Goal: Transaction & Acquisition: Subscribe to service/newsletter

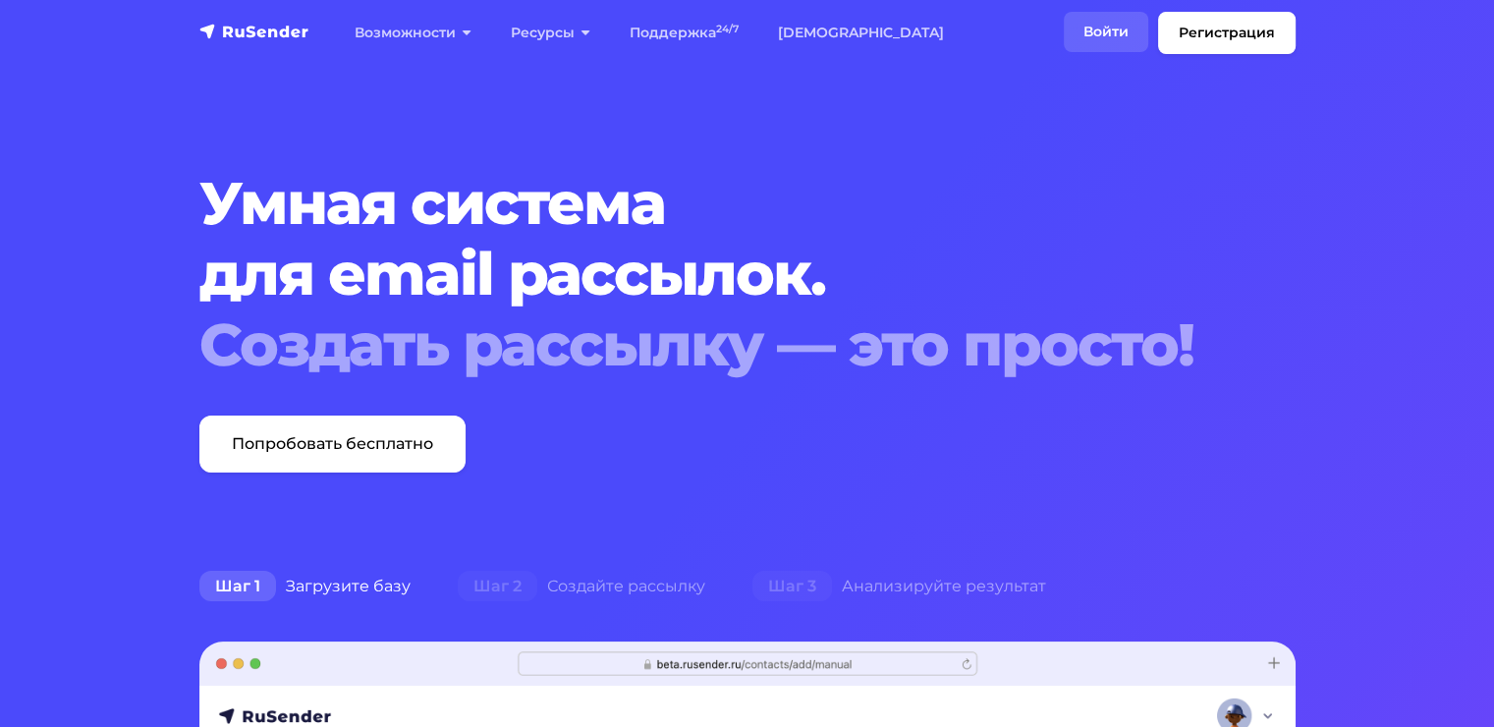
click at [1107, 37] on link "Войти" at bounding box center [1106, 32] width 84 height 40
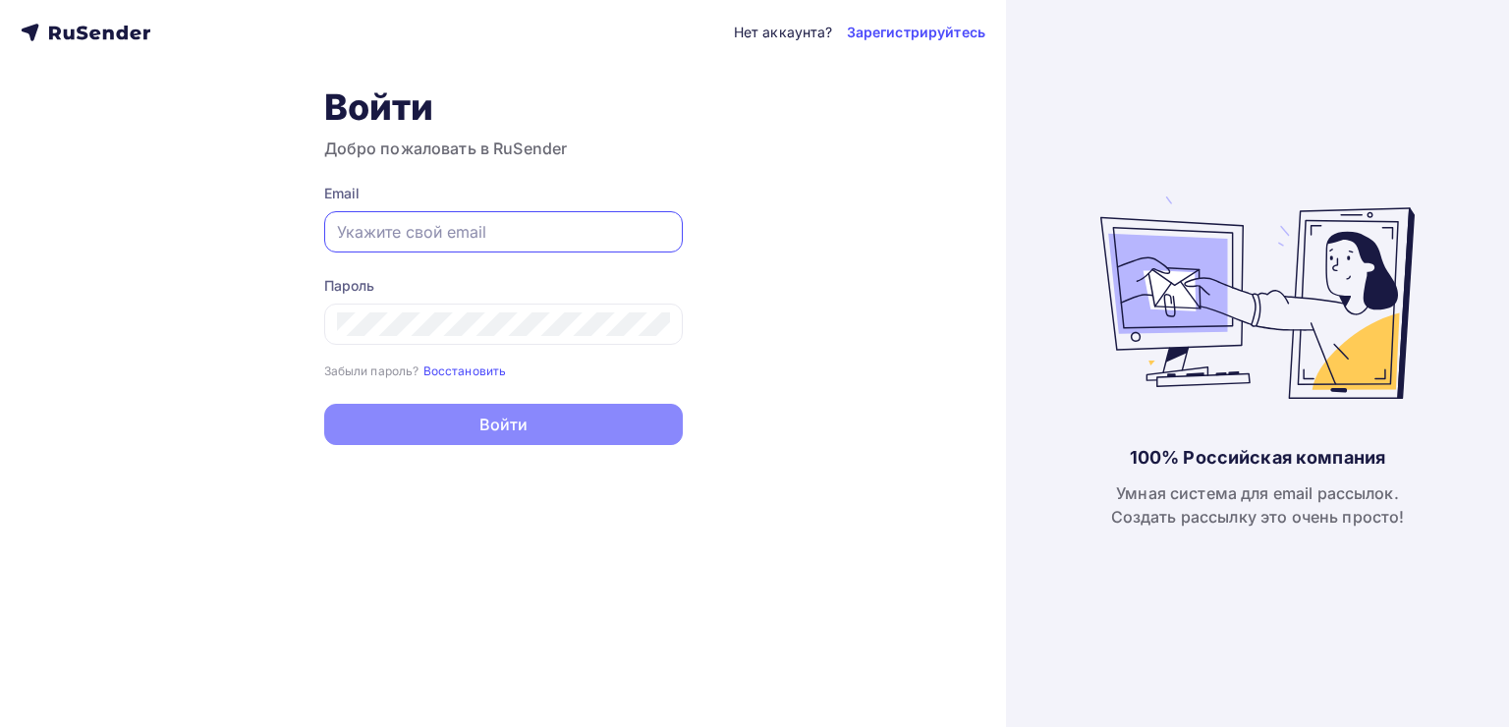
click at [592, 240] on input "text" at bounding box center [503, 232] width 333 height 24
type input "[EMAIL_ADDRESS][DOMAIN_NAME]"
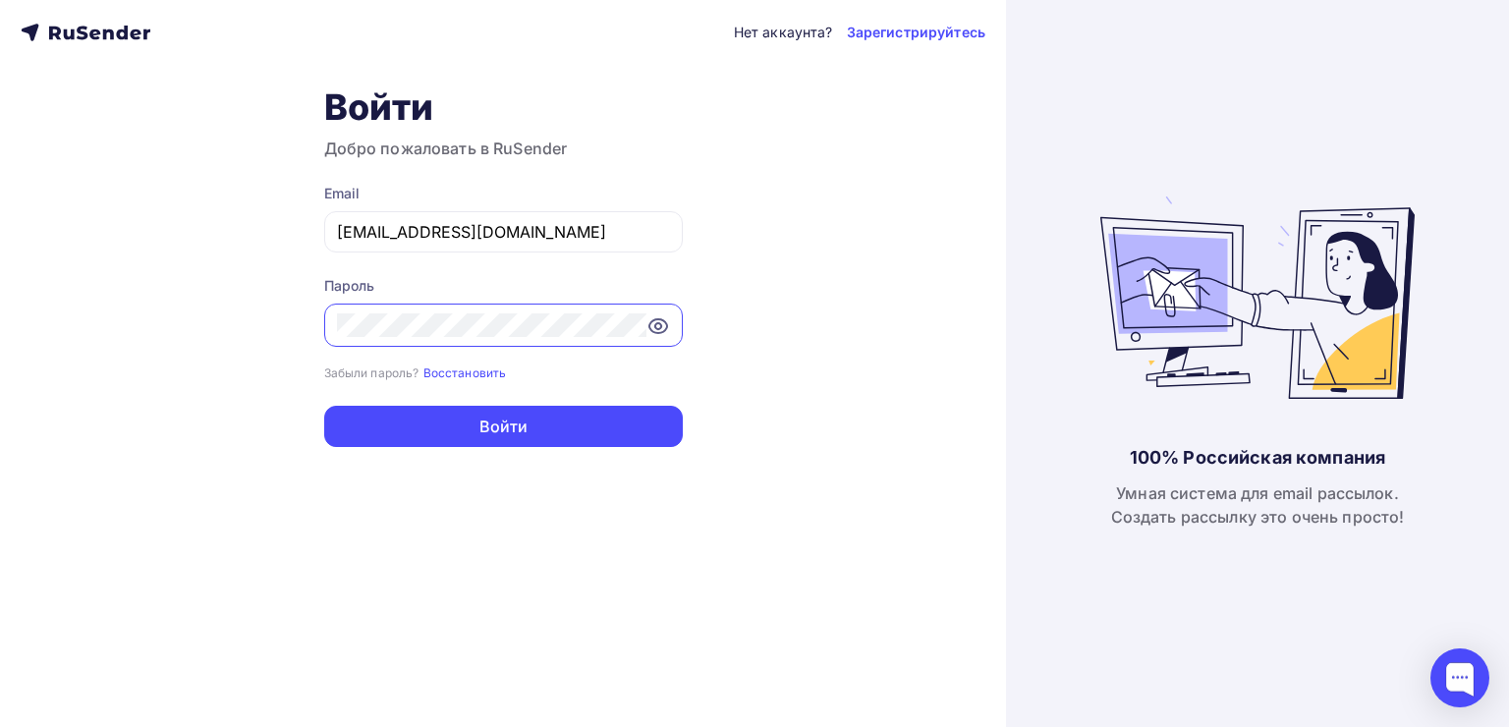
click at [324, 406] on button "Войти" at bounding box center [503, 426] width 359 height 41
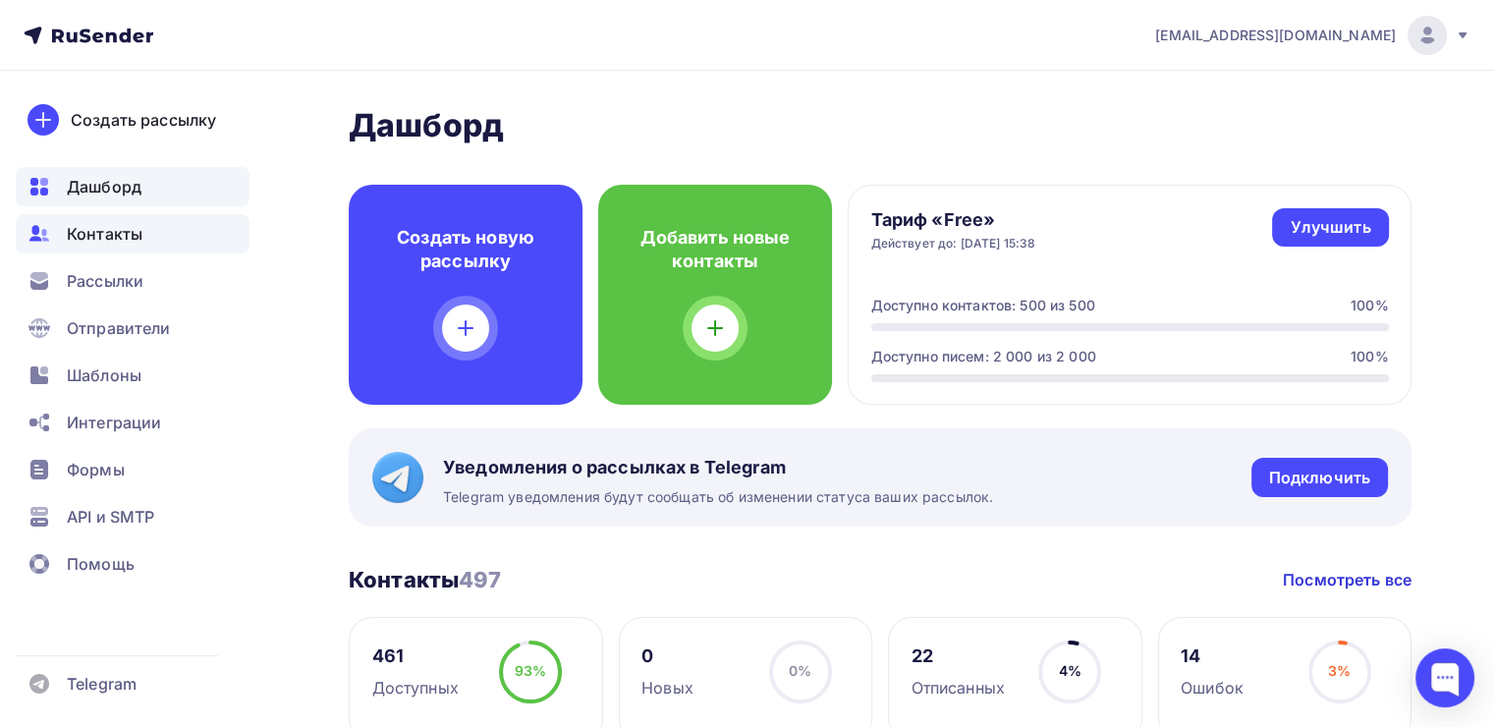
click at [128, 239] on span "Контакты" at bounding box center [105, 234] width 76 height 24
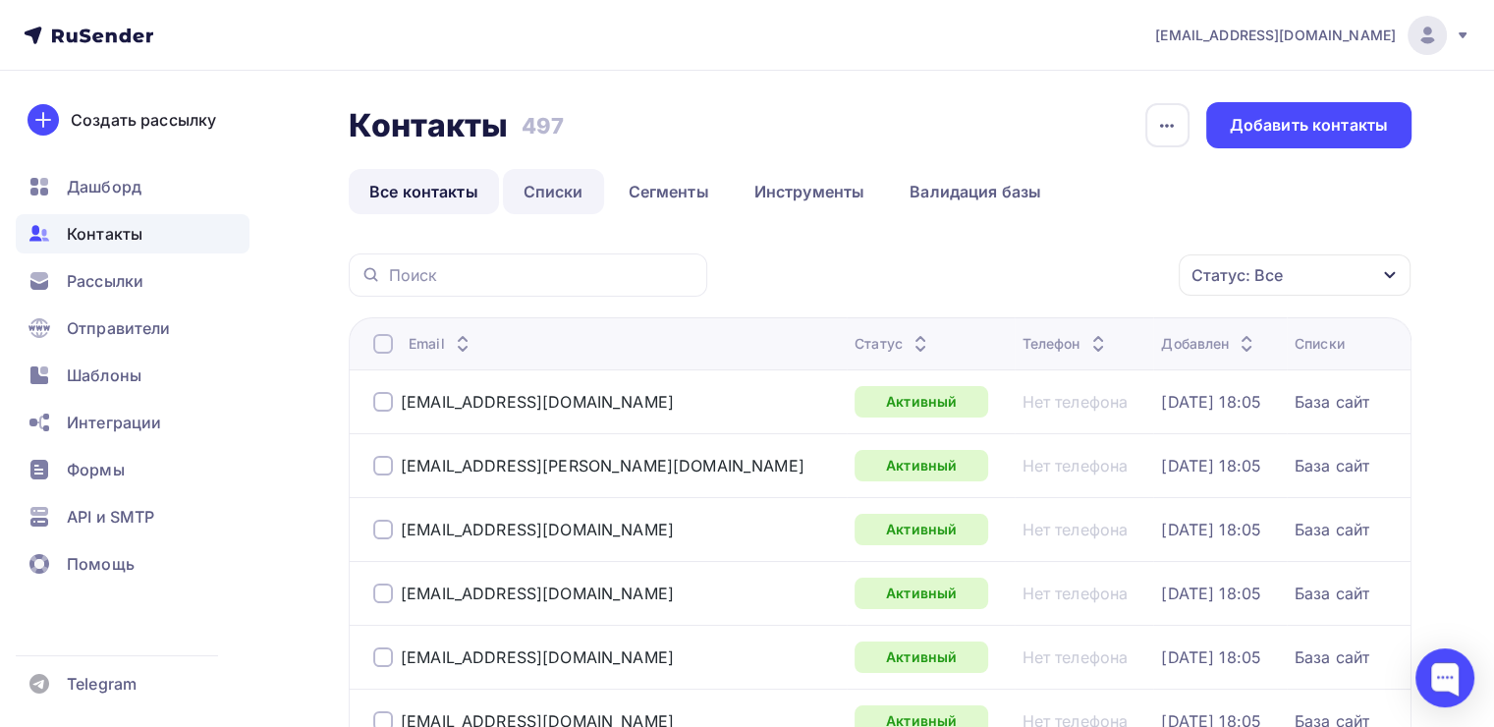
click at [550, 194] on link "Списки" at bounding box center [553, 191] width 101 height 45
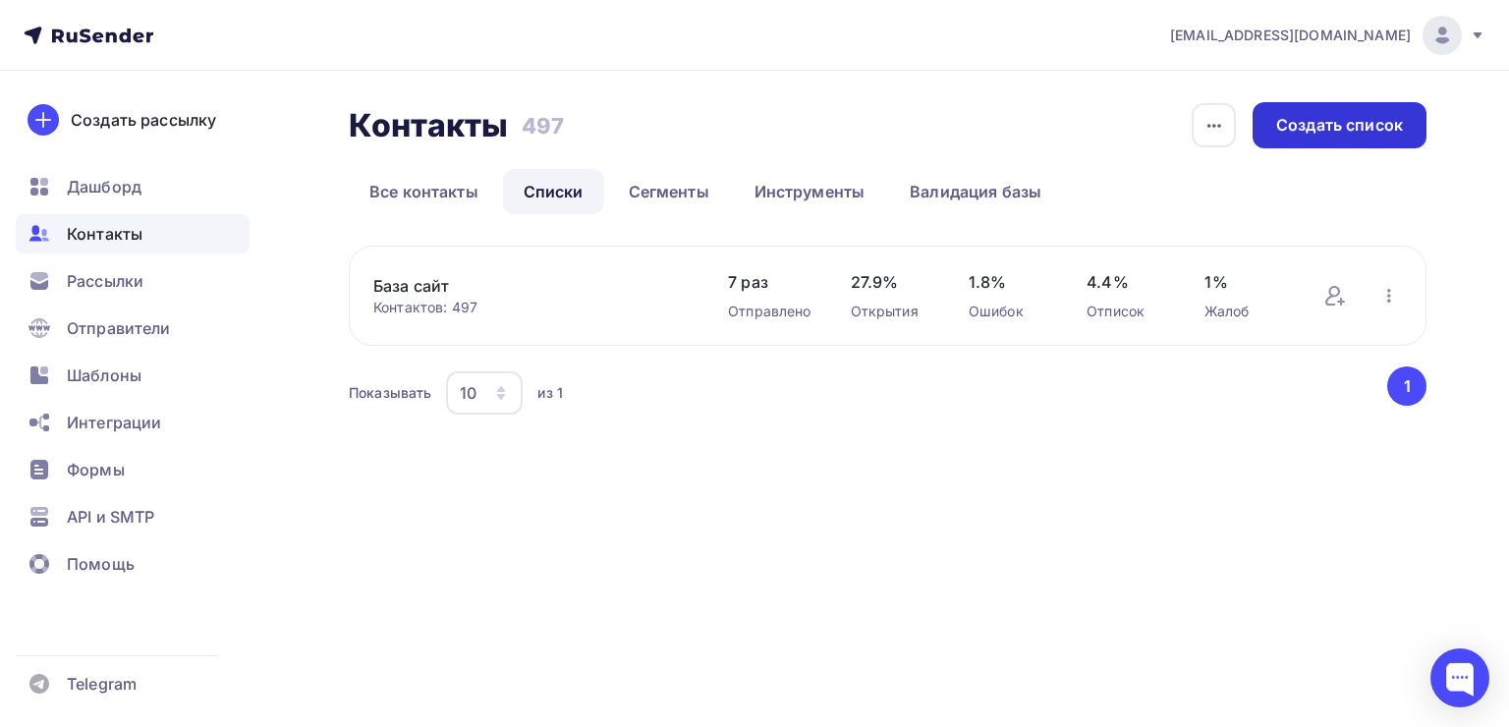
click at [1324, 140] on div "Создать список" at bounding box center [1340, 125] width 174 height 46
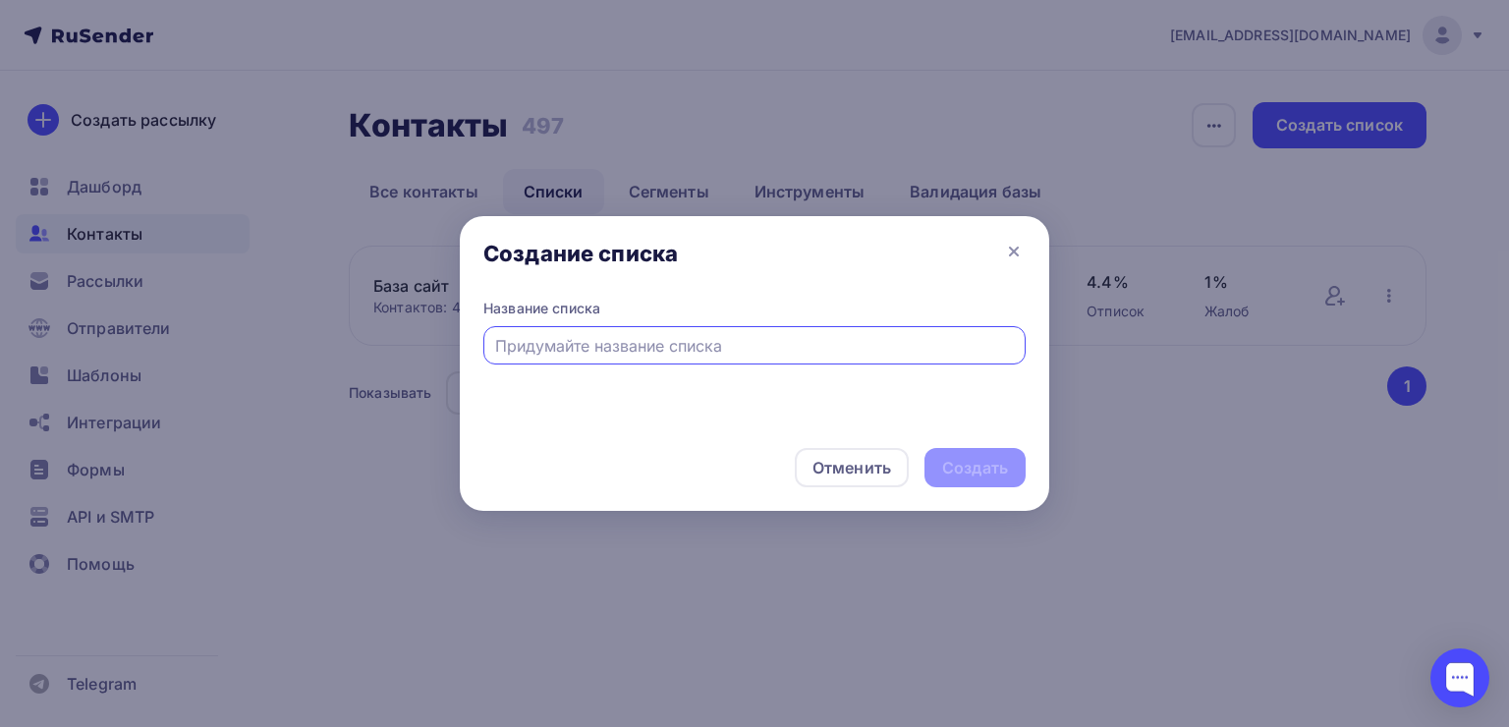
click at [946, 341] on input "text" at bounding box center [755, 346] width 520 height 24
type input "База 3000"
click at [1000, 472] on div "Создать" at bounding box center [975, 468] width 66 height 23
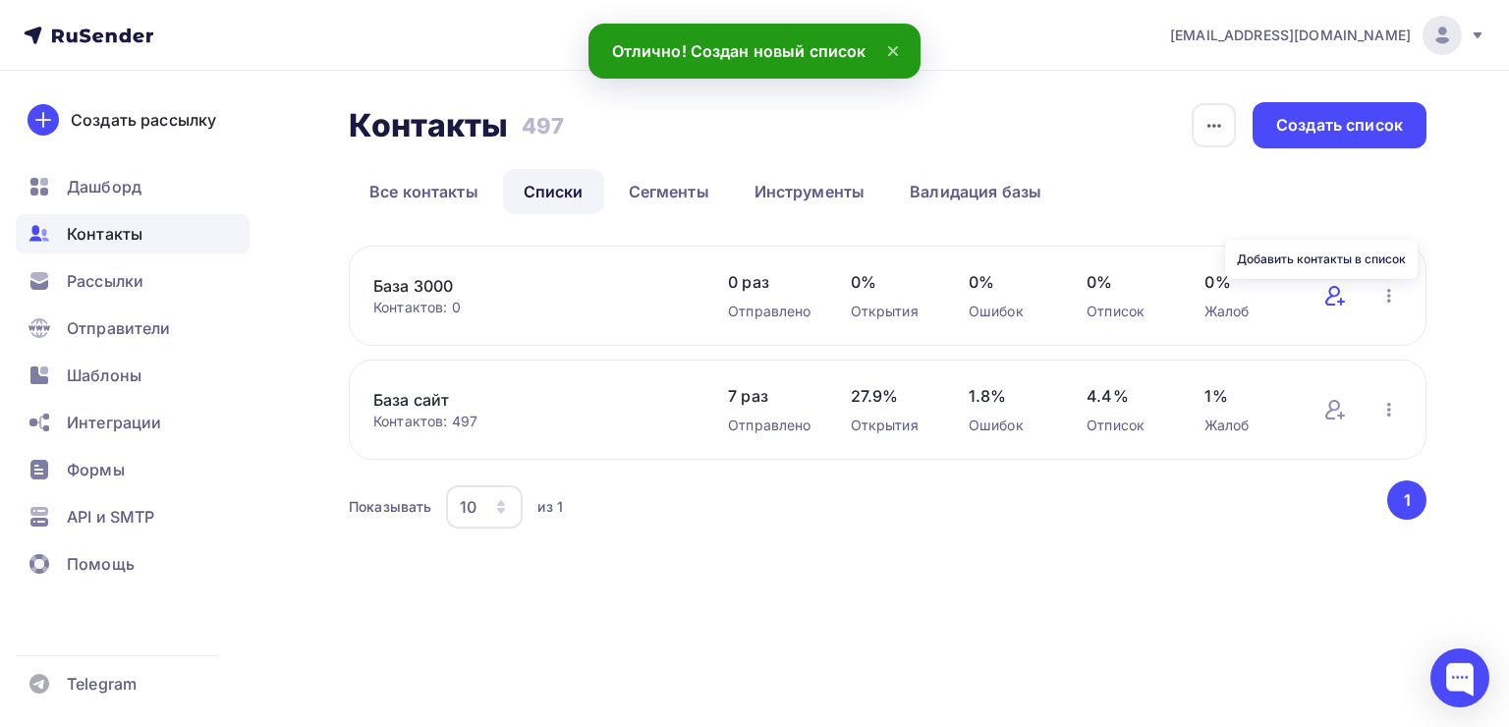
click at [1330, 293] on icon at bounding box center [1332, 296] width 15 height 20
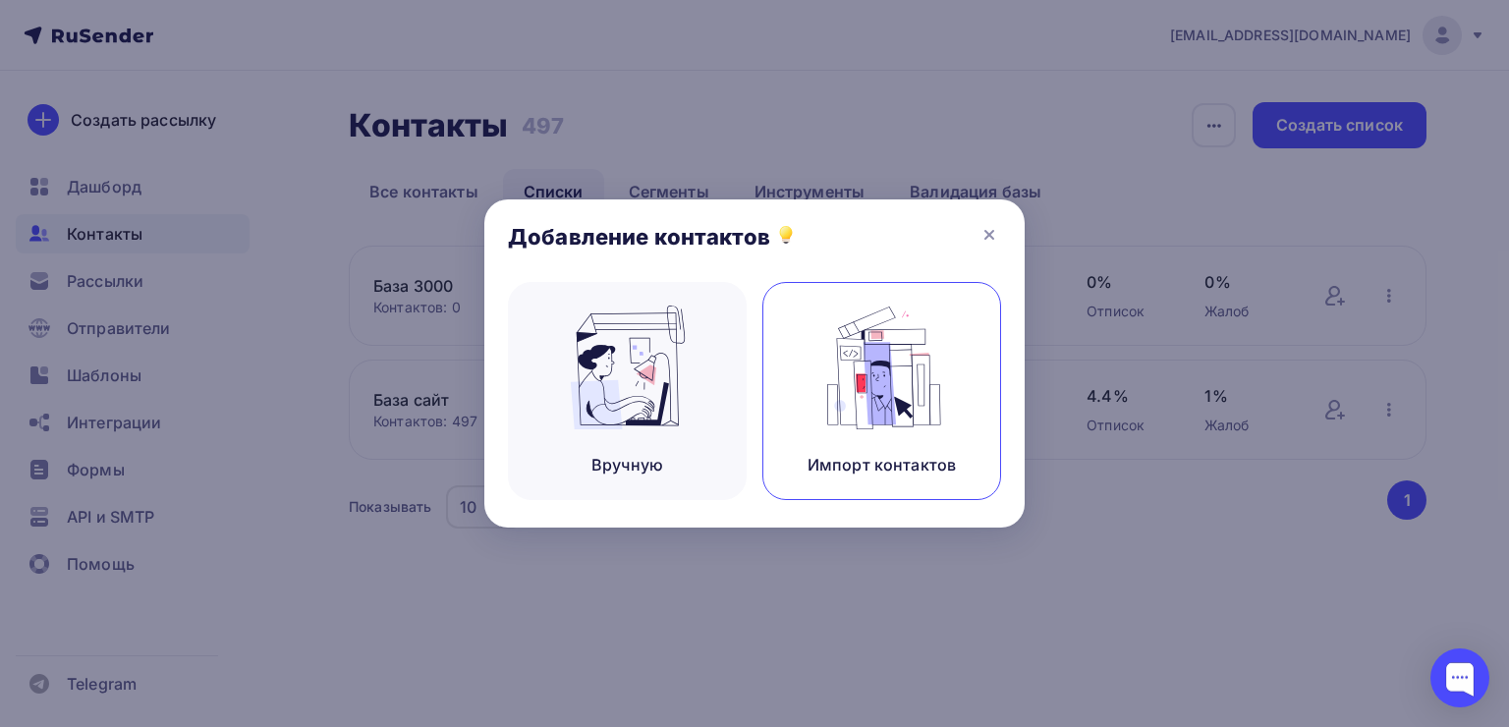
click at [881, 409] on img at bounding box center [882, 368] width 132 height 124
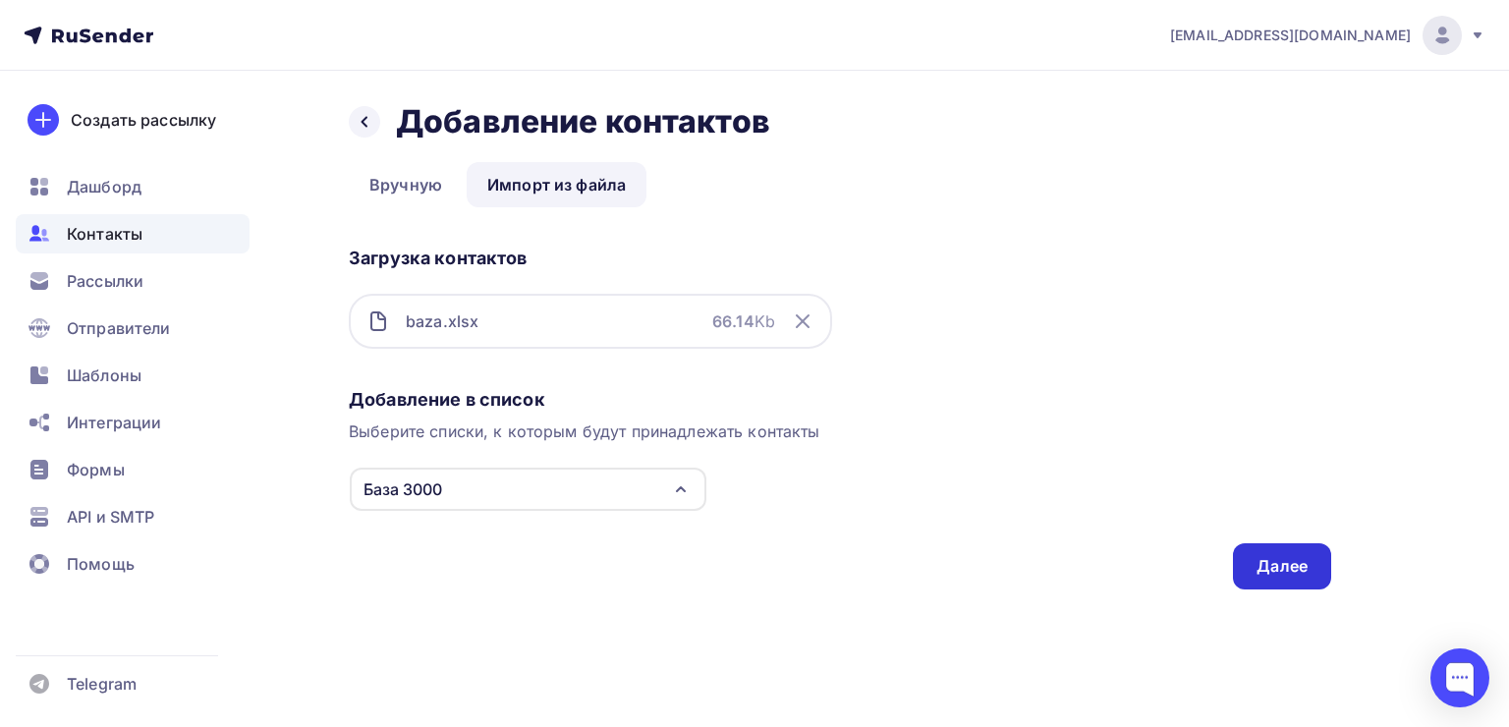
click at [1285, 565] on div "Далее" at bounding box center [1282, 566] width 51 height 23
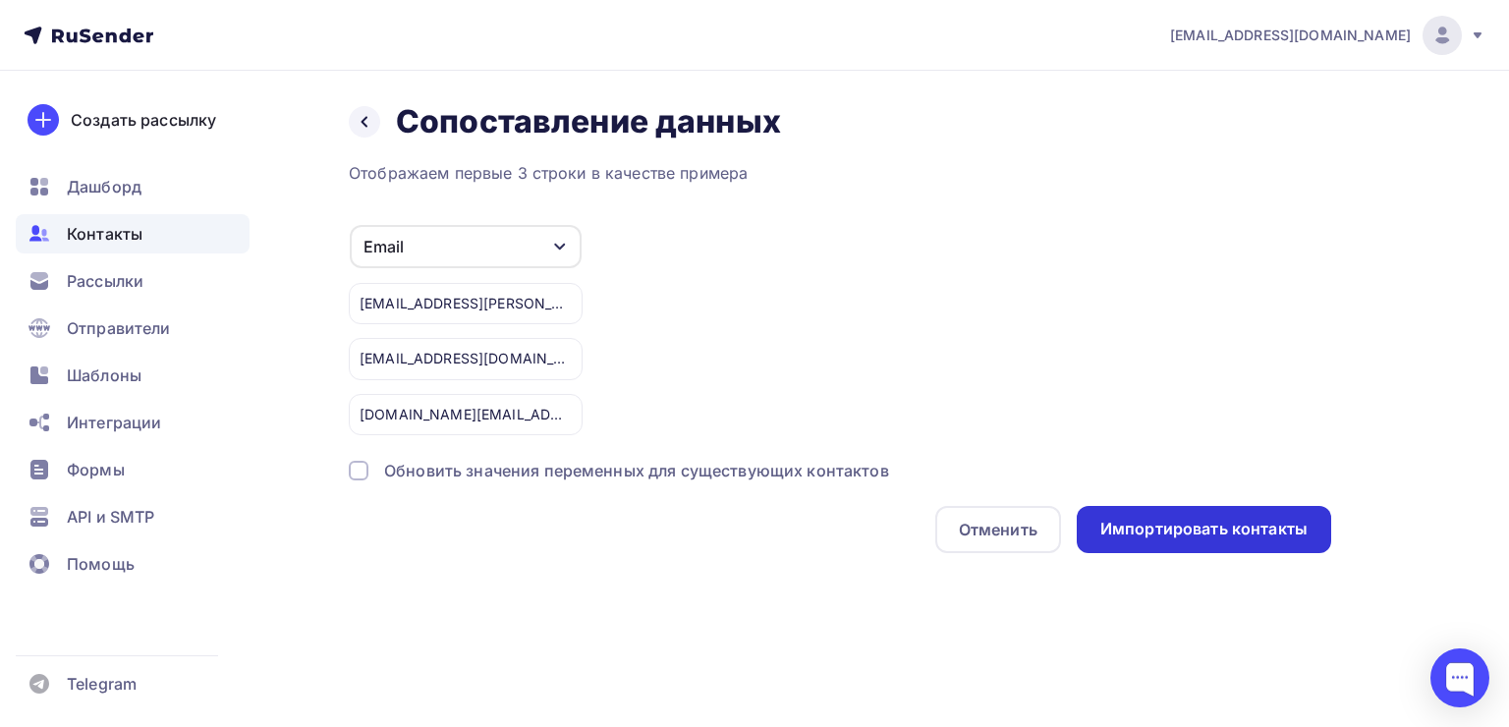
click at [1154, 534] on div "Импортировать контакты" at bounding box center [1203, 529] width 207 height 23
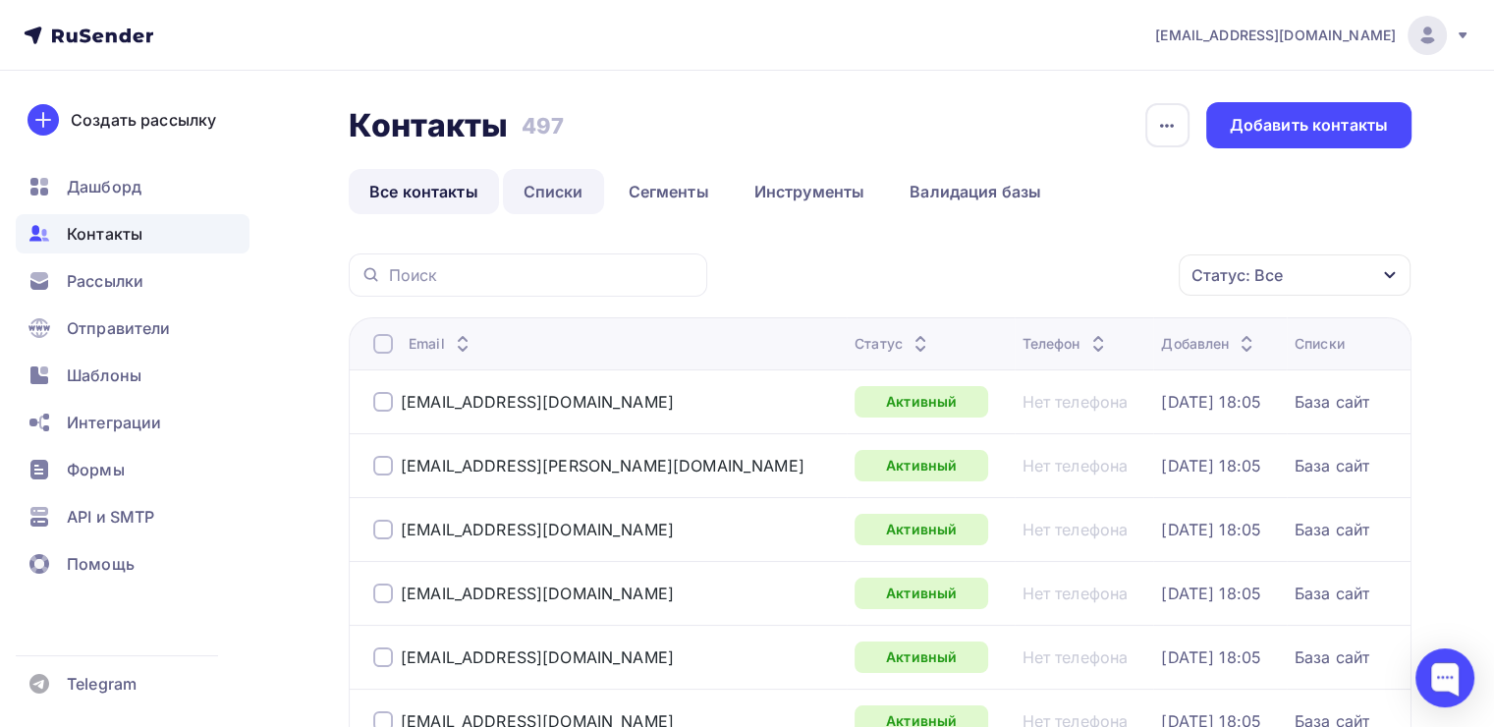
click at [546, 196] on link "Списки" at bounding box center [553, 191] width 101 height 45
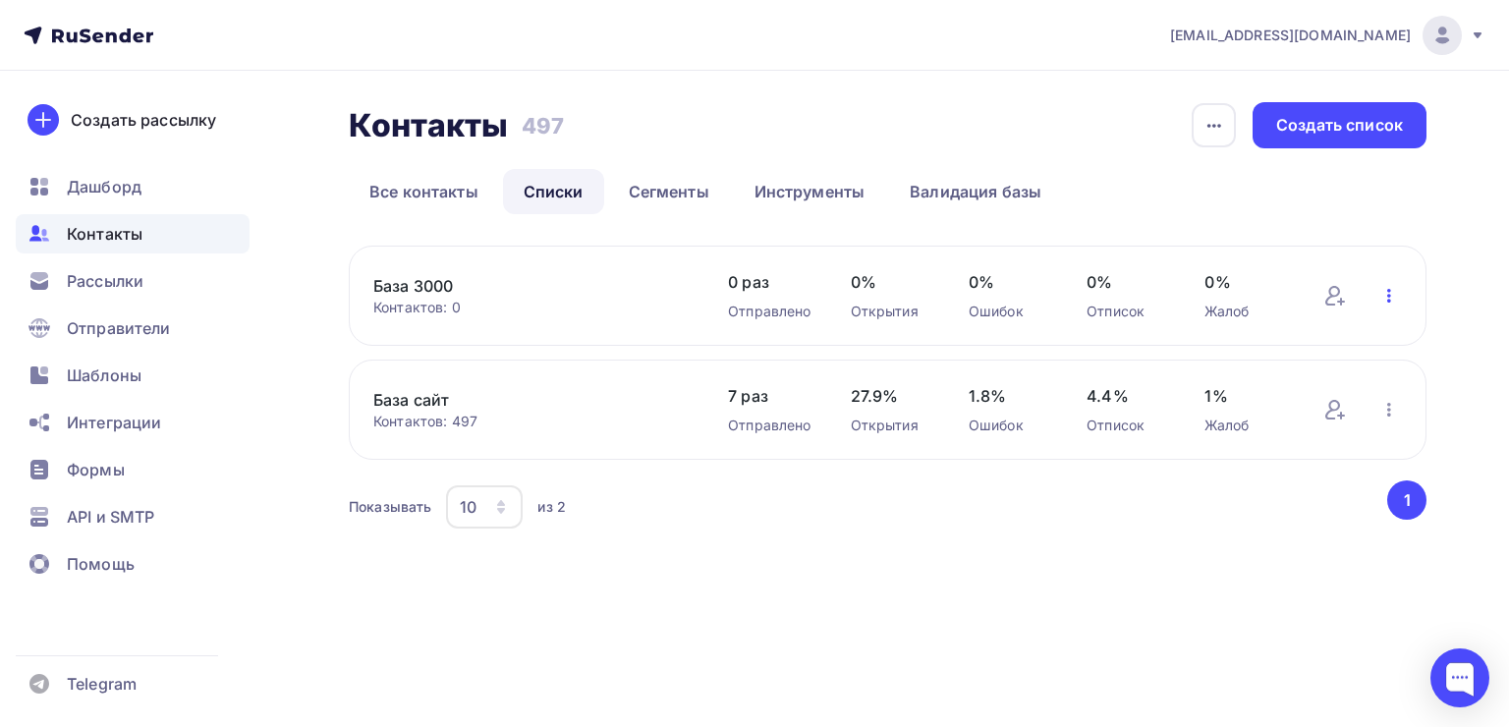
click at [1383, 299] on icon "button" at bounding box center [1389, 296] width 24 height 24
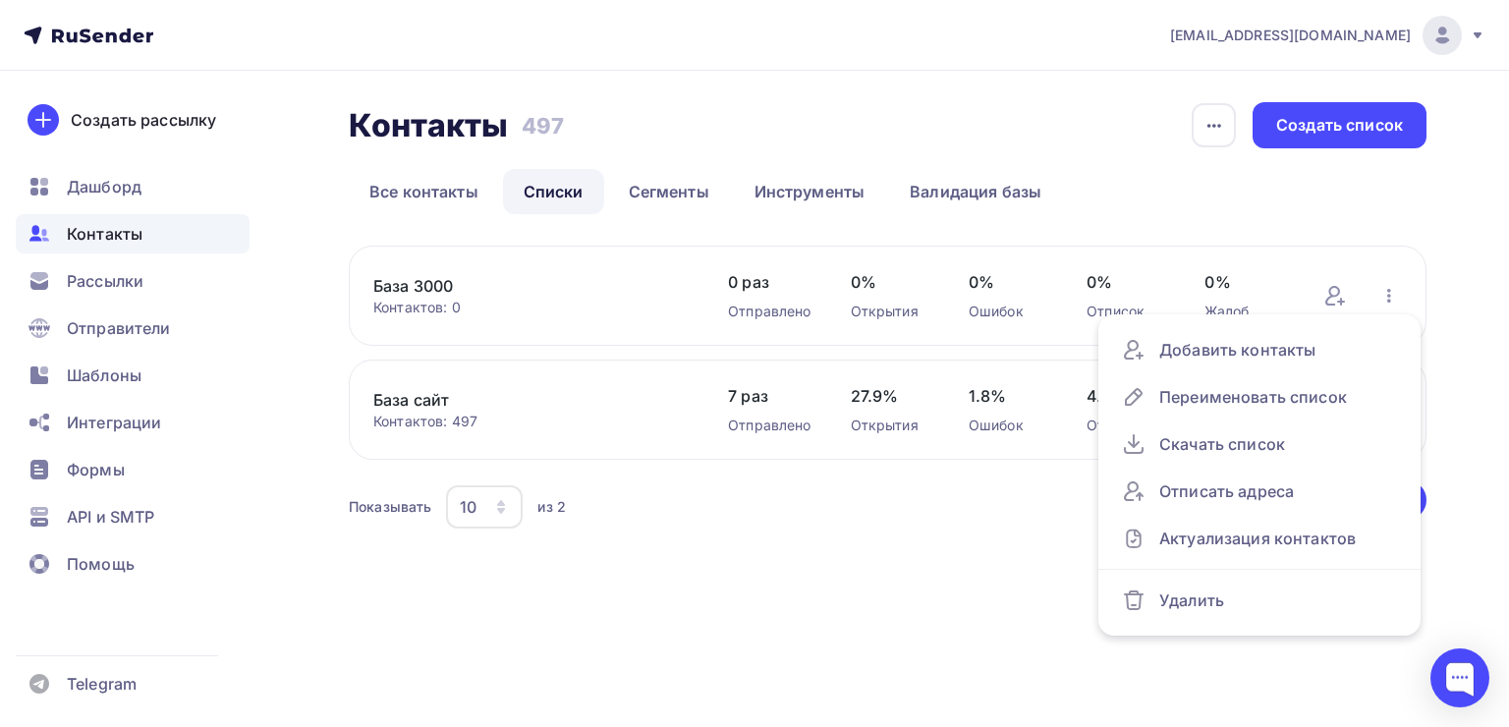
click at [946, 554] on div "Контакты Контакты 497 497 История импорта Создать список Все контакты Списки Се…" at bounding box center [754, 341] width 1509 height 541
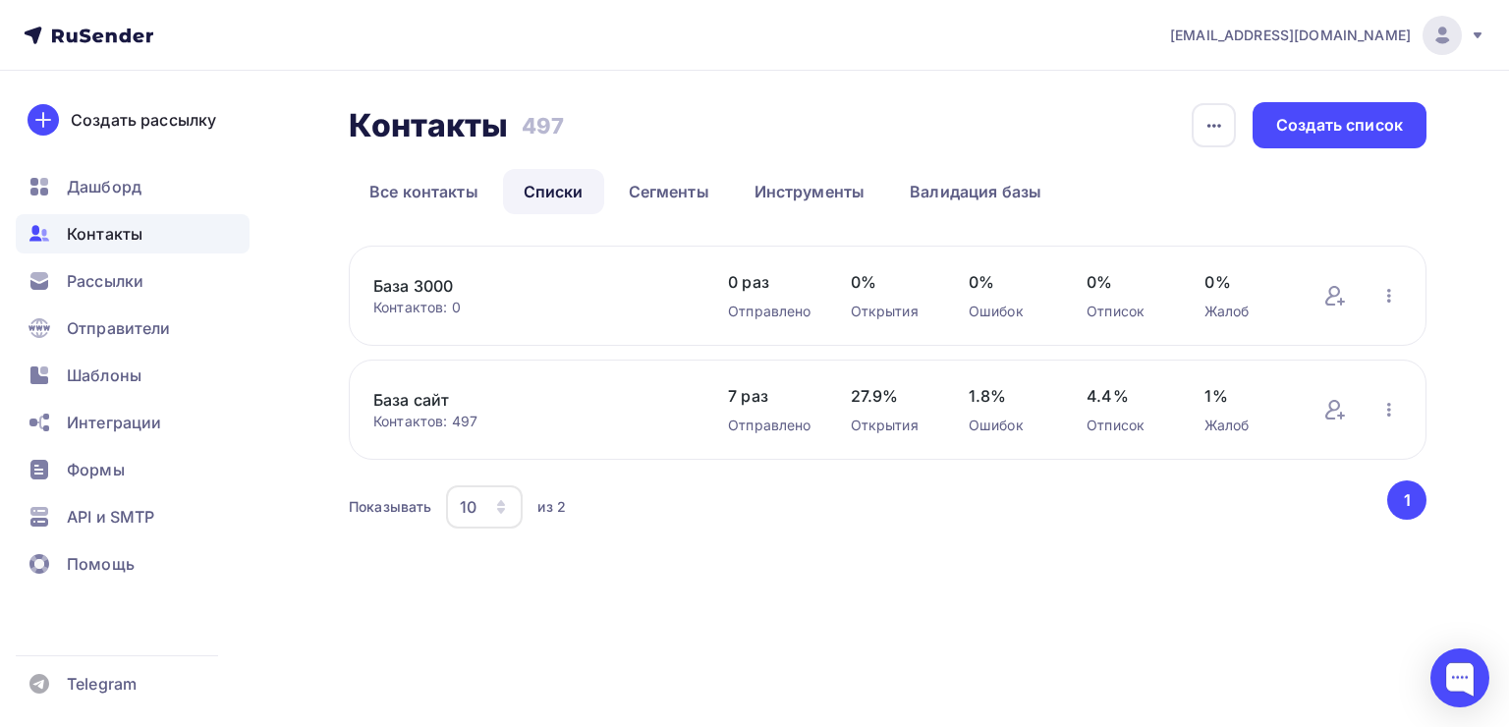
click at [420, 287] on link "База 3000" at bounding box center [530, 286] width 315 height 24
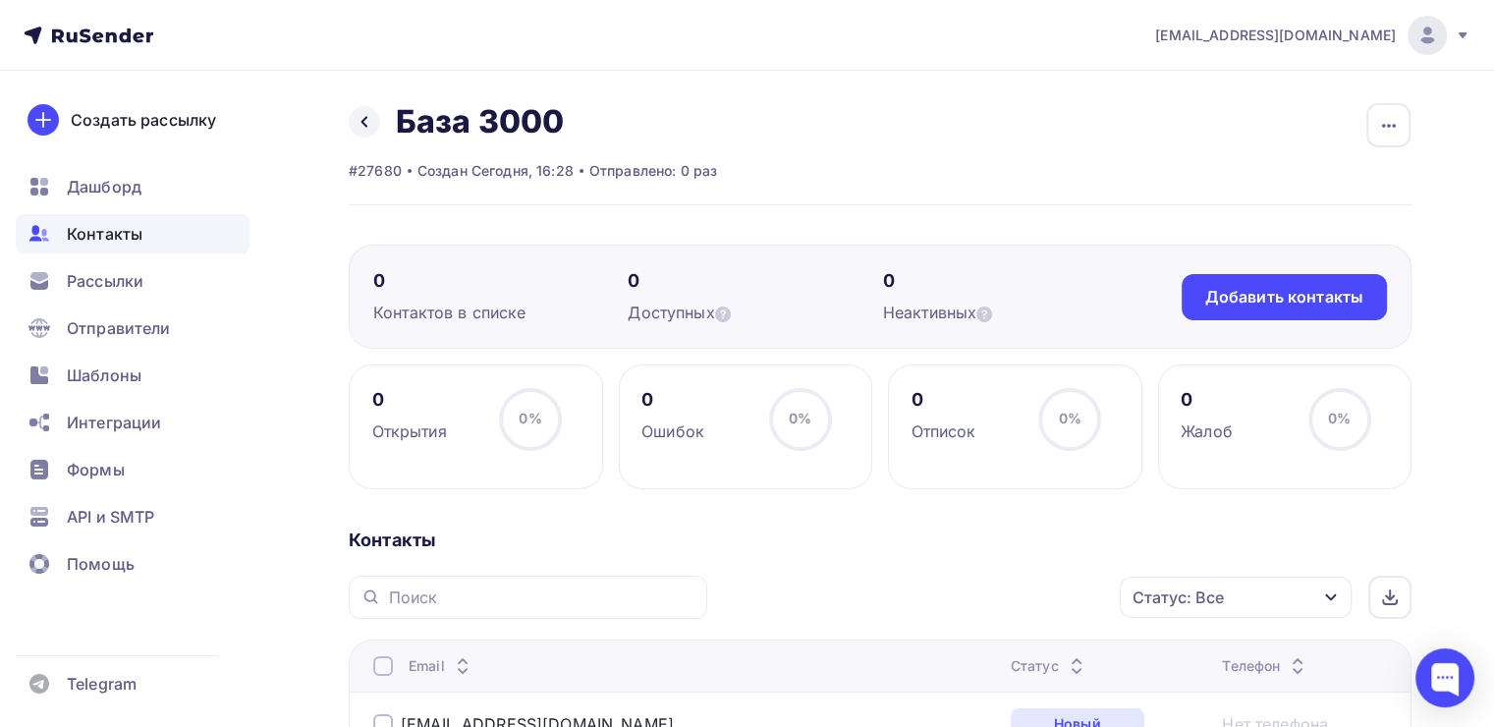
click at [95, 377] on span "Шаблоны" at bounding box center [104, 376] width 75 height 24
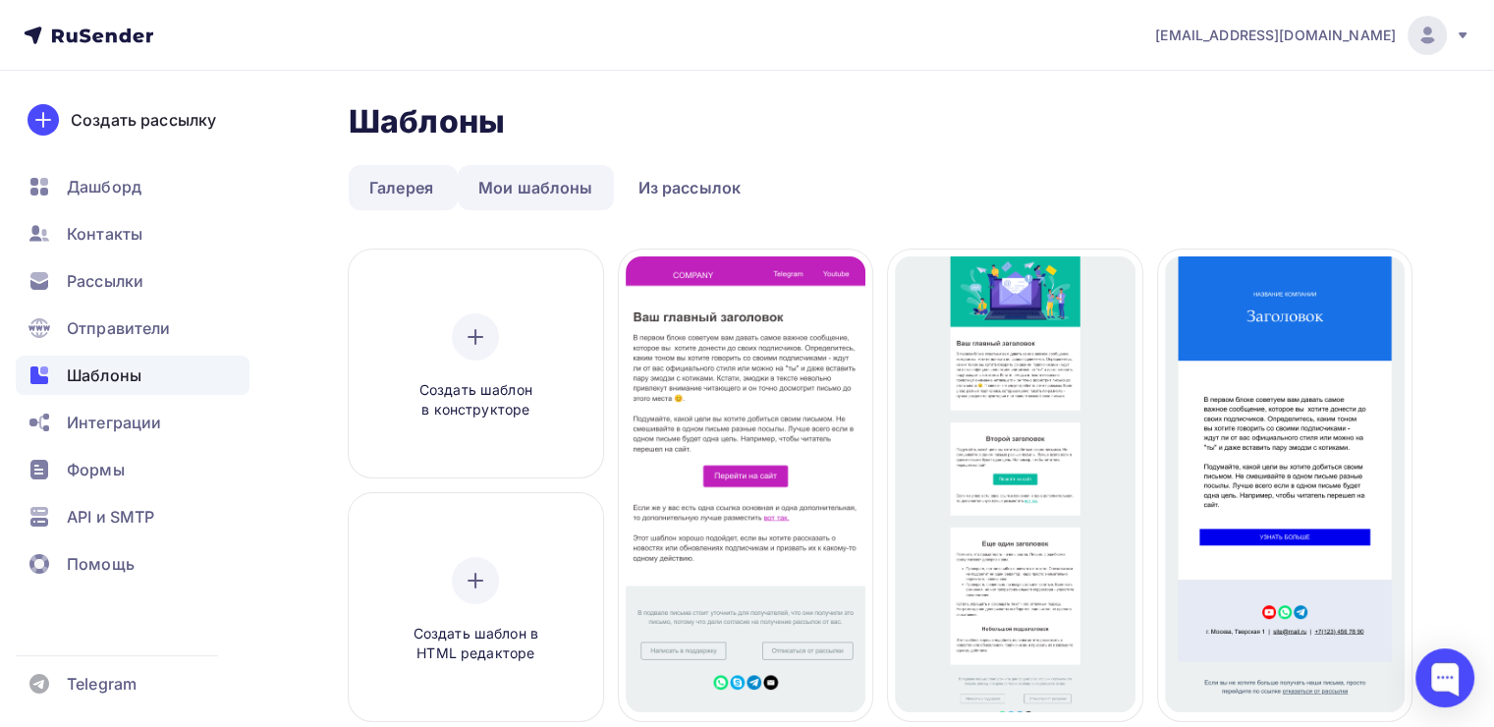
click at [571, 190] on link "Мои шаблоны" at bounding box center [536, 187] width 156 height 45
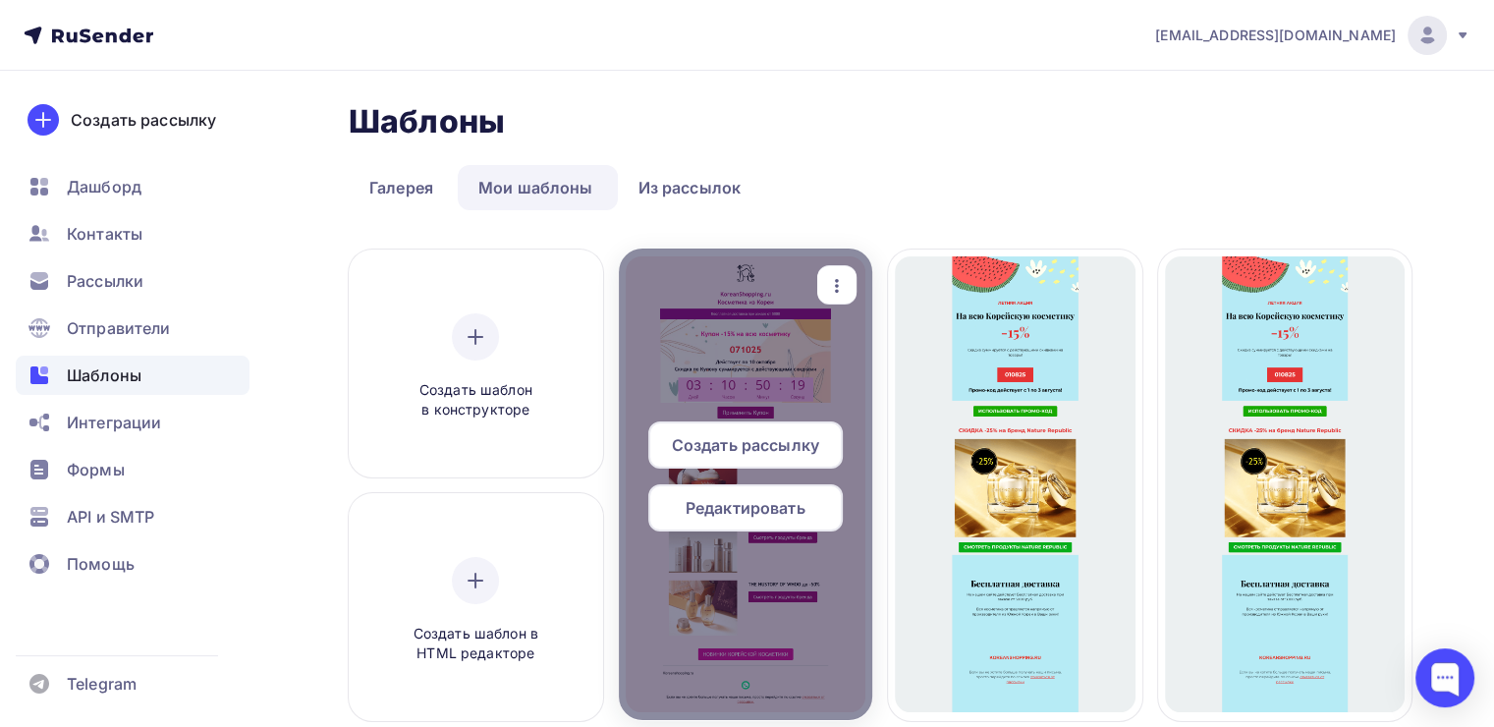
click at [774, 511] on span "Редактировать" at bounding box center [746, 508] width 120 height 24
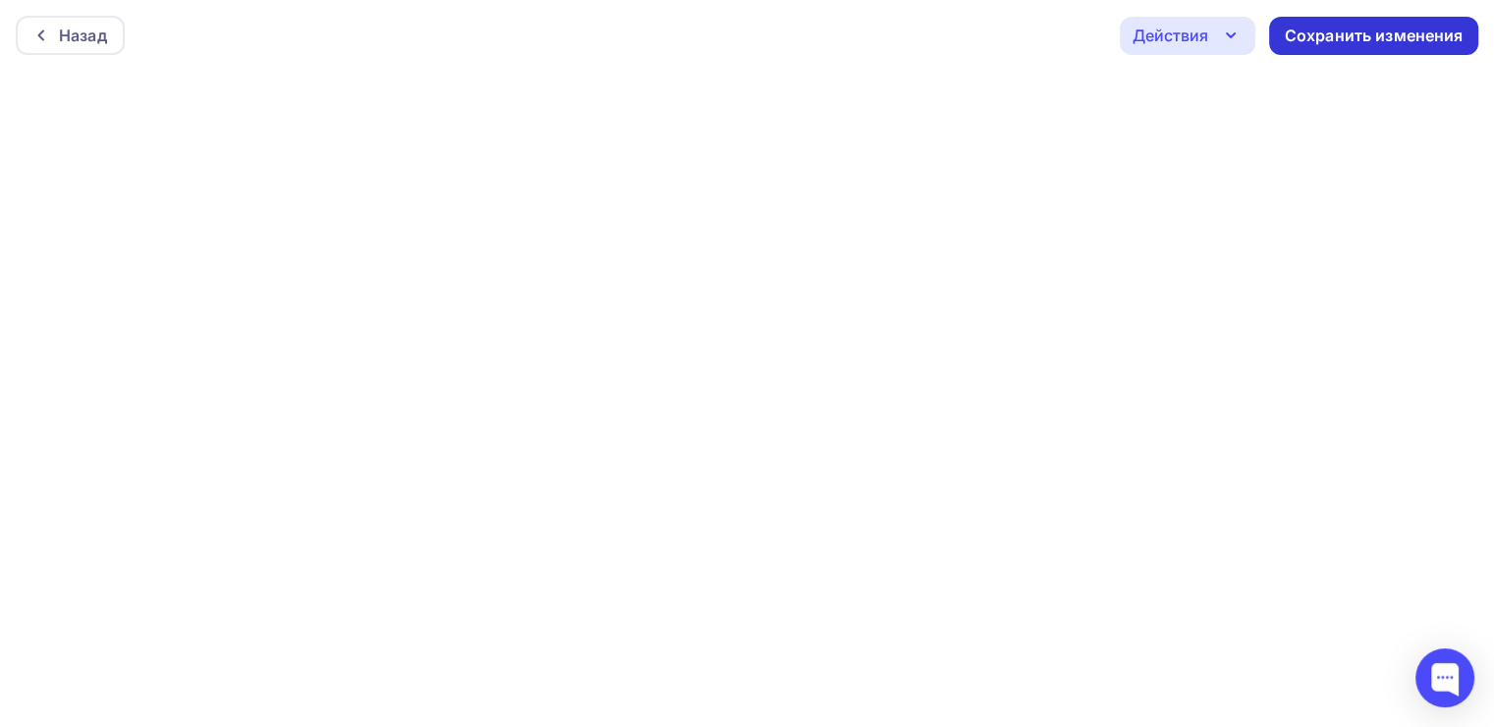
click at [1383, 29] on div "Сохранить изменения" at bounding box center [1374, 36] width 179 height 23
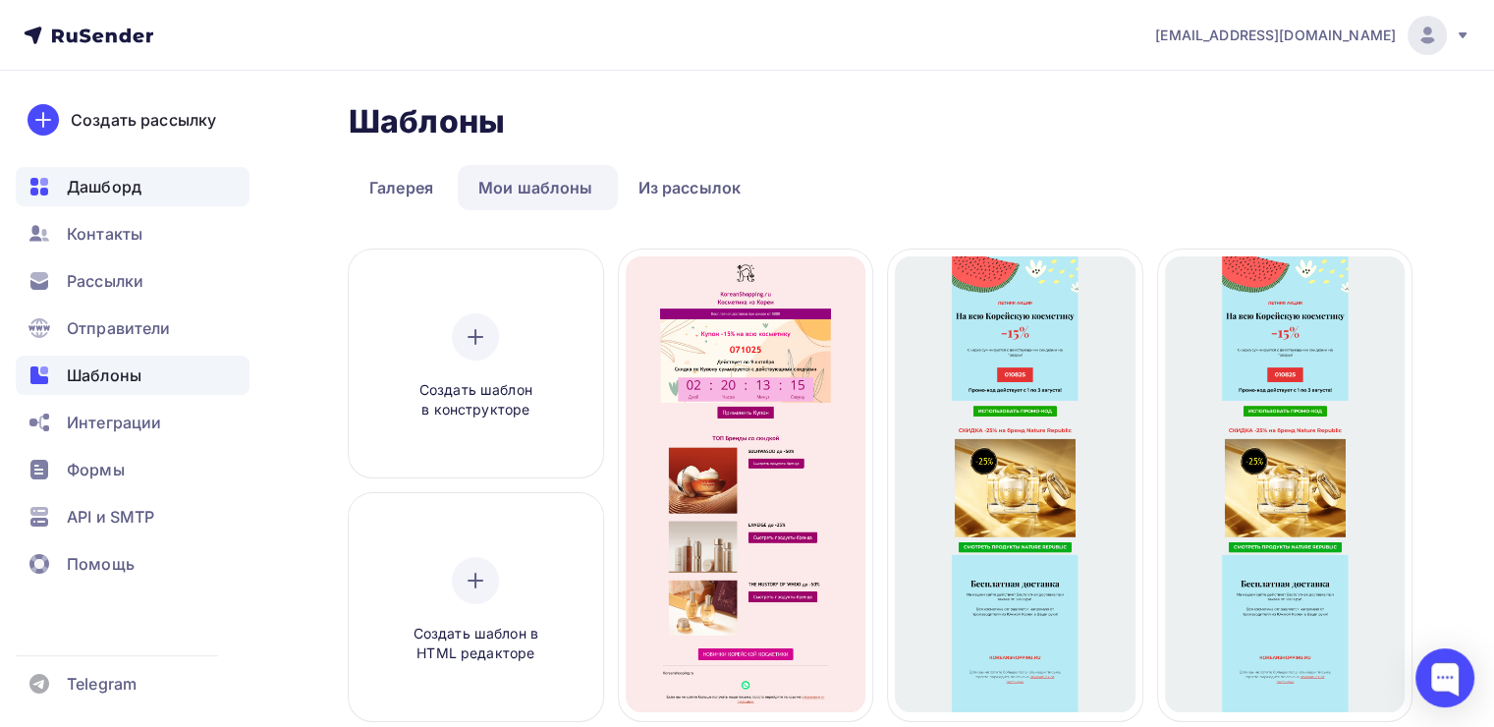
click at [140, 196] on span "Дашборд" at bounding box center [104, 187] width 75 height 24
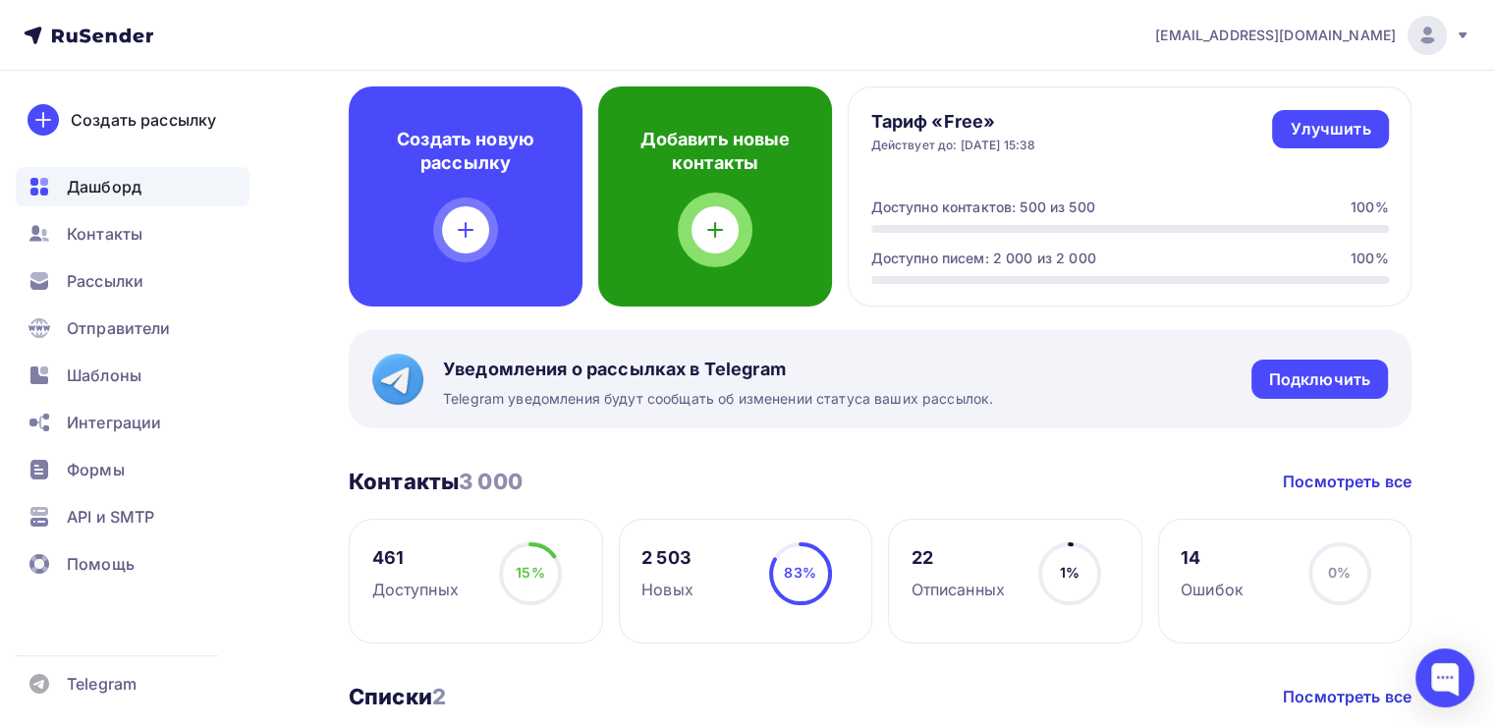
scroll to position [197, 0]
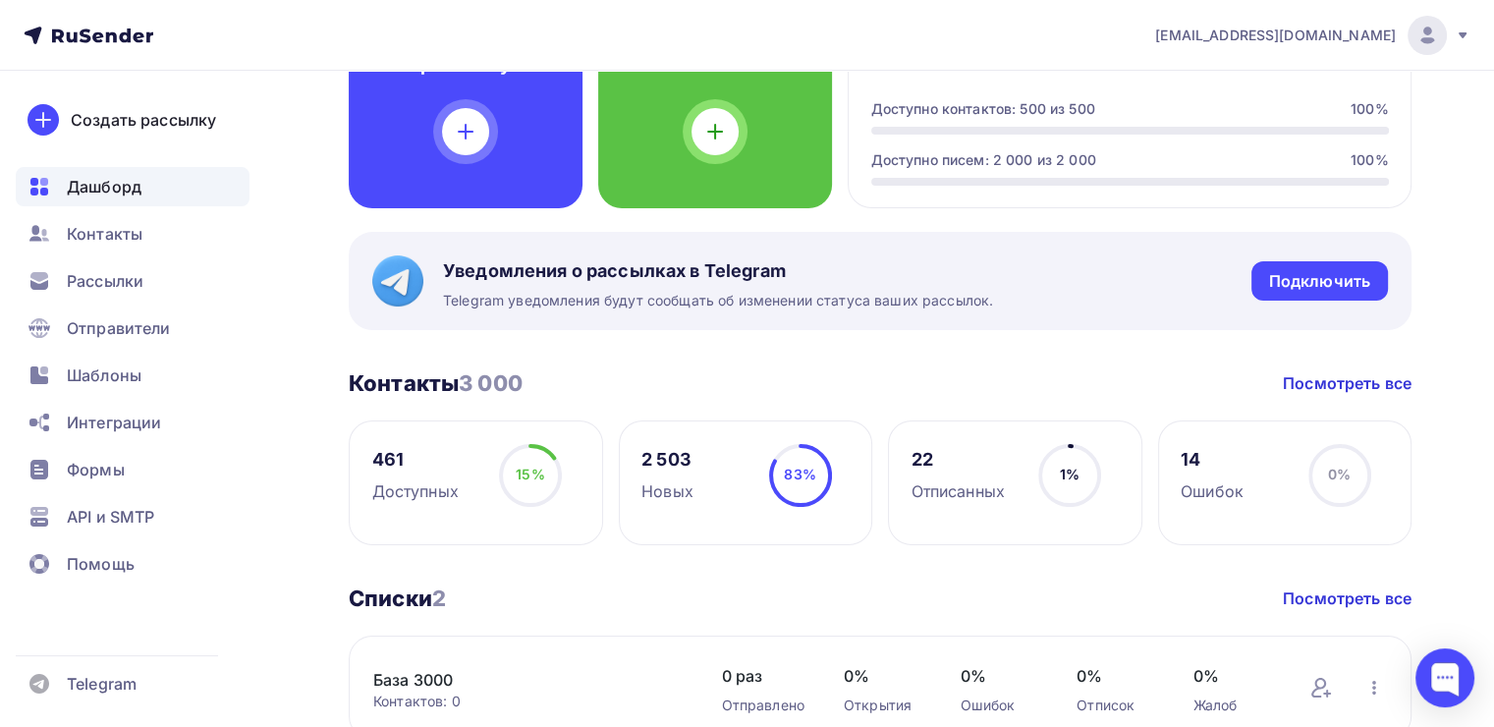
click at [795, 474] on span "83%" at bounding box center [799, 474] width 31 height 17
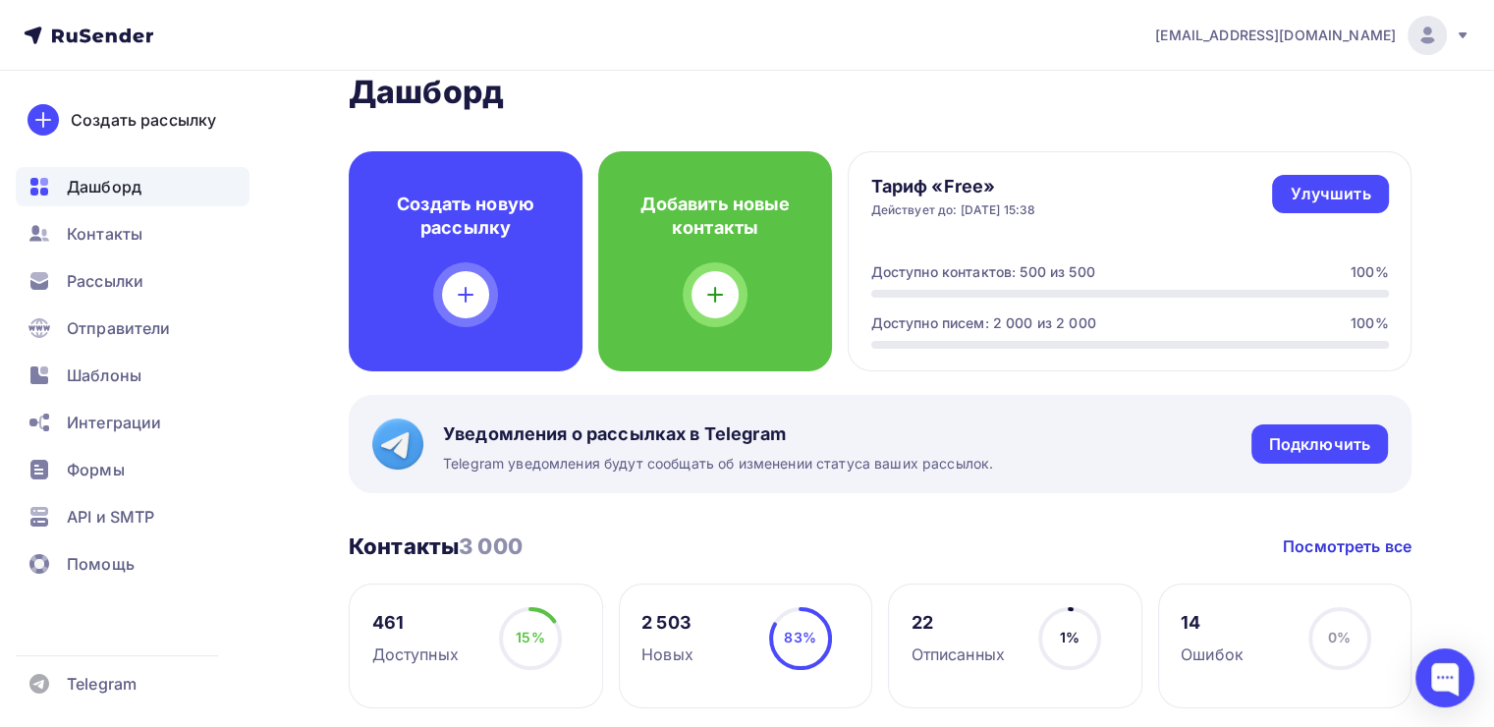
scroll to position [0, 0]
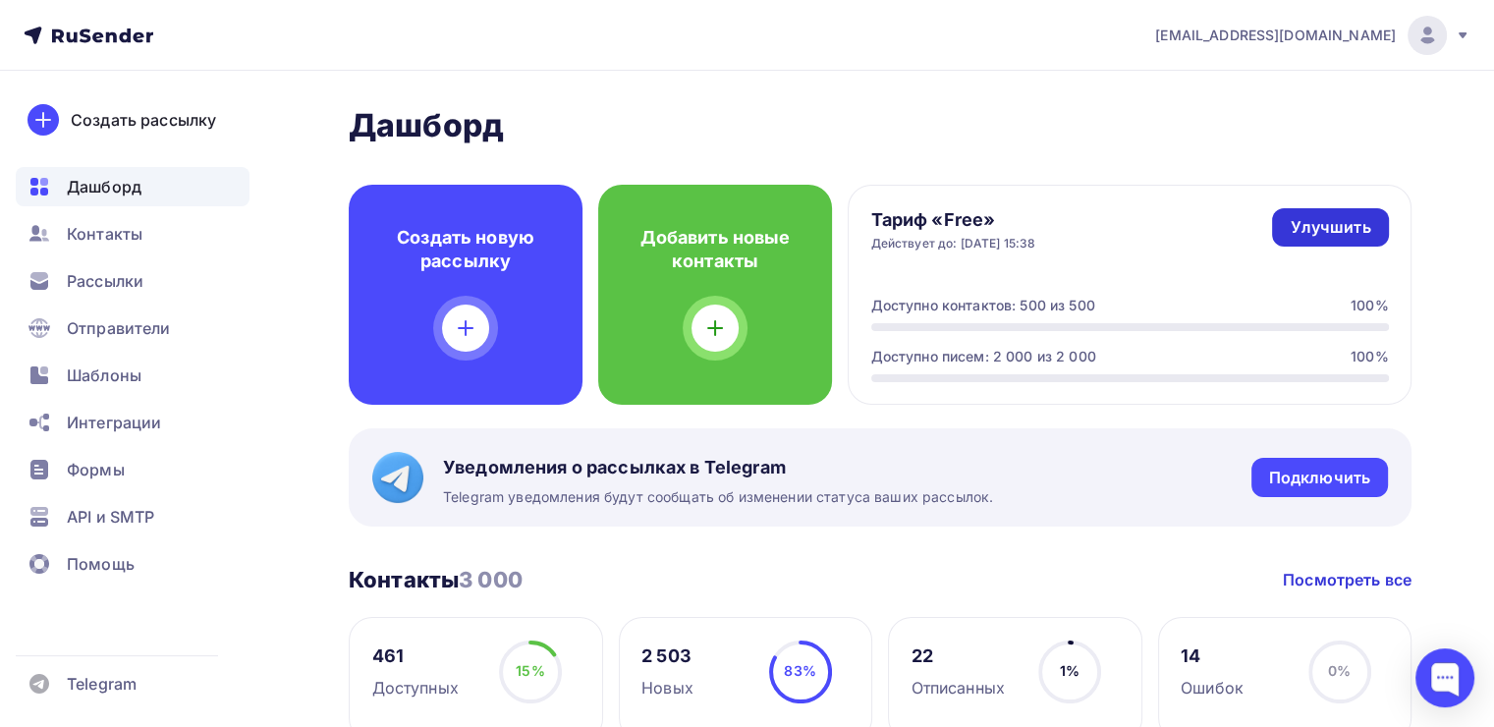
click at [1333, 233] on div "Улучшить" at bounding box center [1330, 227] width 81 height 23
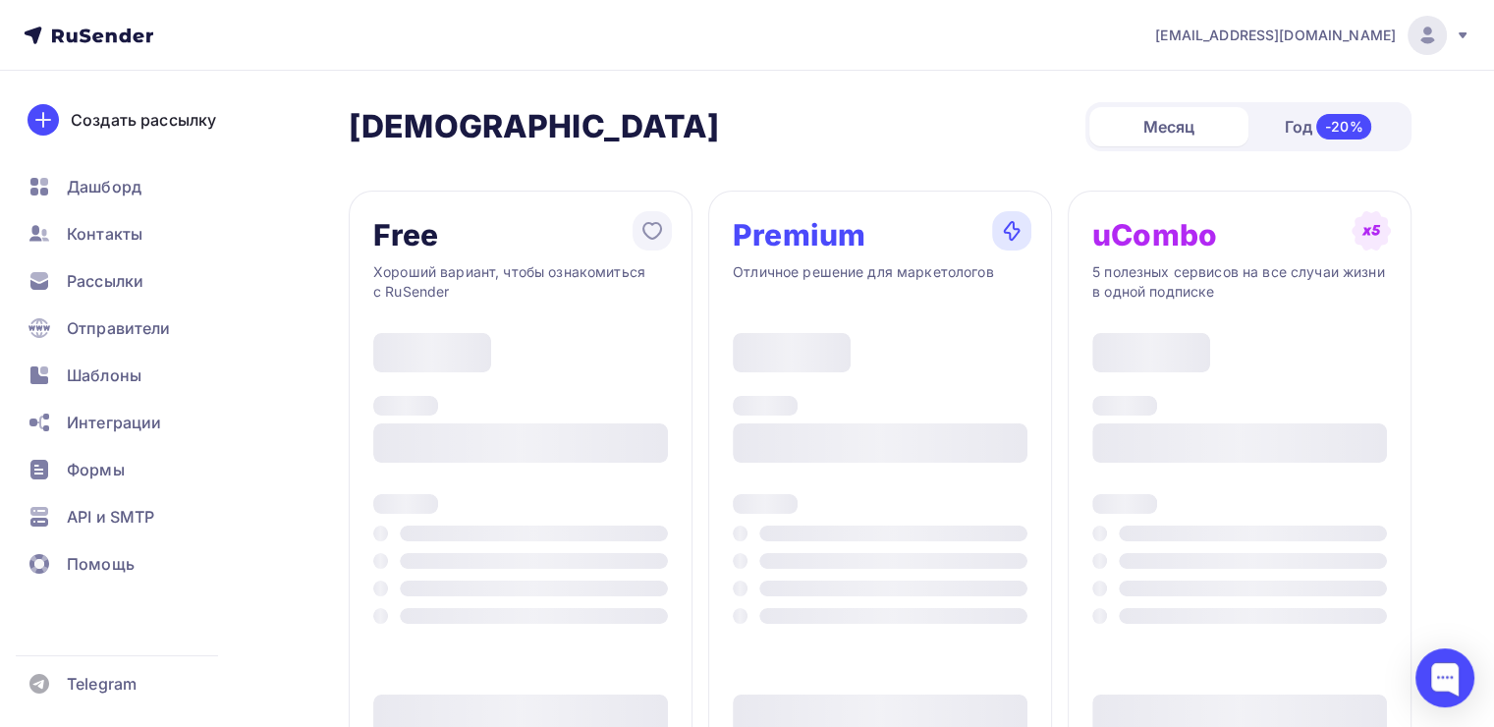
type input "500"
type input "100"
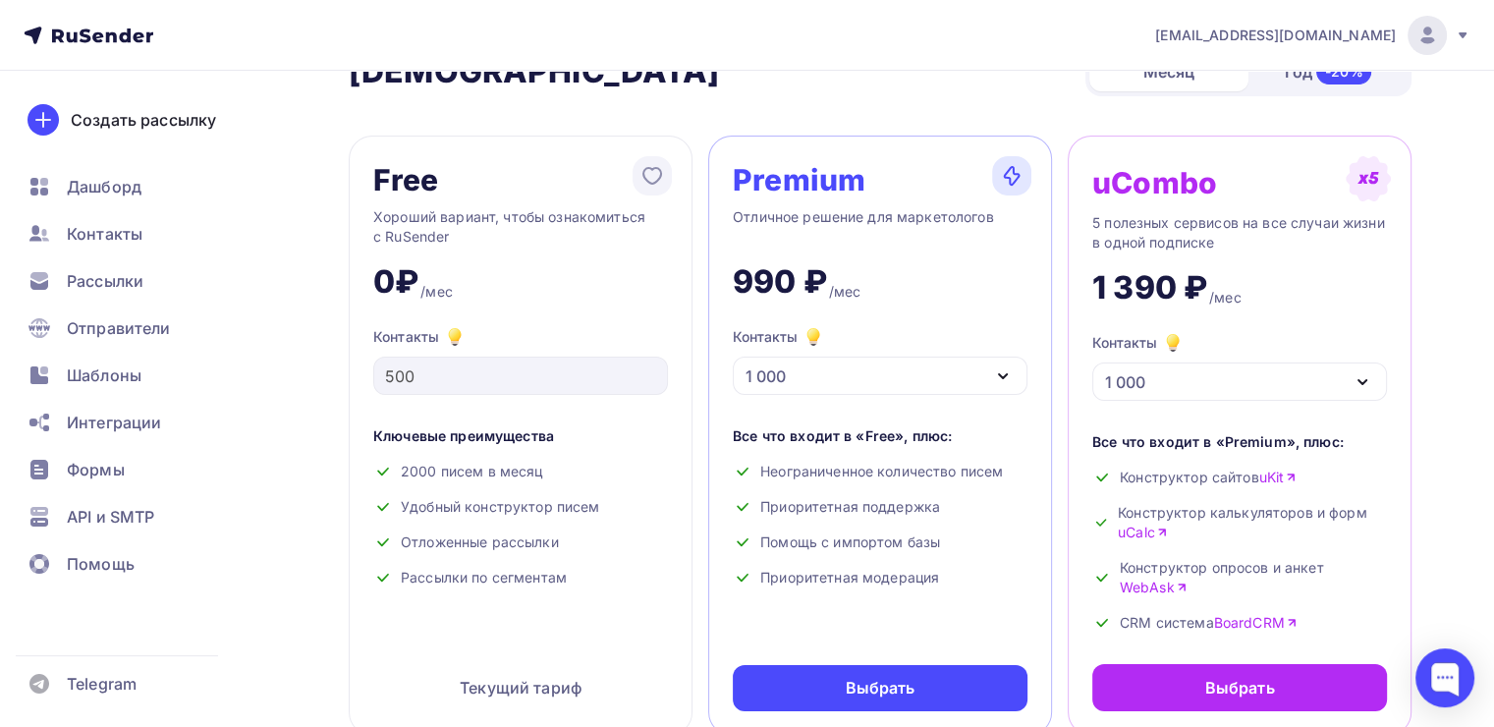
scroll to position [98, 0]
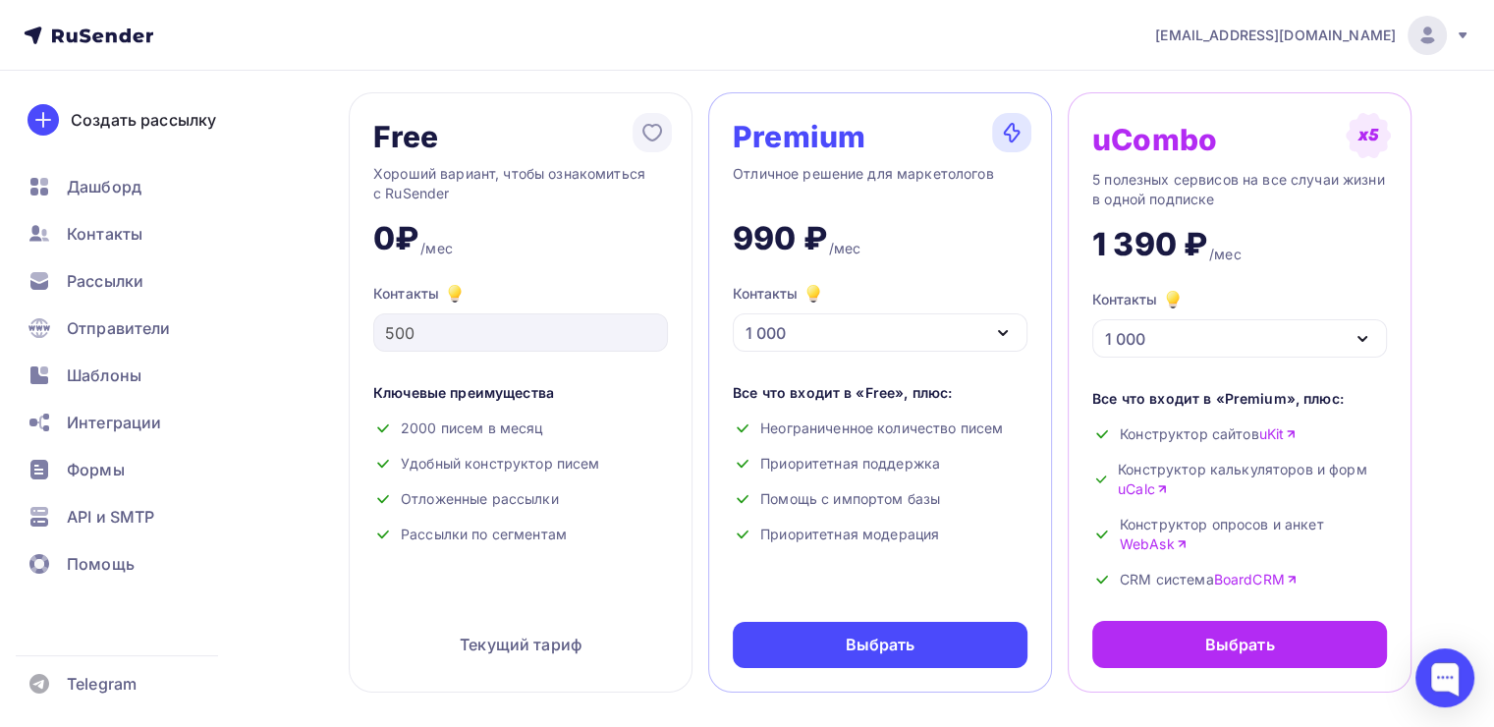
click at [938, 333] on div "1 000" at bounding box center [880, 332] width 295 height 38
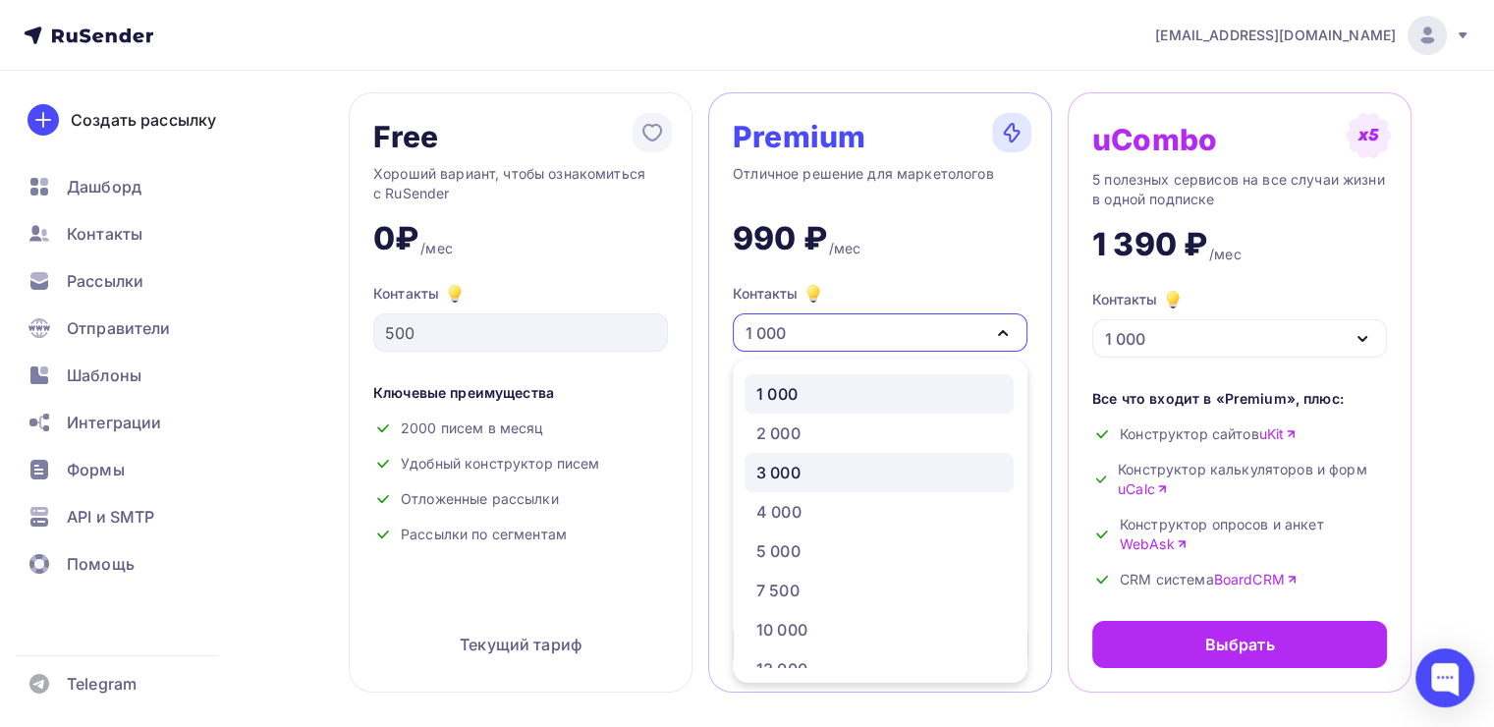
click at [822, 470] on div "3 000" at bounding box center [880, 473] width 246 height 24
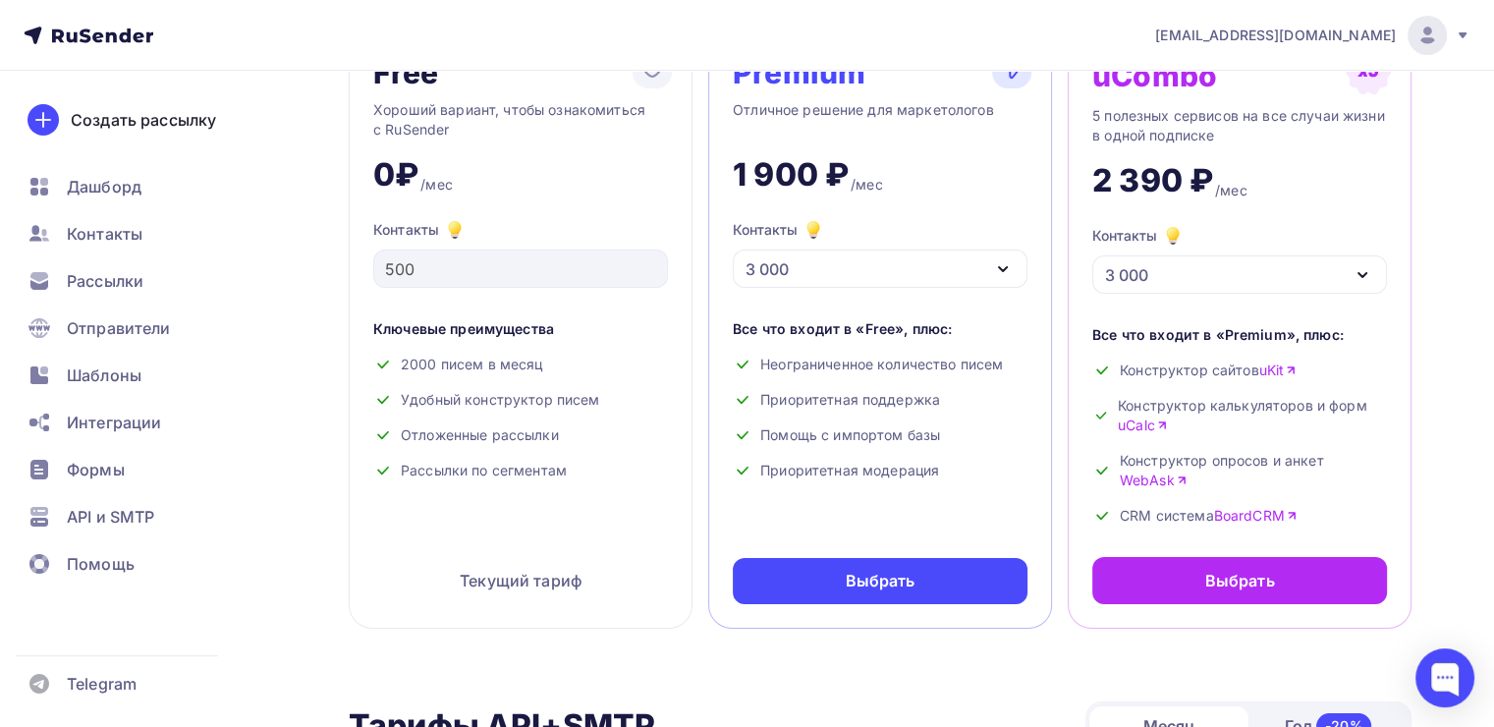
scroll to position [197, 0]
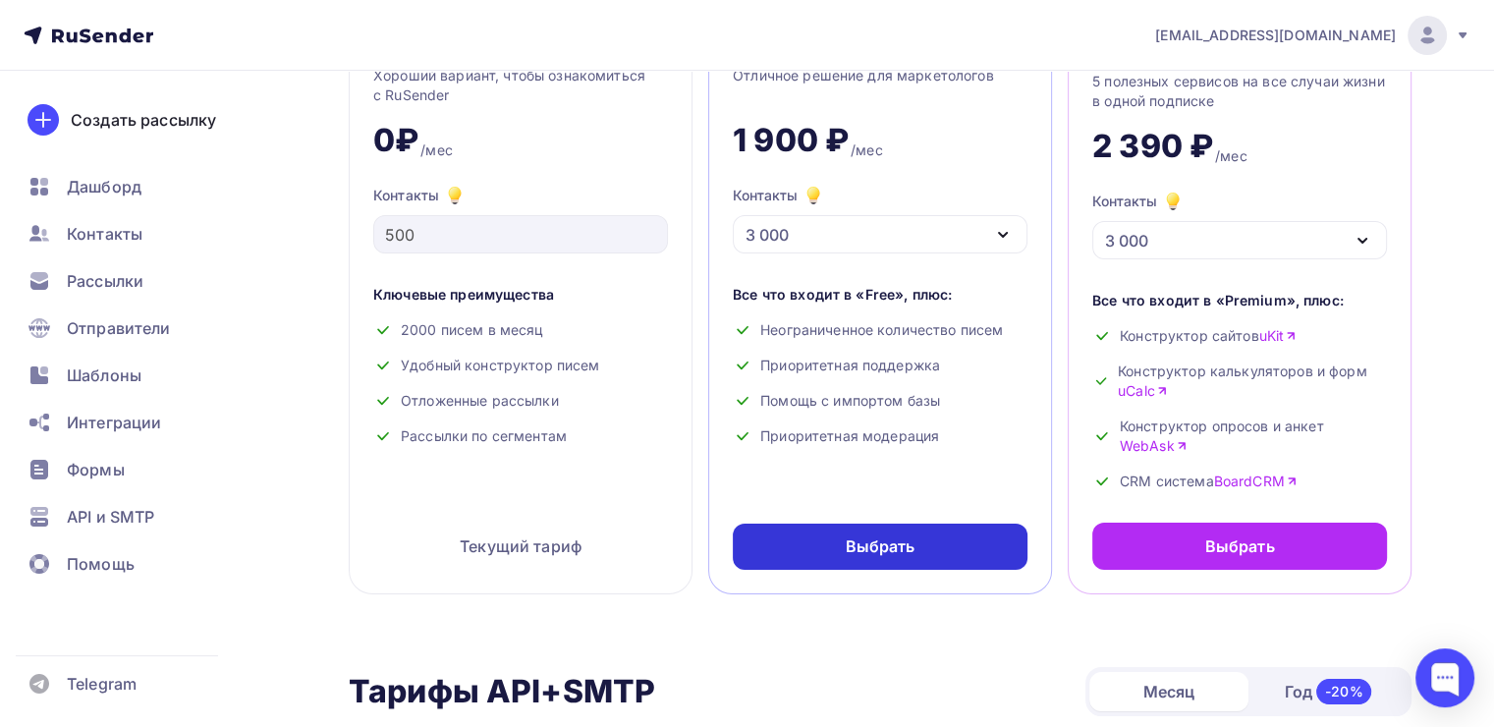
click at [875, 548] on div "Выбрать" at bounding box center [881, 546] width 70 height 23
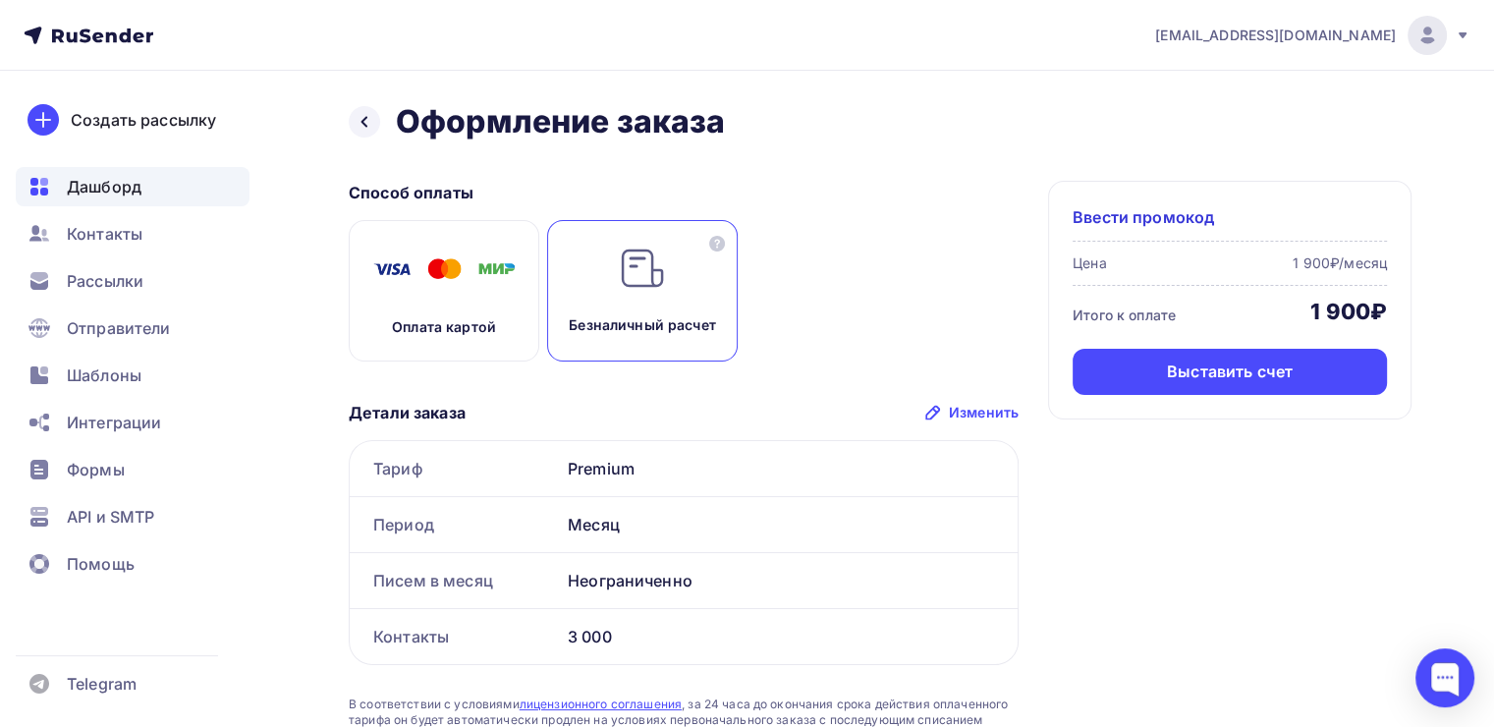
click at [110, 181] on span "Дашборд" at bounding box center [104, 187] width 75 height 24
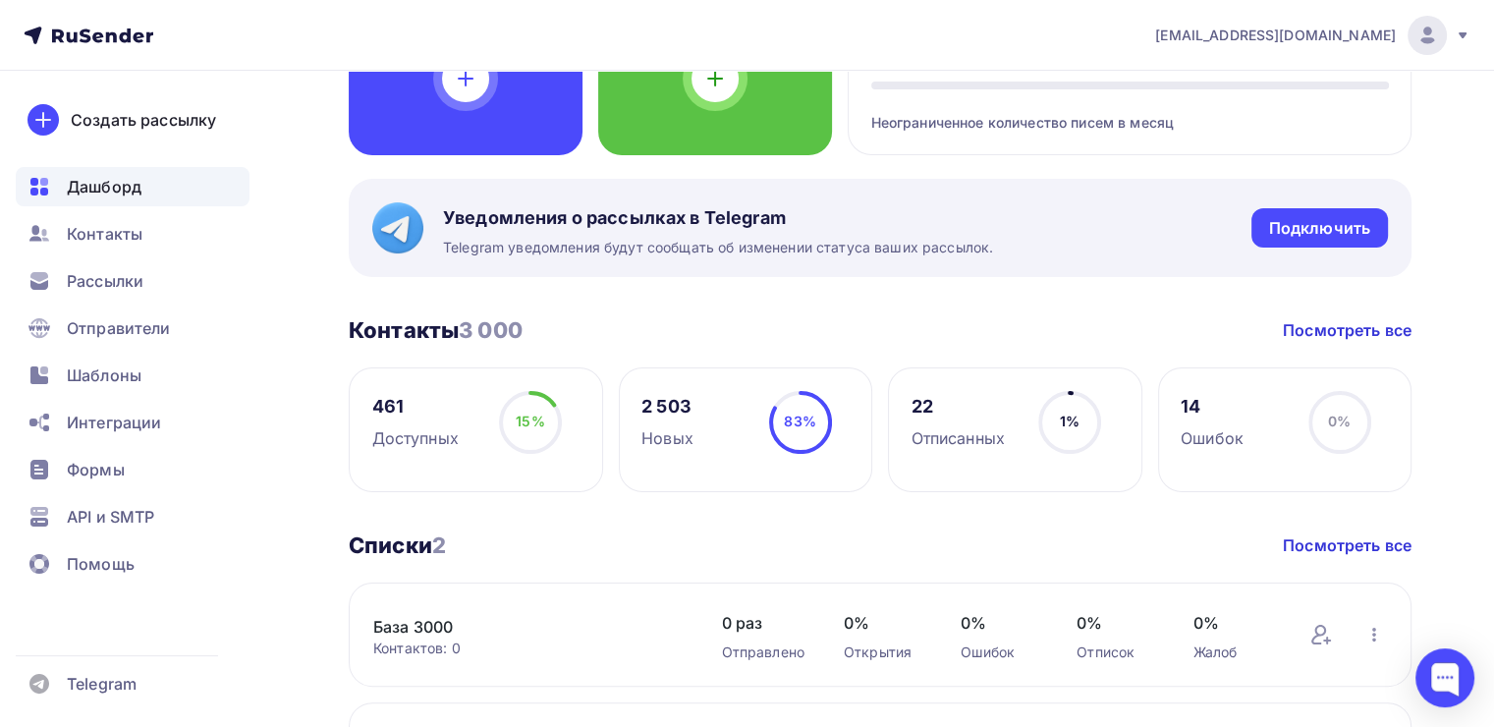
scroll to position [295, 0]
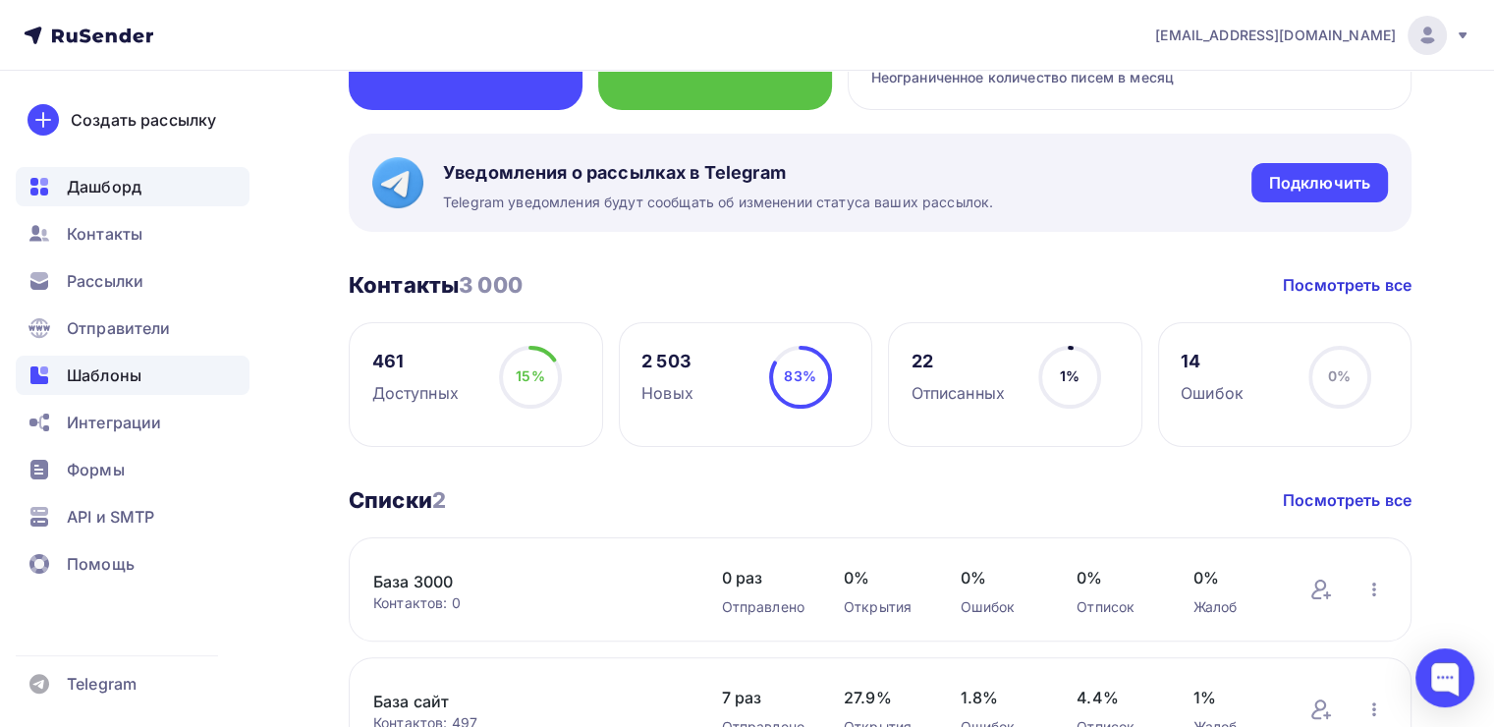
click at [106, 383] on span "Шаблоны" at bounding box center [104, 376] width 75 height 24
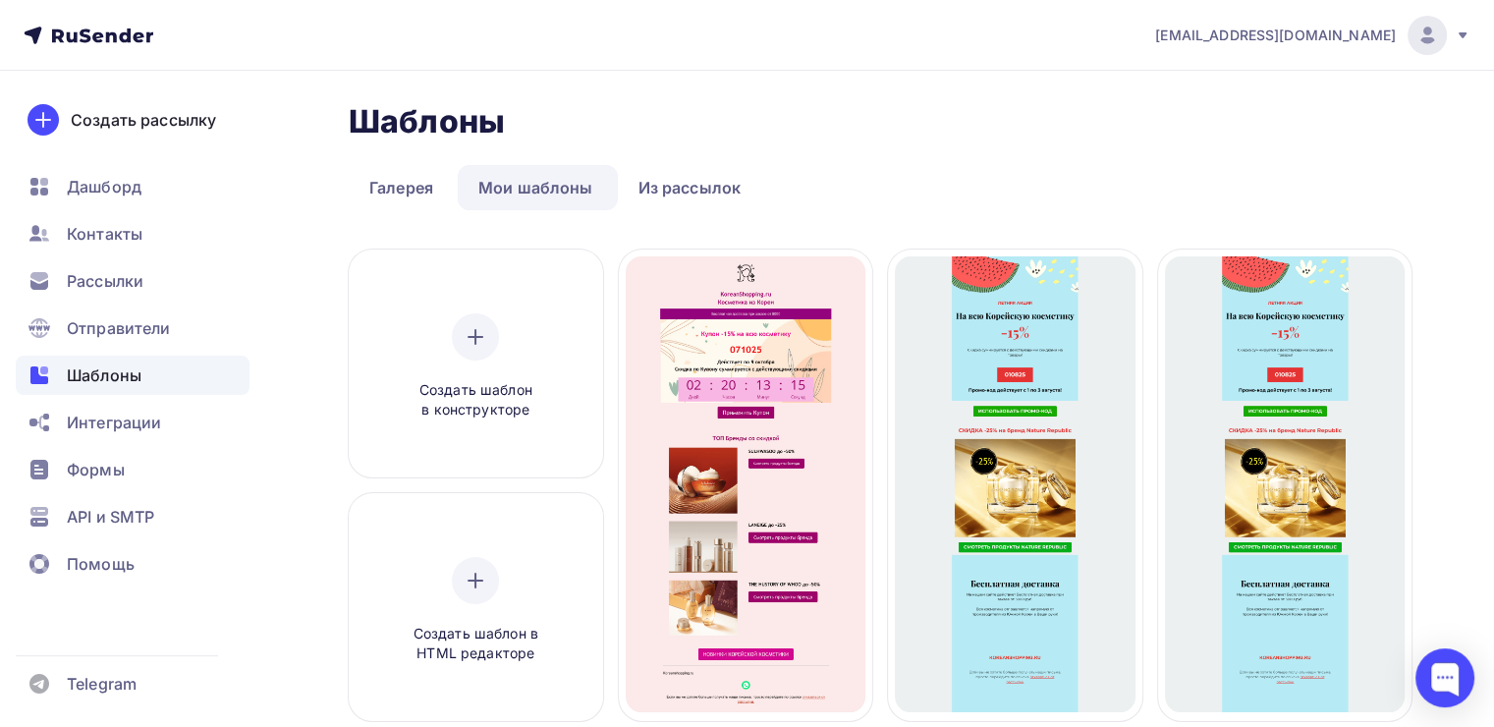
click at [578, 193] on link "Мои шаблоны" at bounding box center [536, 187] width 156 height 45
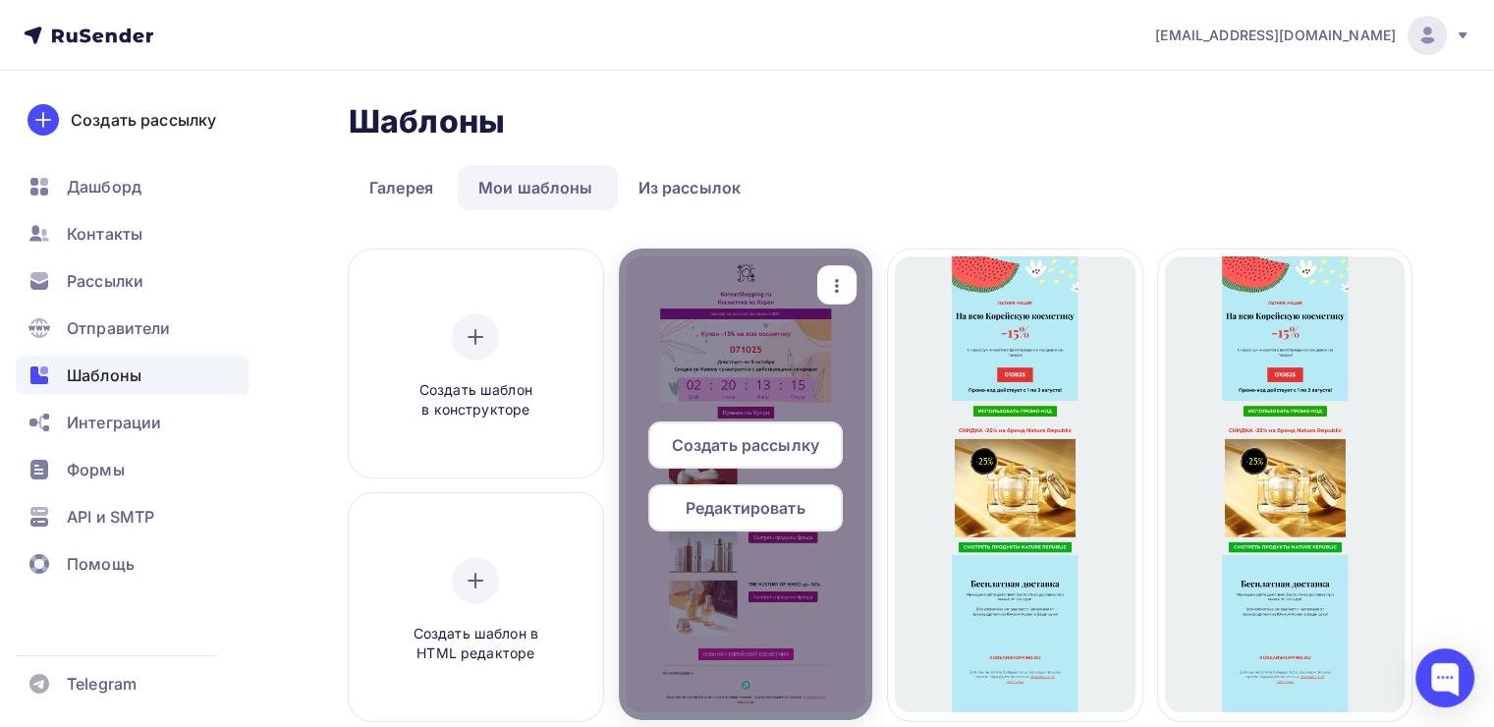
click at [770, 445] on span "Создать рассылку" at bounding box center [745, 445] width 147 height 24
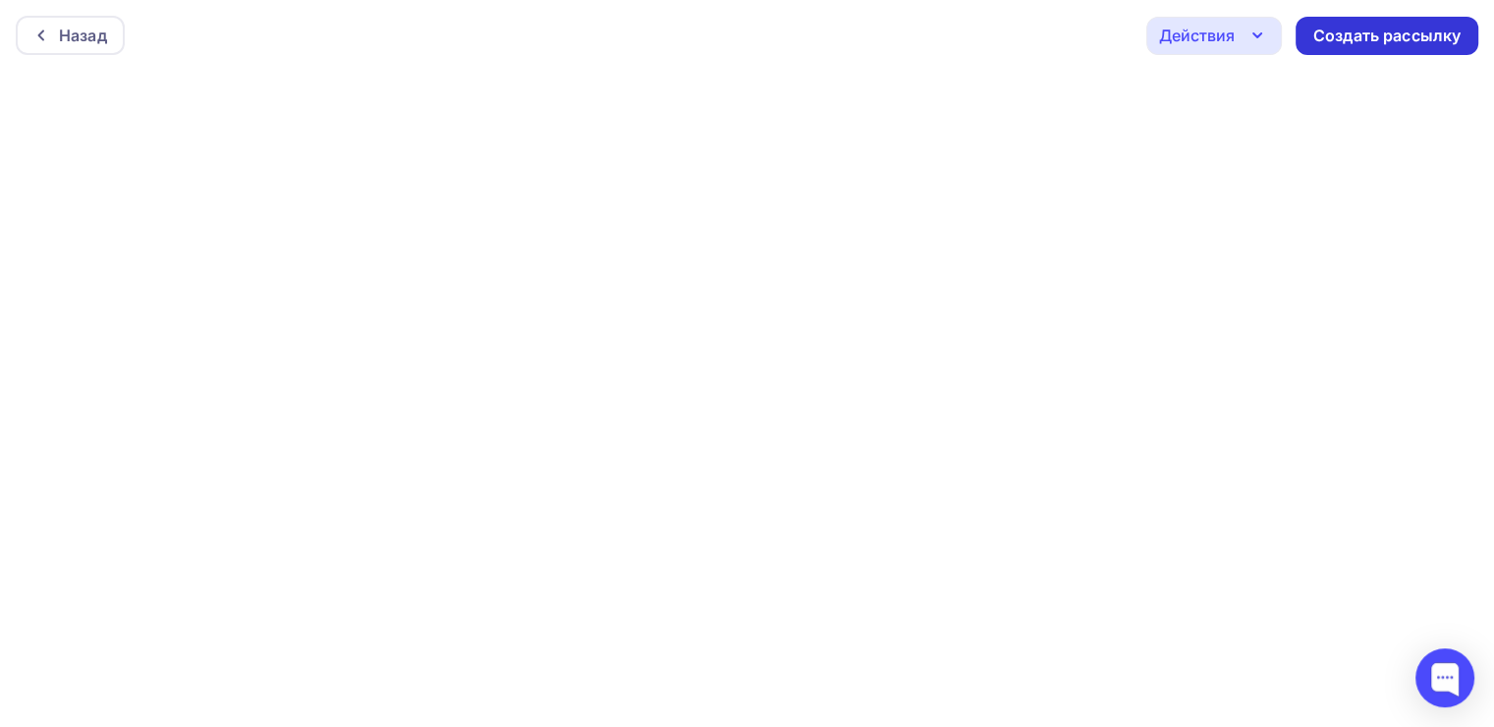
click at [1363, 31] on div "Создать рассылку" at bounding box center [1387, 36] width 147 height 23
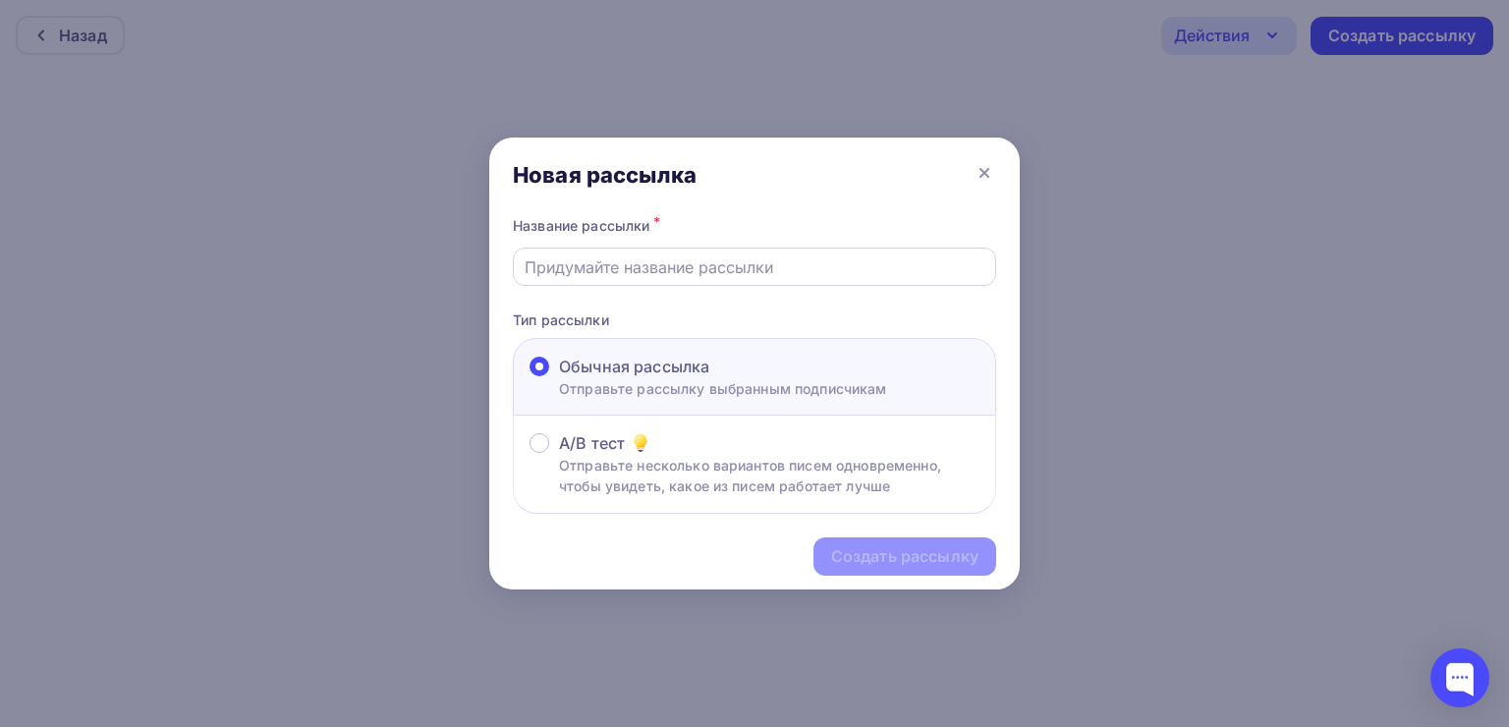
click at [868, 267] on input "text" at bounding box center [755, 267] width 461 height 24
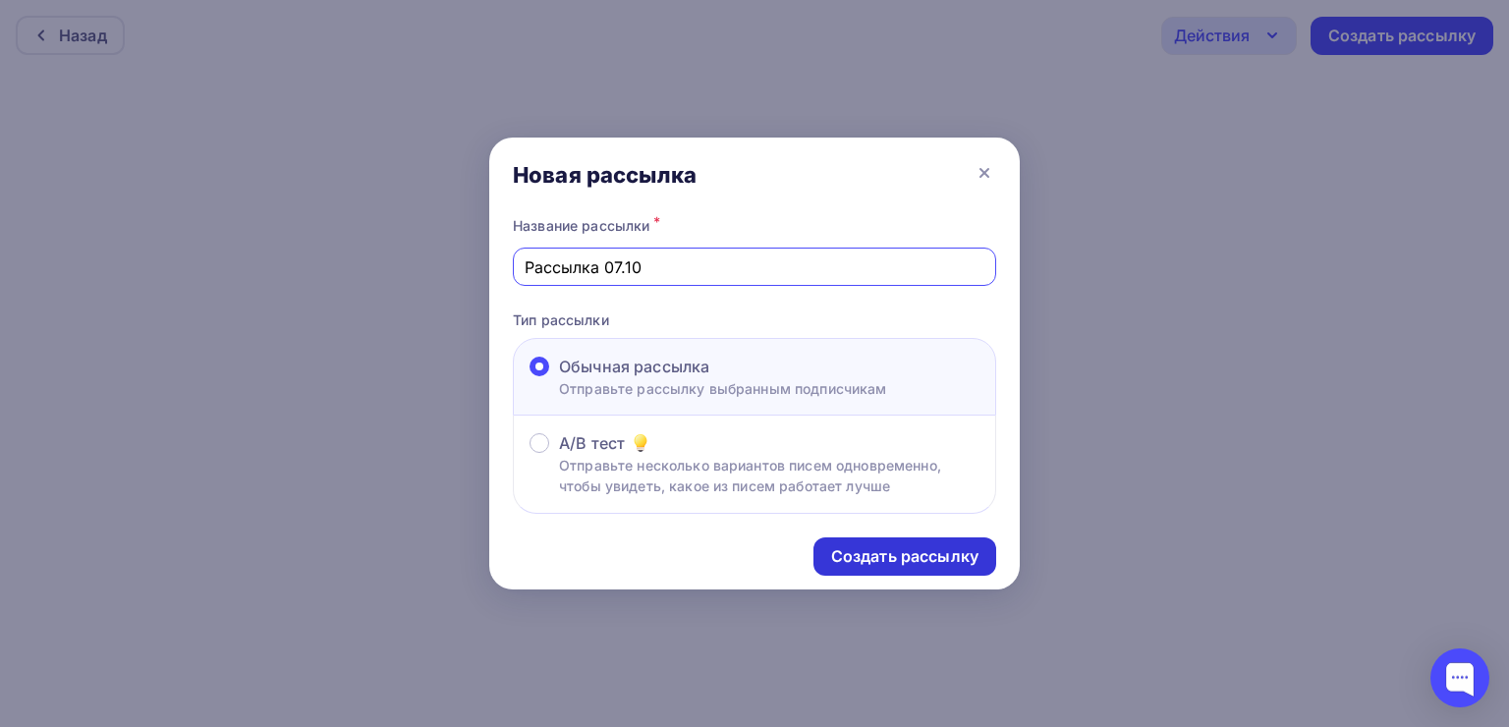
type input "Рассылка 07.10"
click at [866, 548] on div "Создать рассылку" at bounding box center [904, 556] width 147 height 23
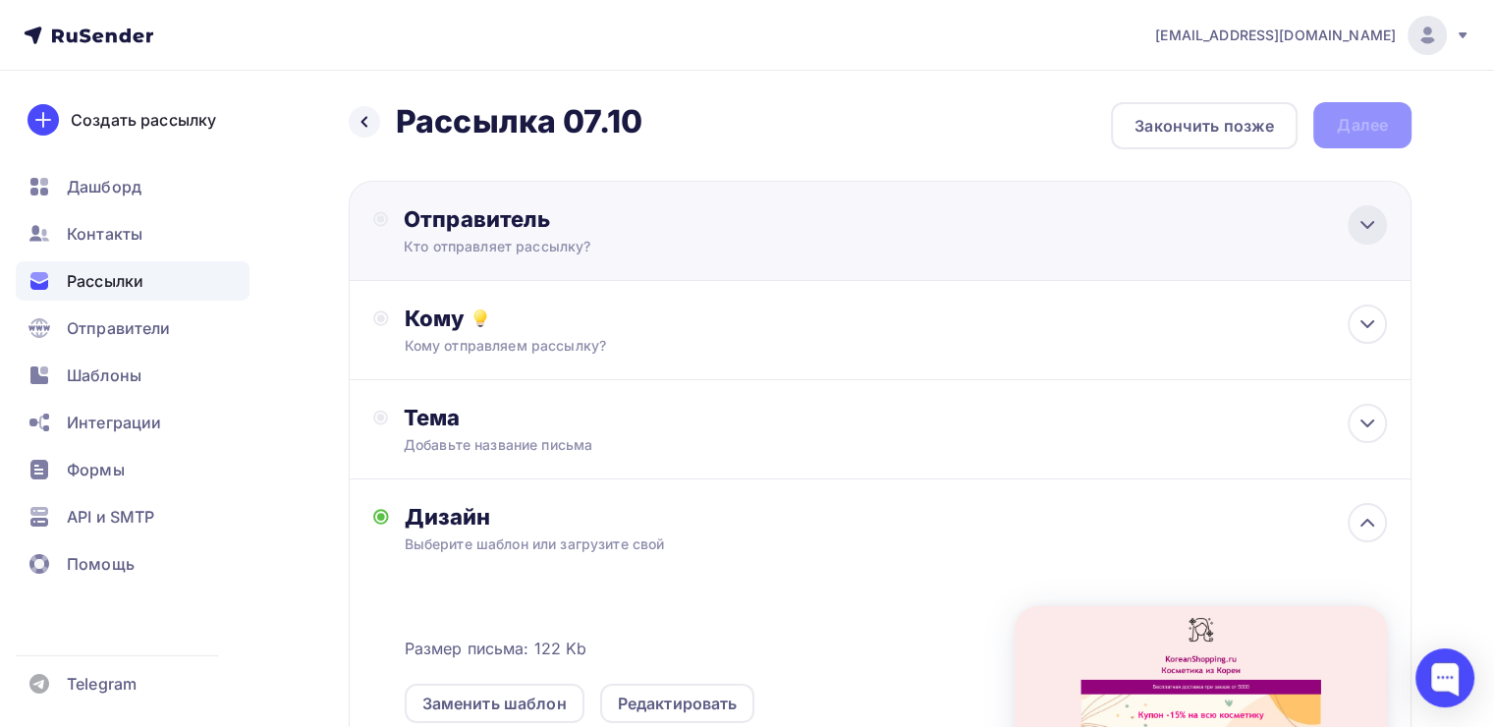
click at [1356, 232] on icon at bounding box center [1368, 225] width 24 height 24
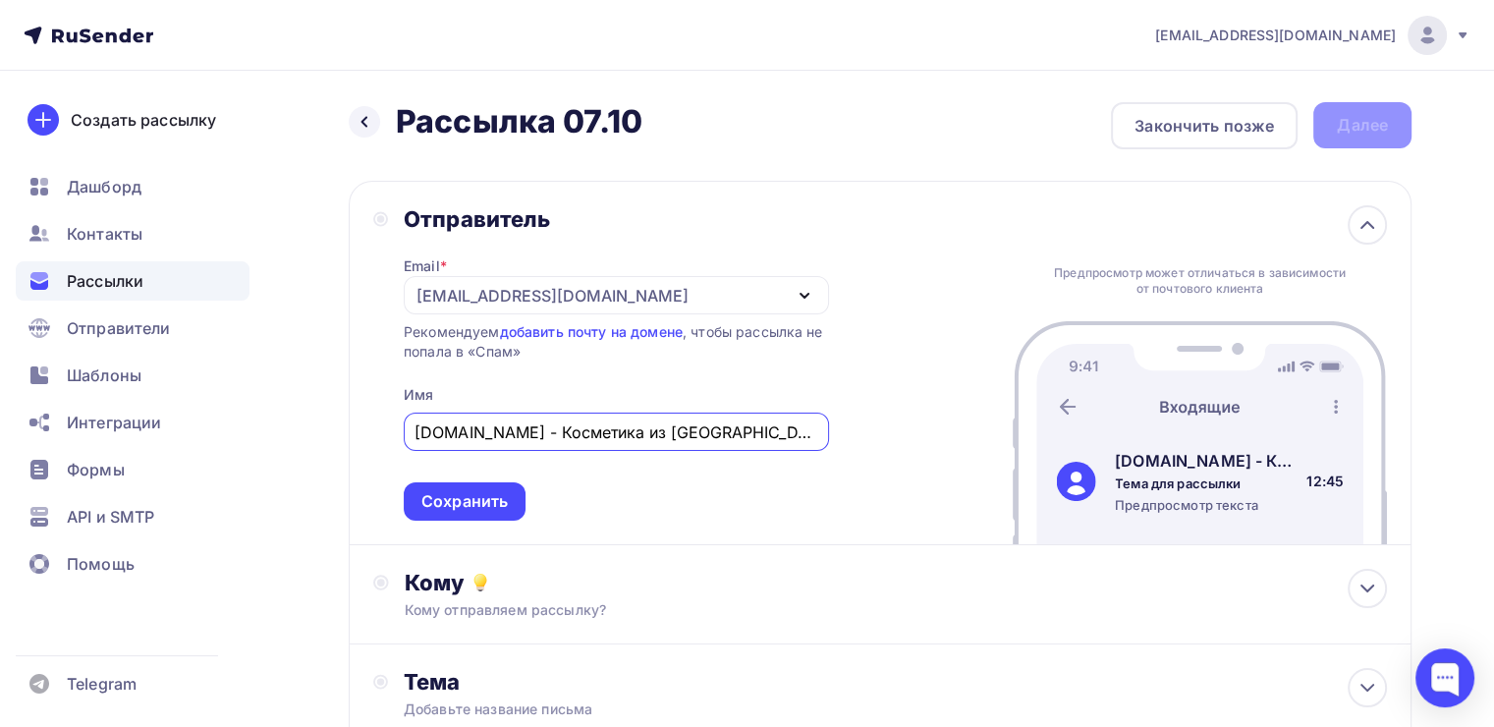
type input "Koreanshopping.ru - Косметика из Кореи"
click at [868, 417] on div "Отправитель Email * zakaz@koreanshopping.ru zakaz@koreanshopping.ru Добавить от…" at bounding box center [880, 363] width 1063 height 365
click at [466, 503] on div "Сохранить" at bounding box center [464, 501] width 86 height 23
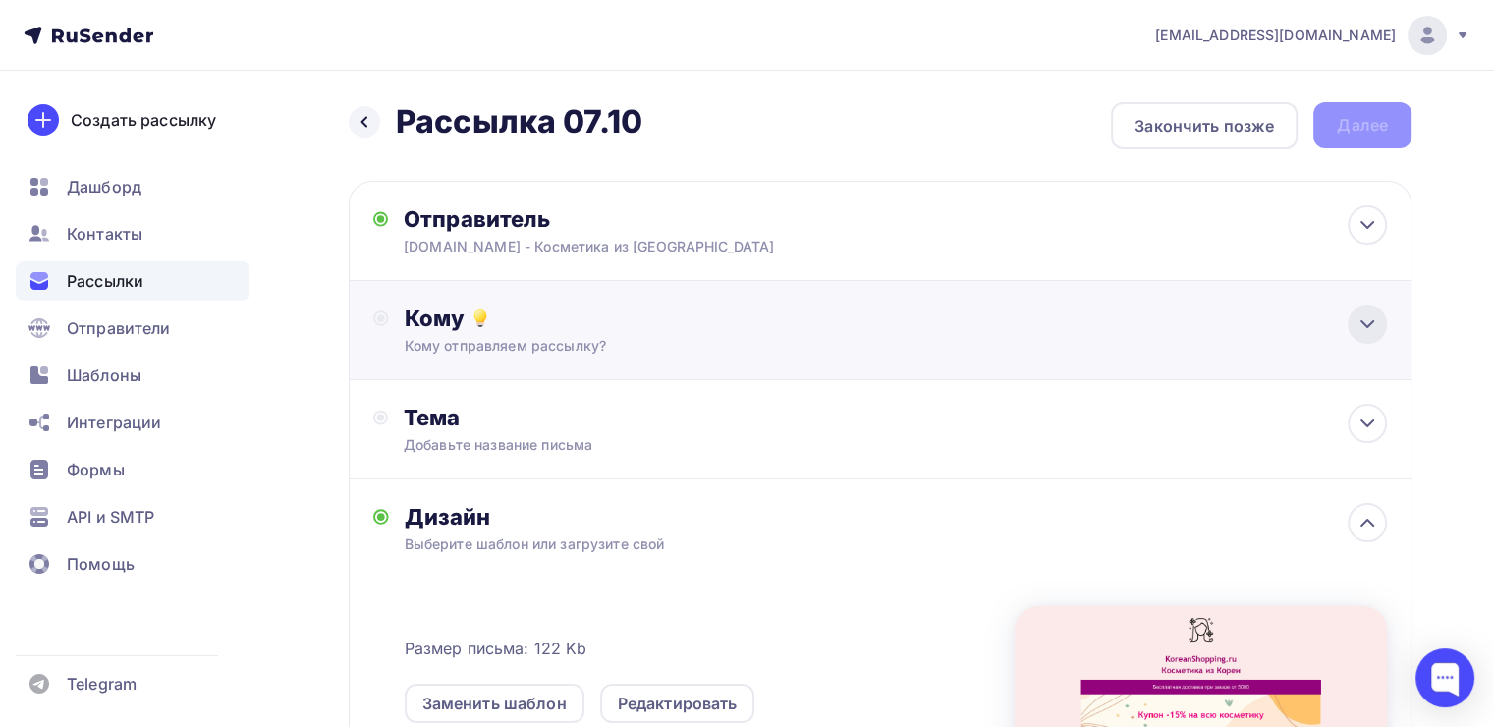
click at [1367, 326] on icon at bounding box center [1368, 324] width 24 height 24
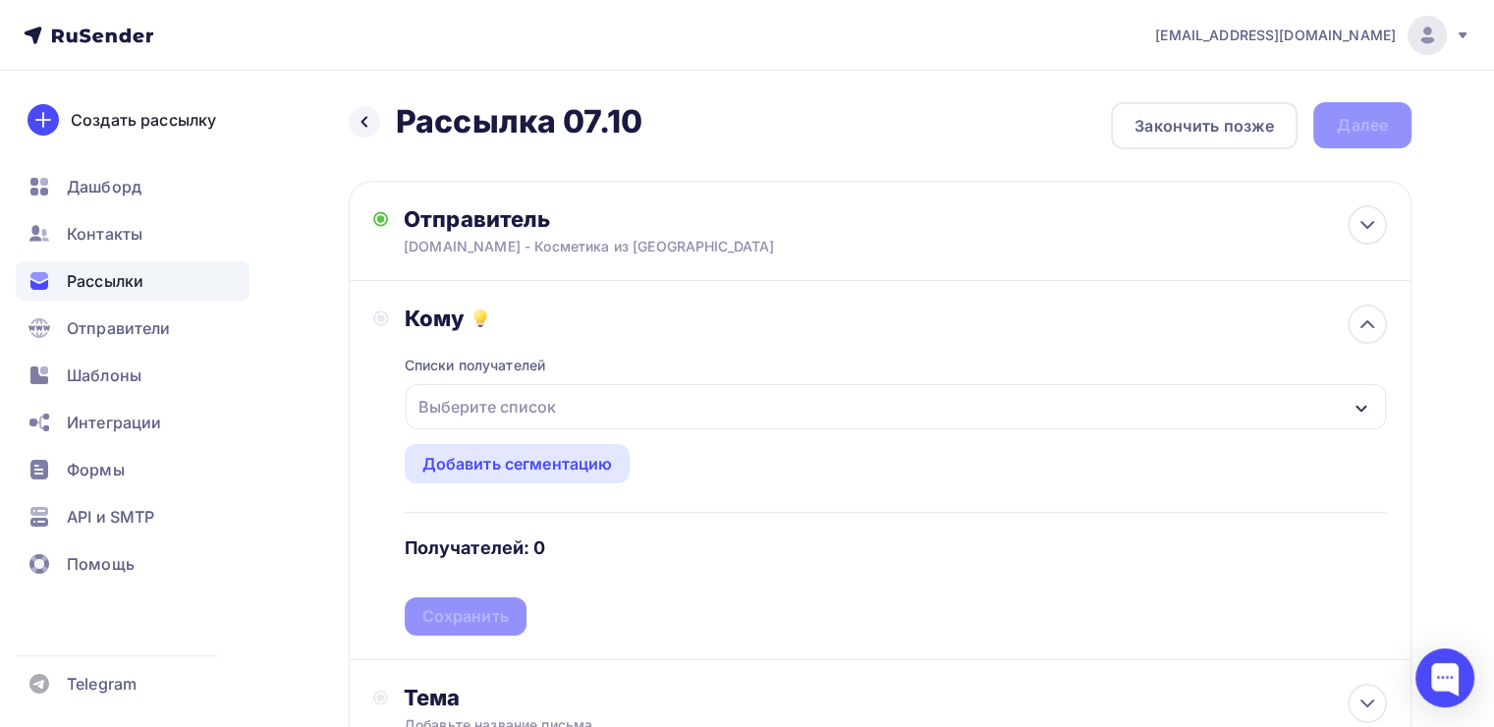
click at [629, 410] on div "Выберите список" at bounding box center [896, 406] width 981 height 45
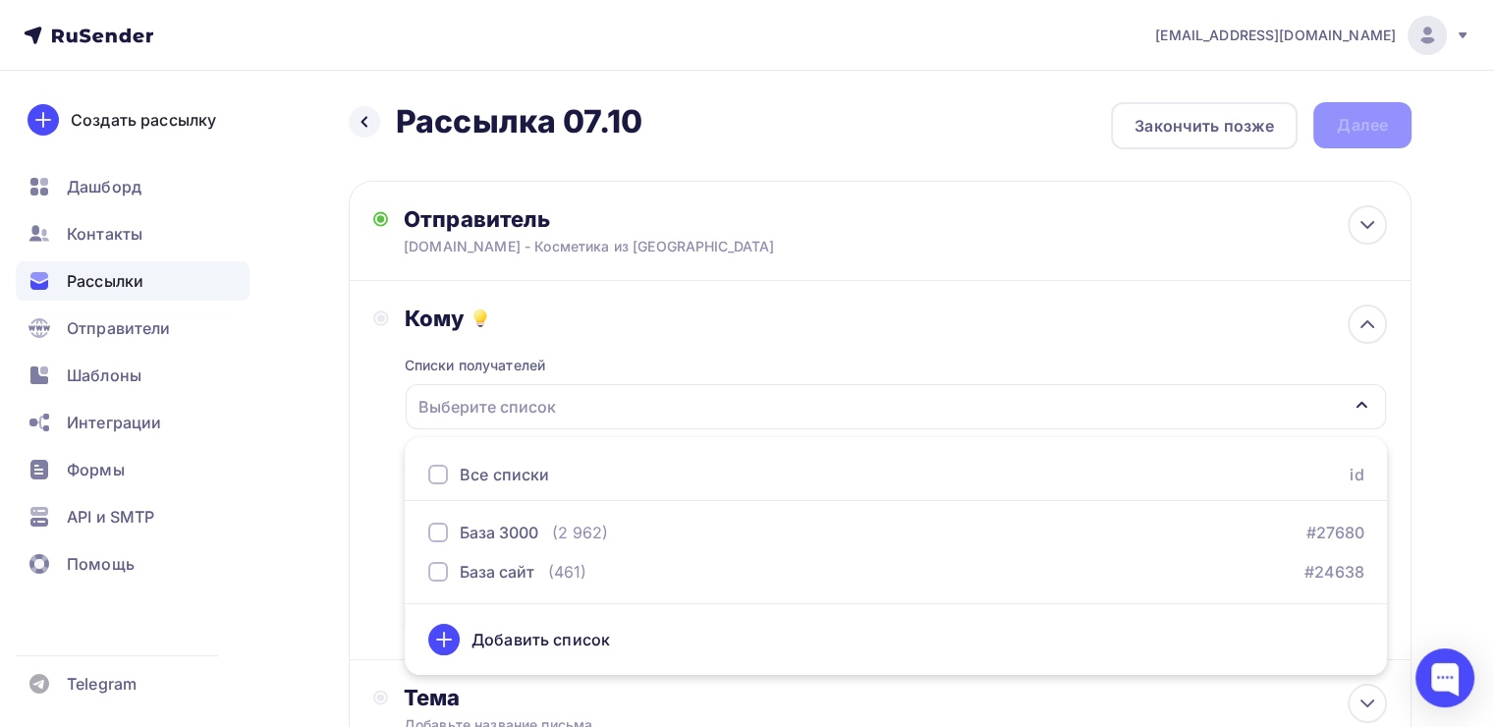
click at [436, 472] on div at bounding box center [438, 475] width 20 height 20
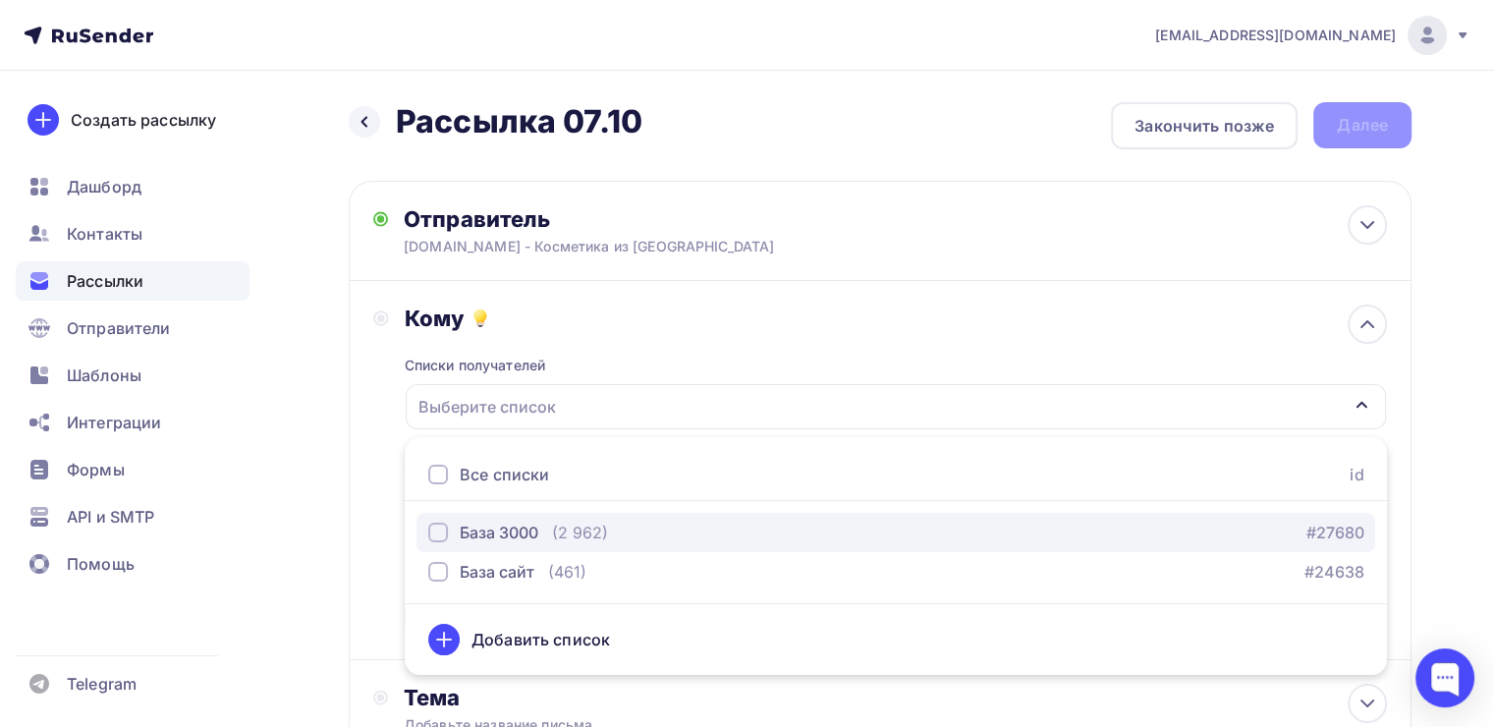
click at [440, 536] on div "button" at bounding box center [438, 533] width 20 height 20
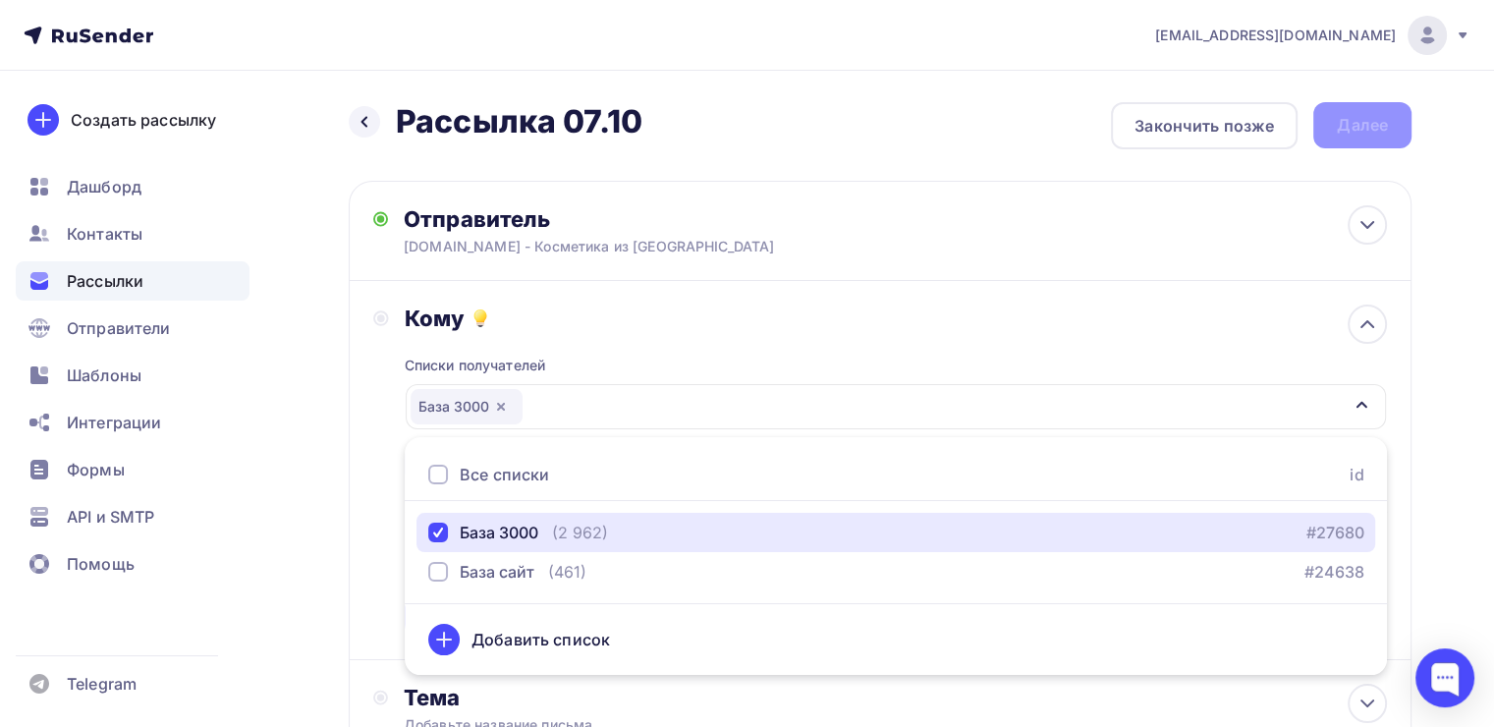
click at [436, 409] on div "База 3000" at bounding box center [467, 406] width 112 height 35
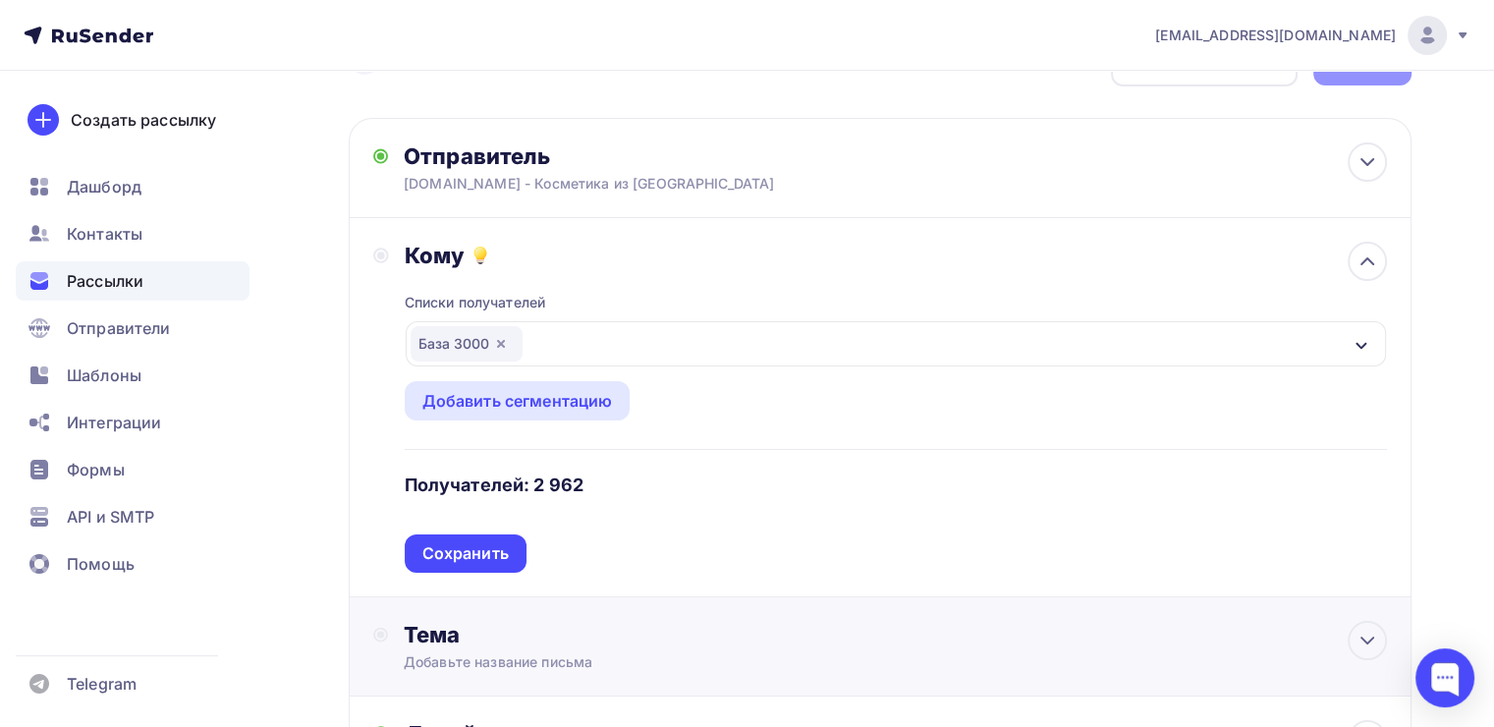
scroll to position [98, 0]
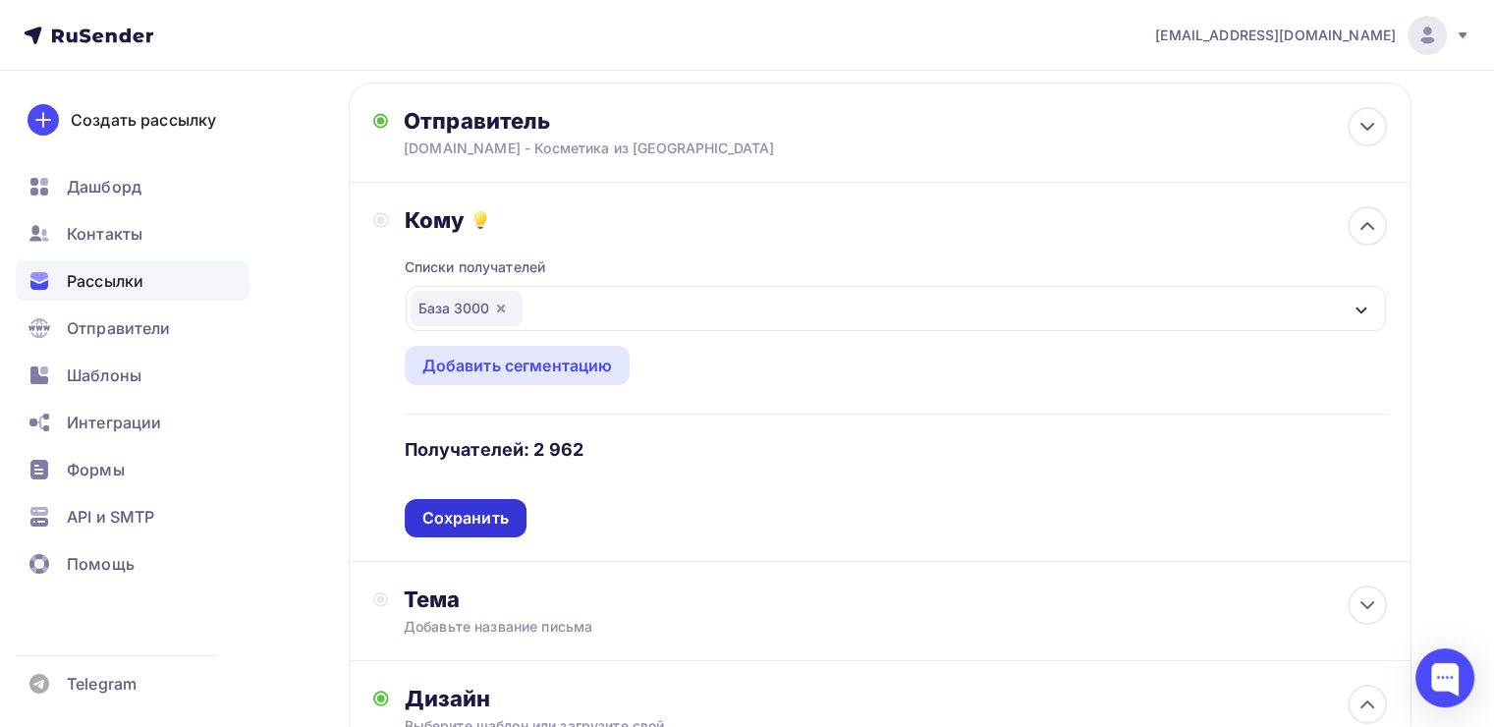
click at [483, 527] on div "Сохранить" at bounding box center [465, 518] width 86 height 23
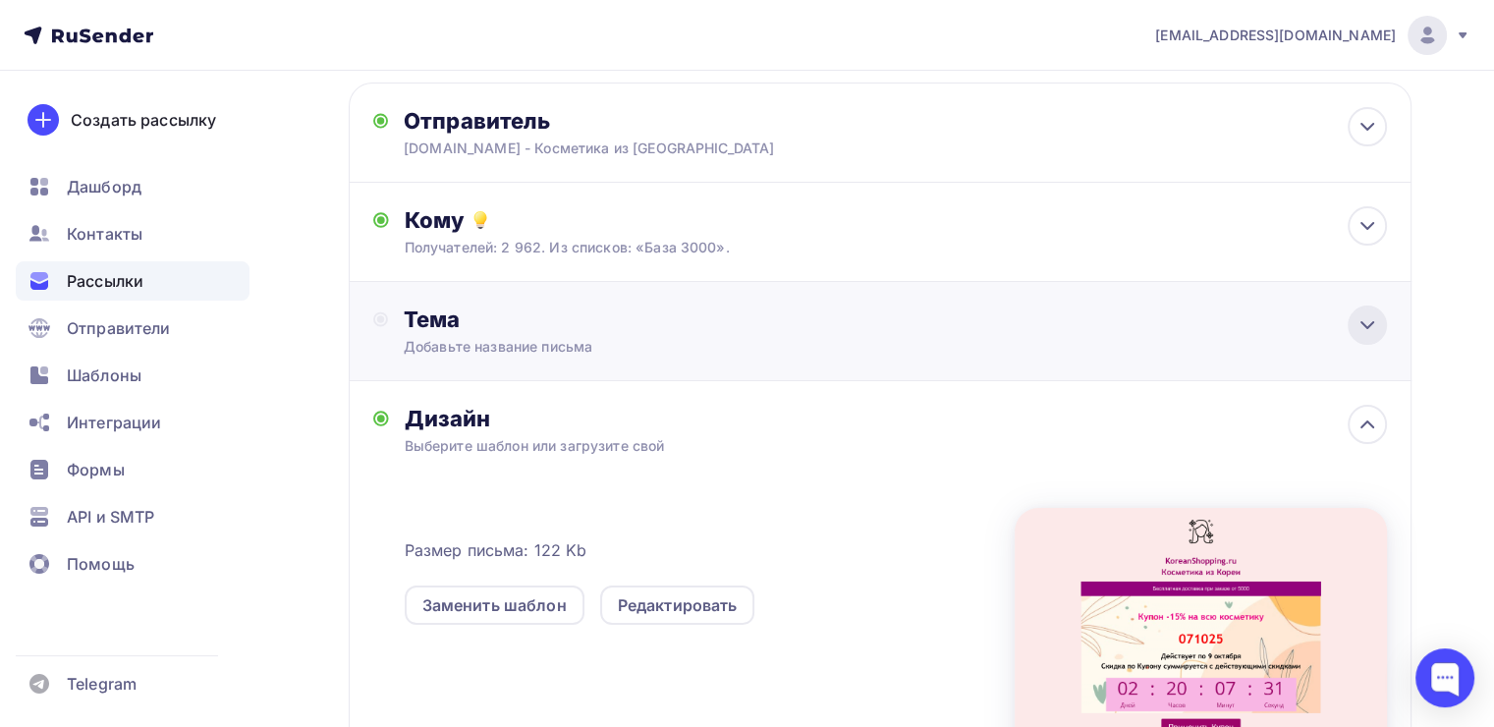
click at [1368, 313] on icon at bounding box center [1368, 325] width 24 height 24
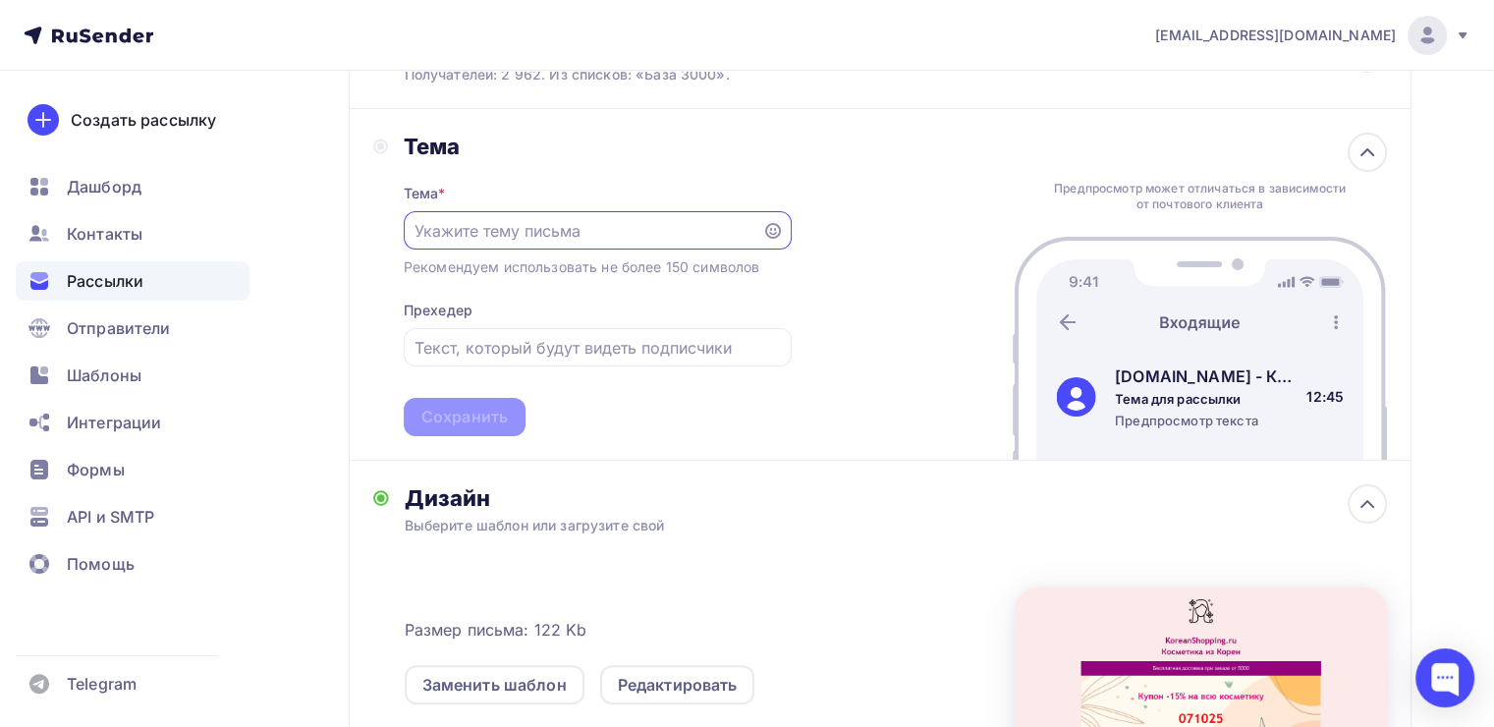
scroll to position [295, 0]
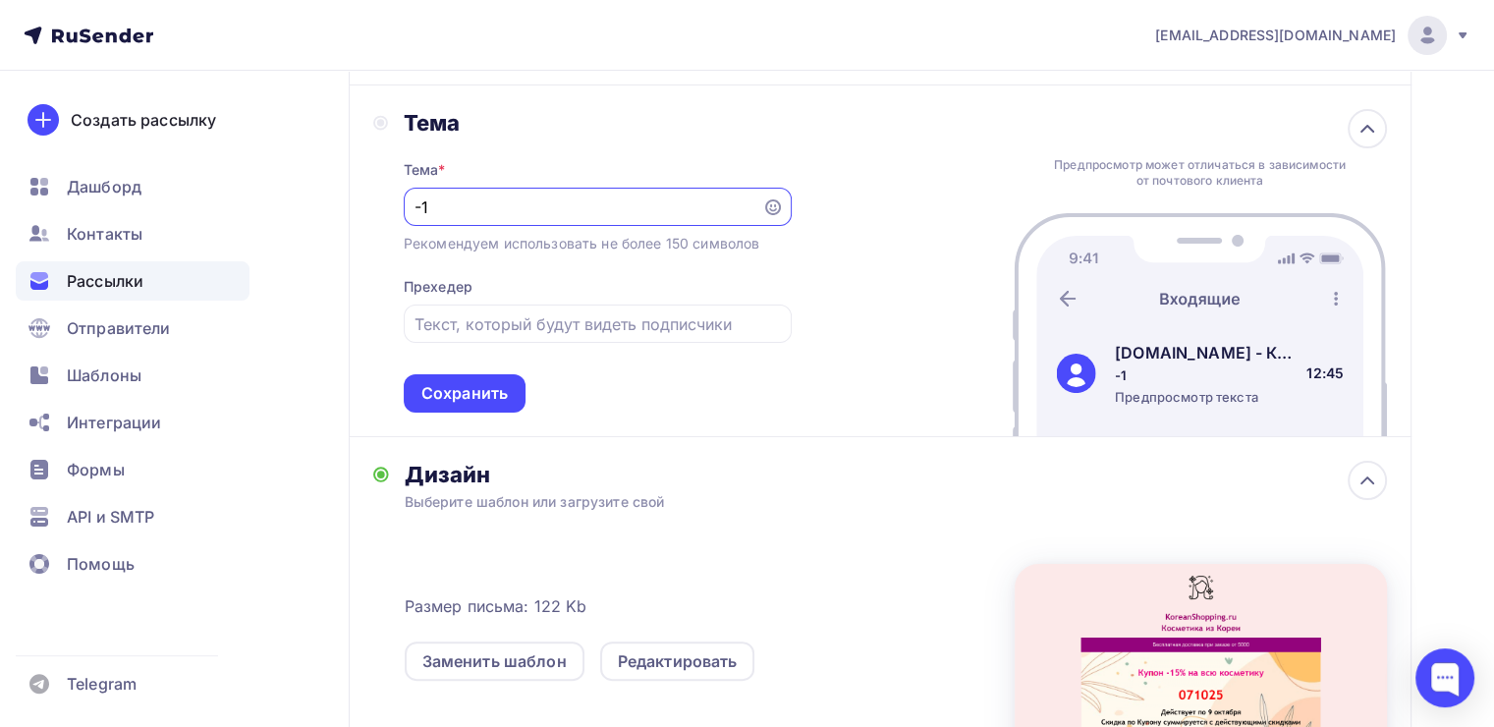
type input "-"
click at [776, 204] on icon at bounding box center [773, 207] width 16 height 16
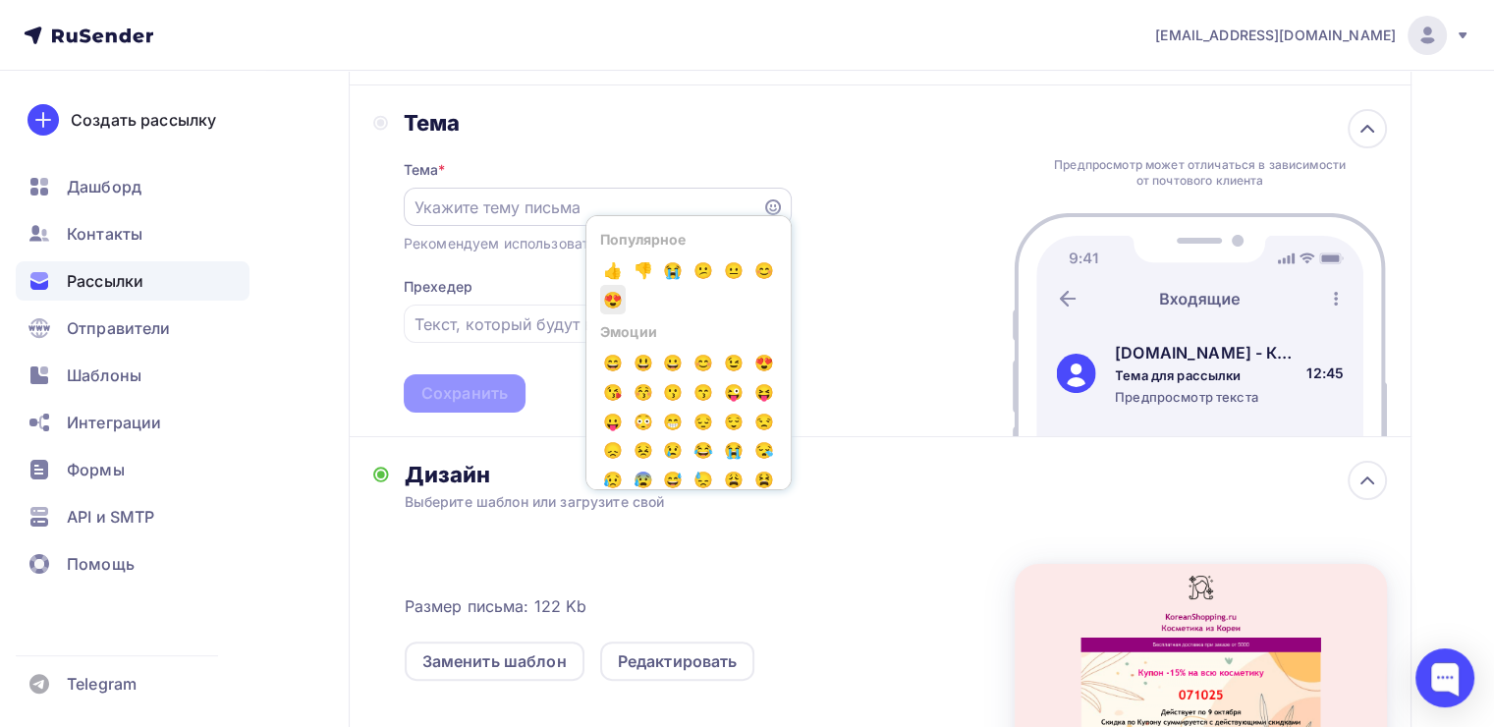
click at [626, 299] on span "😍" at bounding box center [613, 299] width 26 height 29
click at [496, 209] on input "😍" at bounding box center [583, 208] width 336 height 24
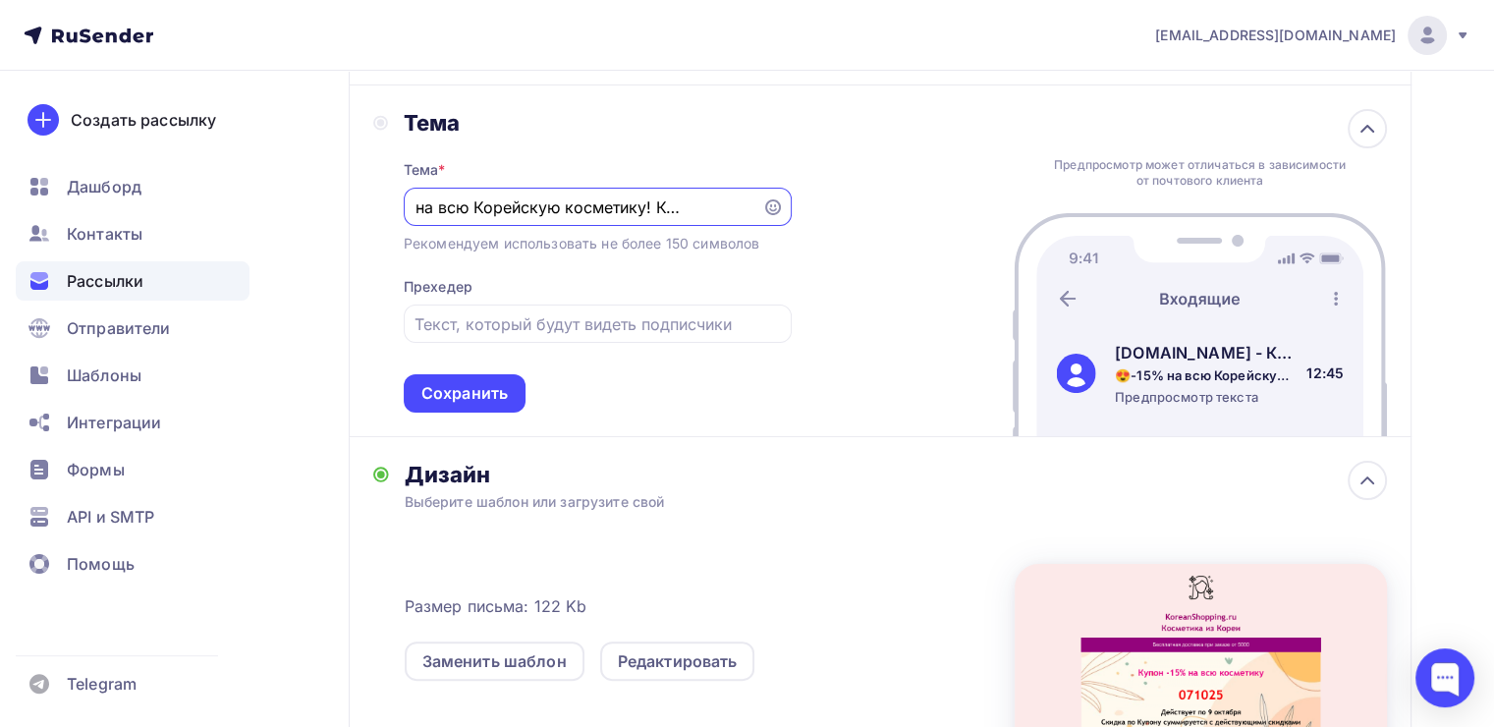
scroll to position [0, 72]
click at [775, 201] on icon at bounding box center [773, 207] width 16 height 16
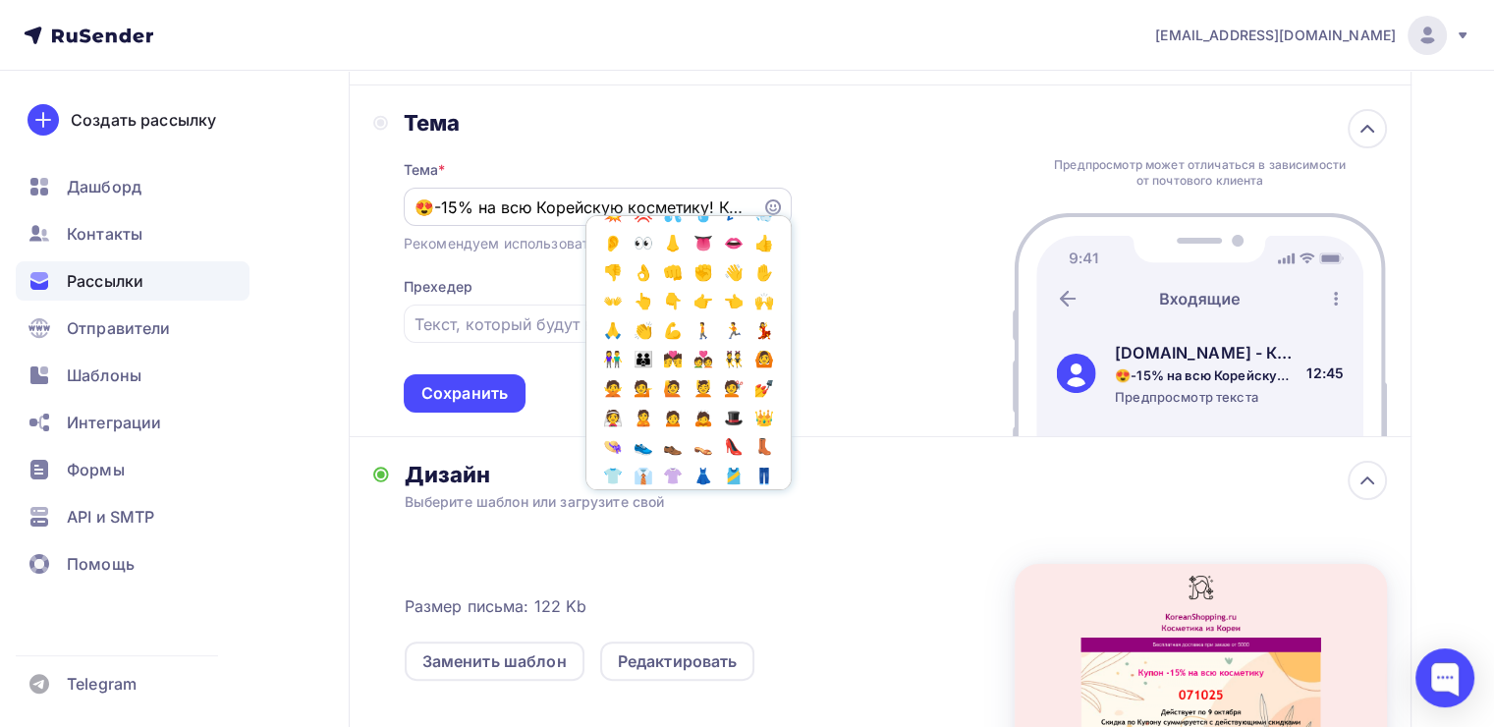
scroll to position [590, 0]
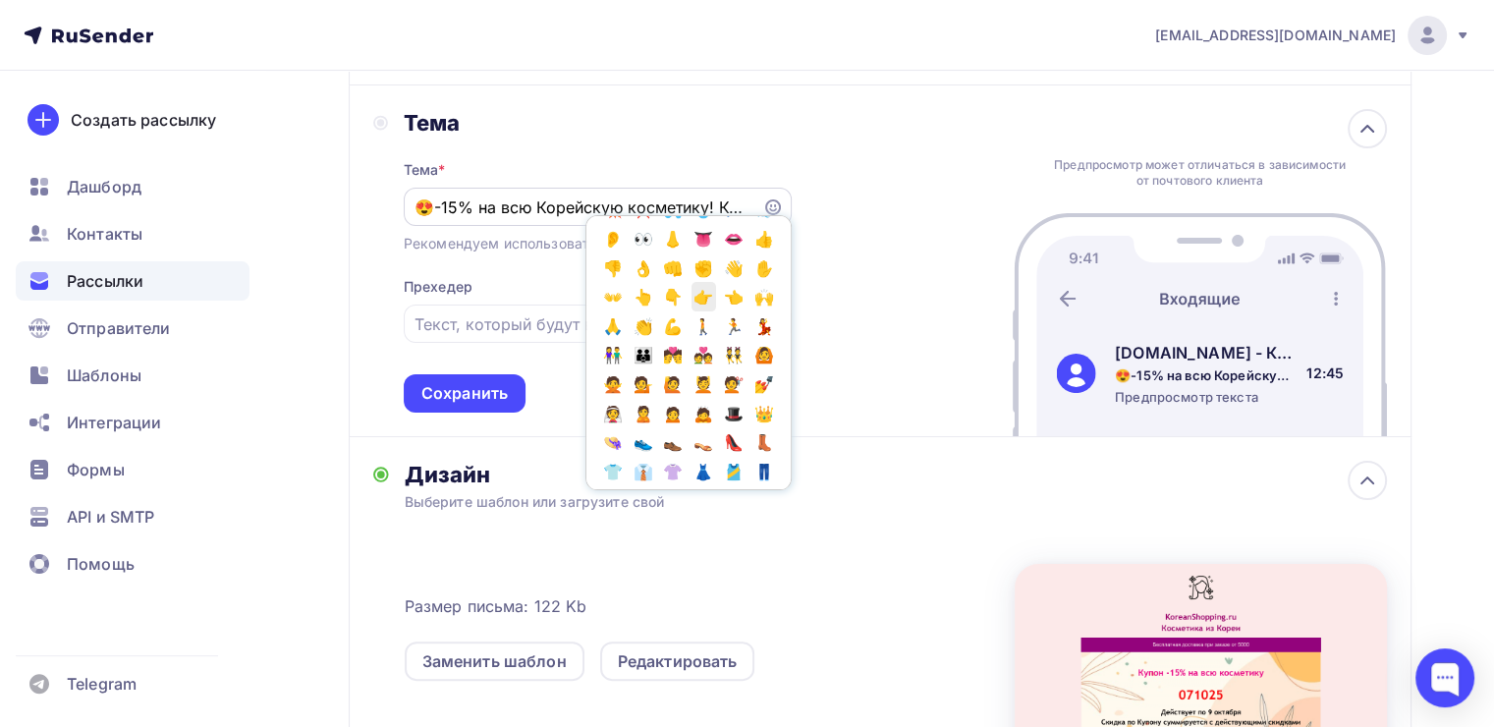
click at [692, 311] on span "👉" at bounding box center [705, 296] width 26 height 29
type input "😍-15% на всю Корейскую косметику! Купон внутри👉"
click at [879, 307] on div "Тема Тема * 😍-15% на всю Корейскую косметику! Купон внутри👉 Популярное 👍 👎 😭 😕 …" at bounding box center [880, 261] width 1063 height 352
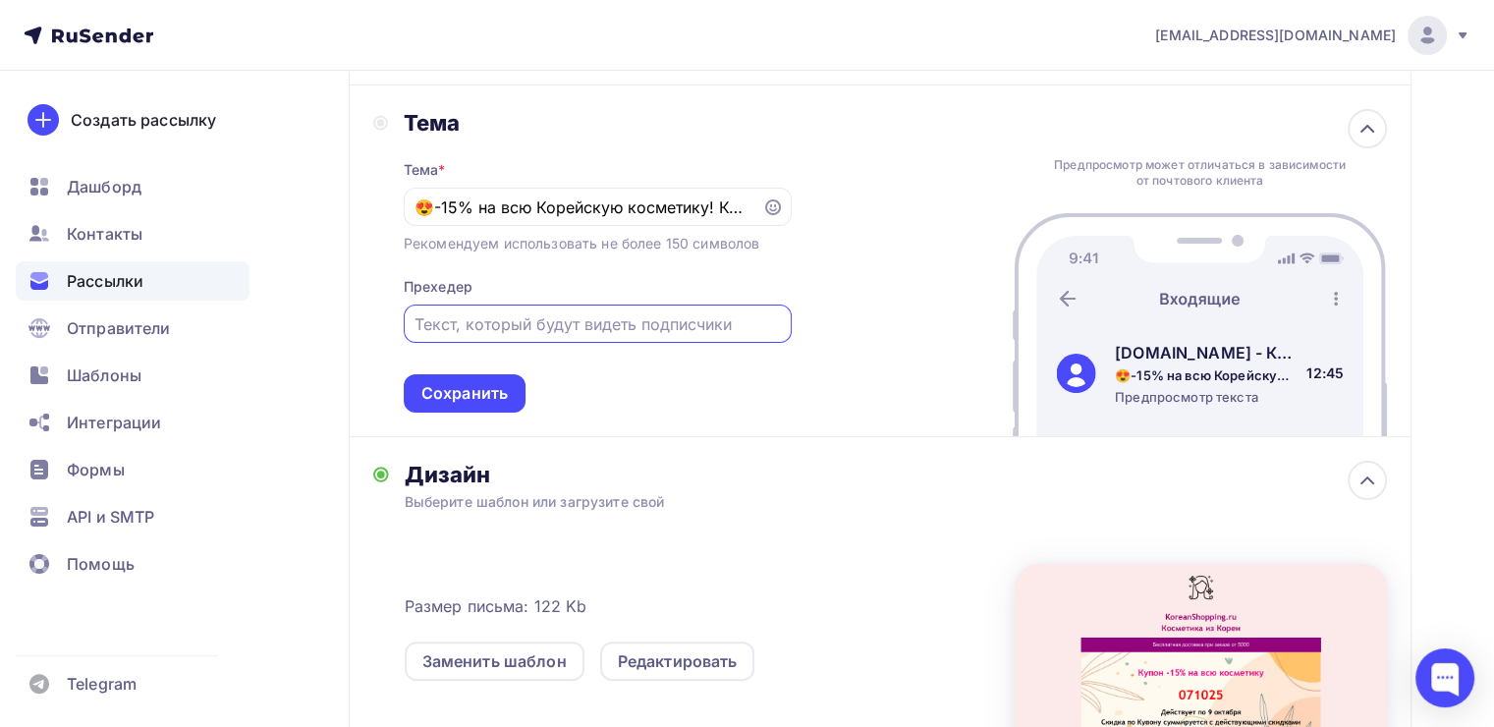
click at [729, 326] on input "text" at bounding box center [597, 324] width 365 height 24
type input "Спецпредложение 3 дня!"
click at [537, 203] on input "😍-15% на всю Корейскую косметику! Купон внутри👉" at bounding box center [583, 208] width 336 height 24
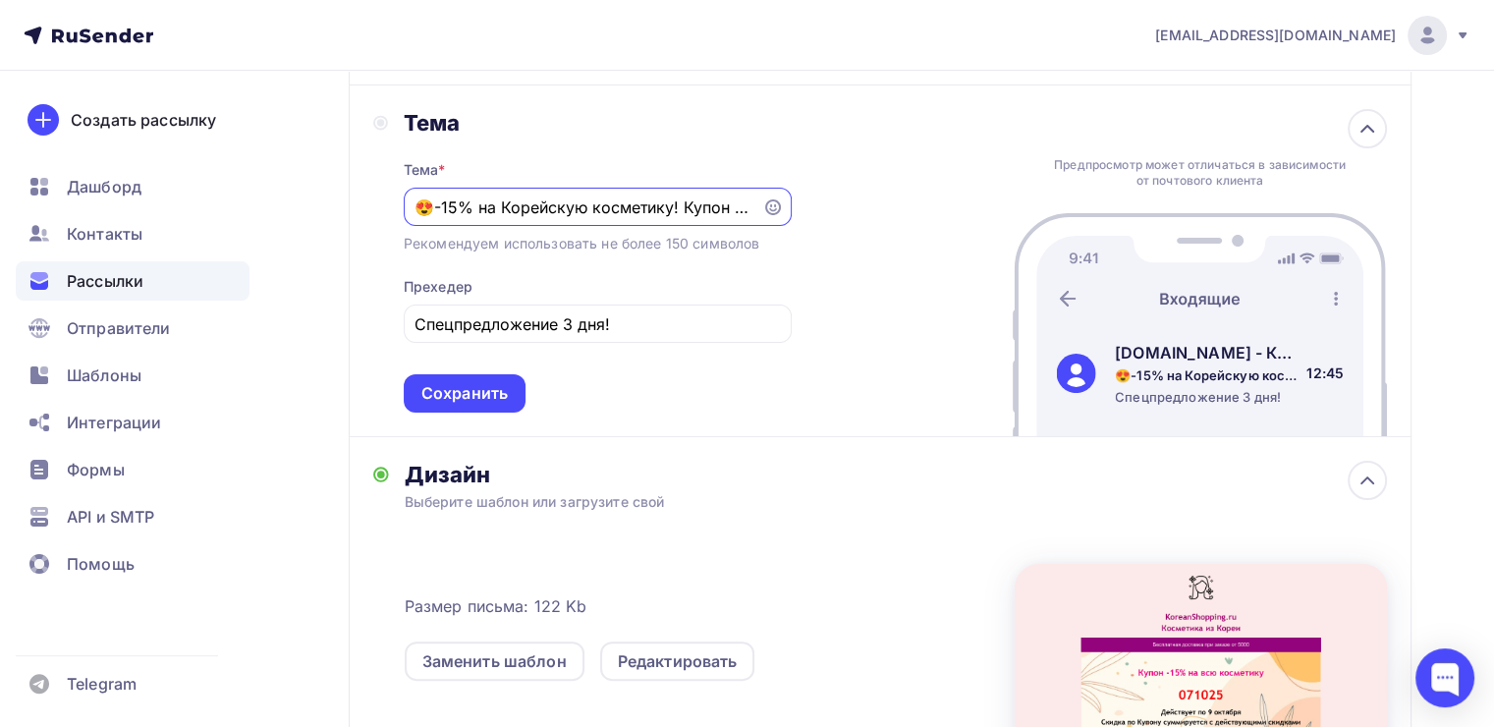
type input "😍-15% на Корейскую косметику! Купон внутри👉"
click at [567, 265] on div "Тема * 😍-15% на Корейскую косметику! Купон внутри👉 Рекомендуем использовать не …" at bounding box center [598, 275] width 388 height 276
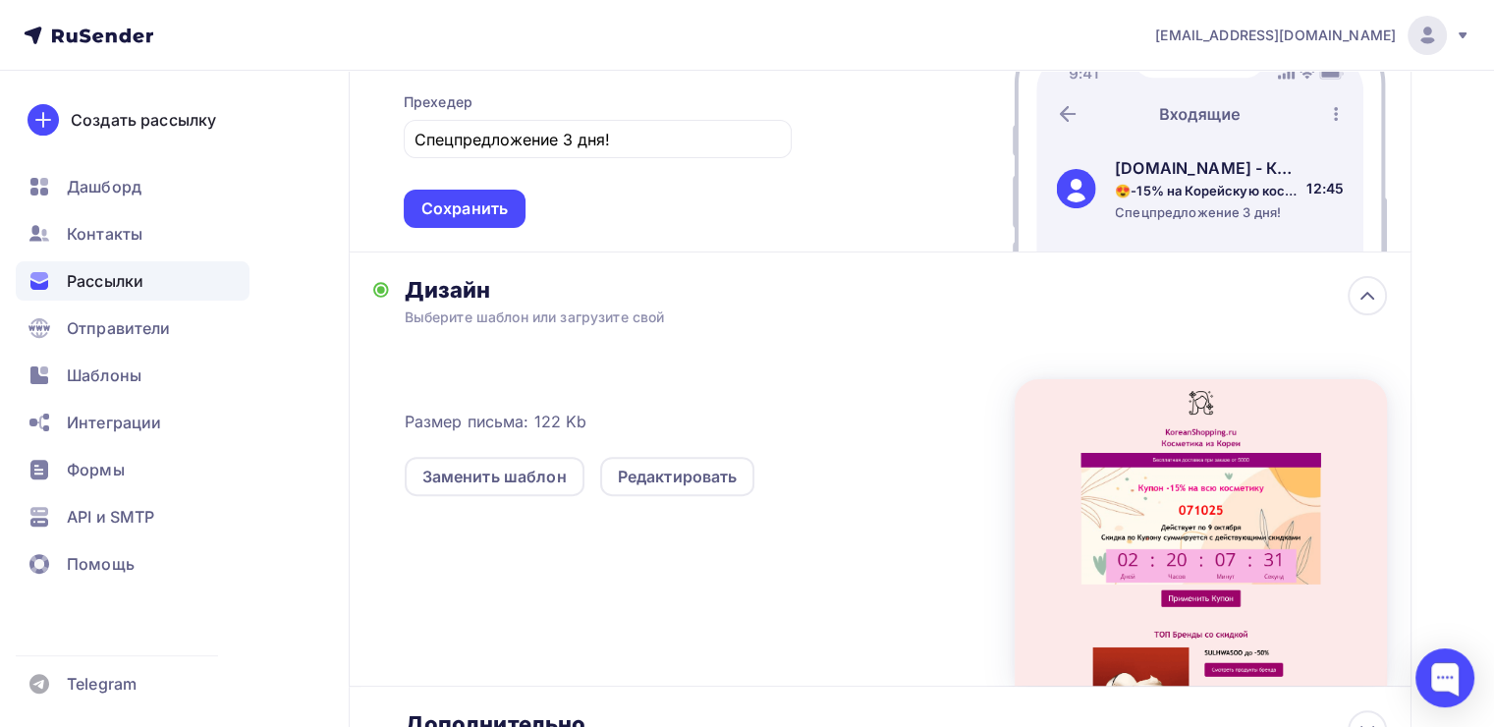
scroll to position [491, 0]
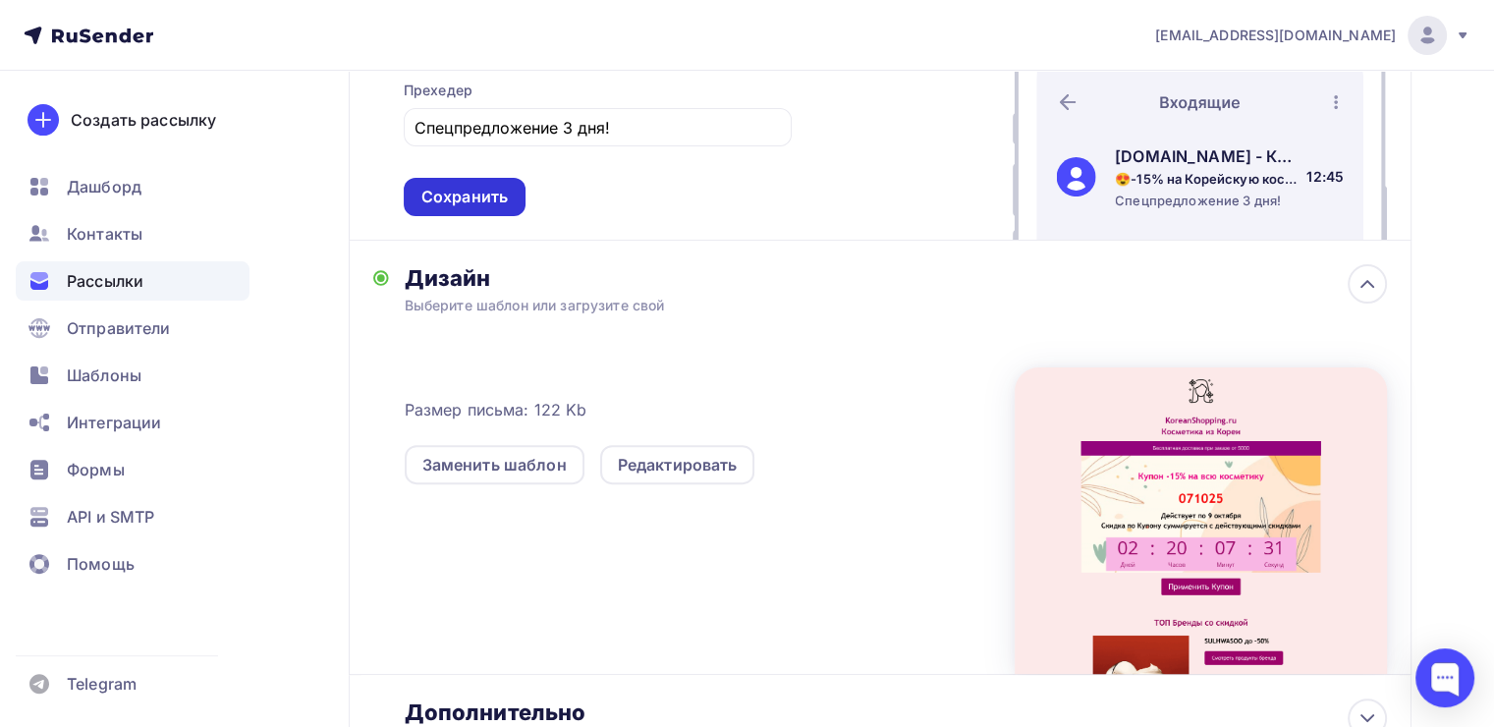
click at [464, 198] on div "Сохранить" at bounding box center [464, 197] width 86 height 23
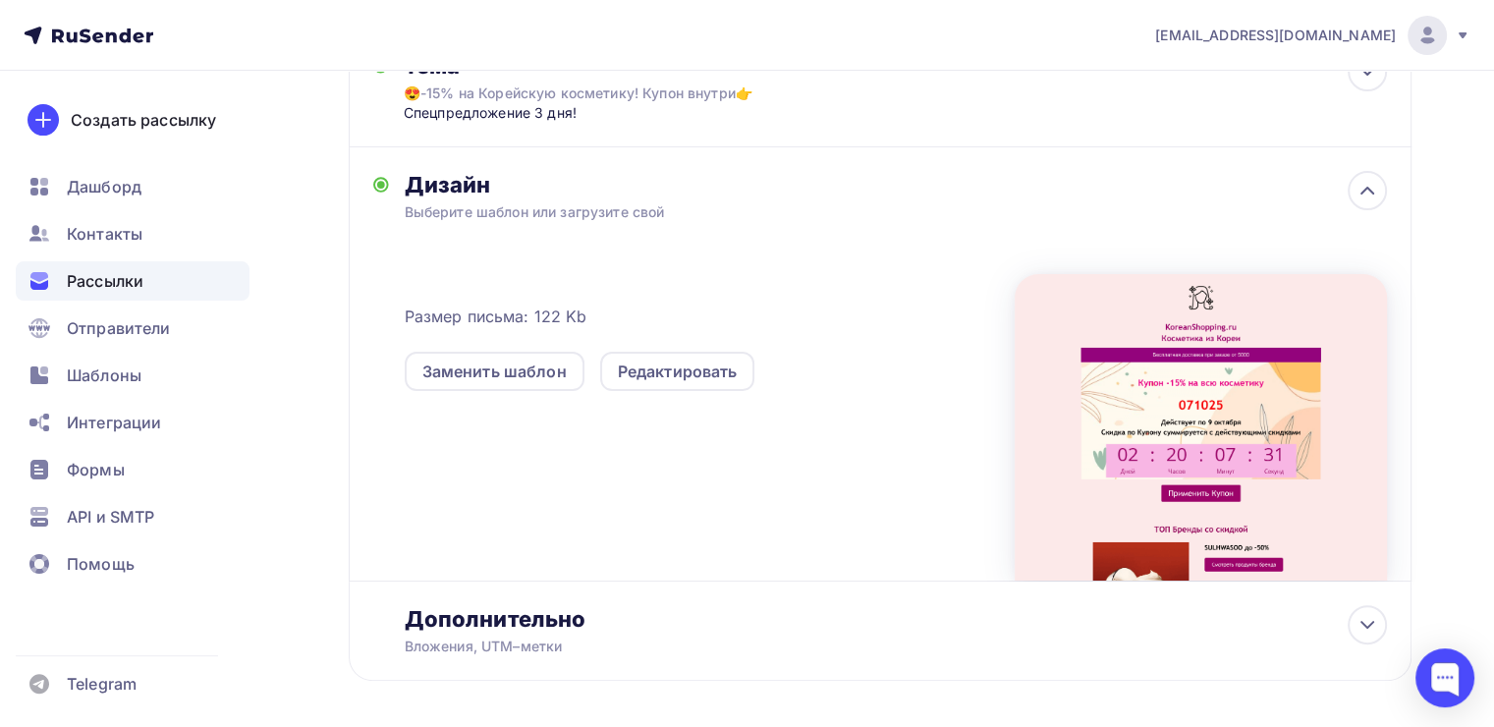
scroll to position [450, 0]
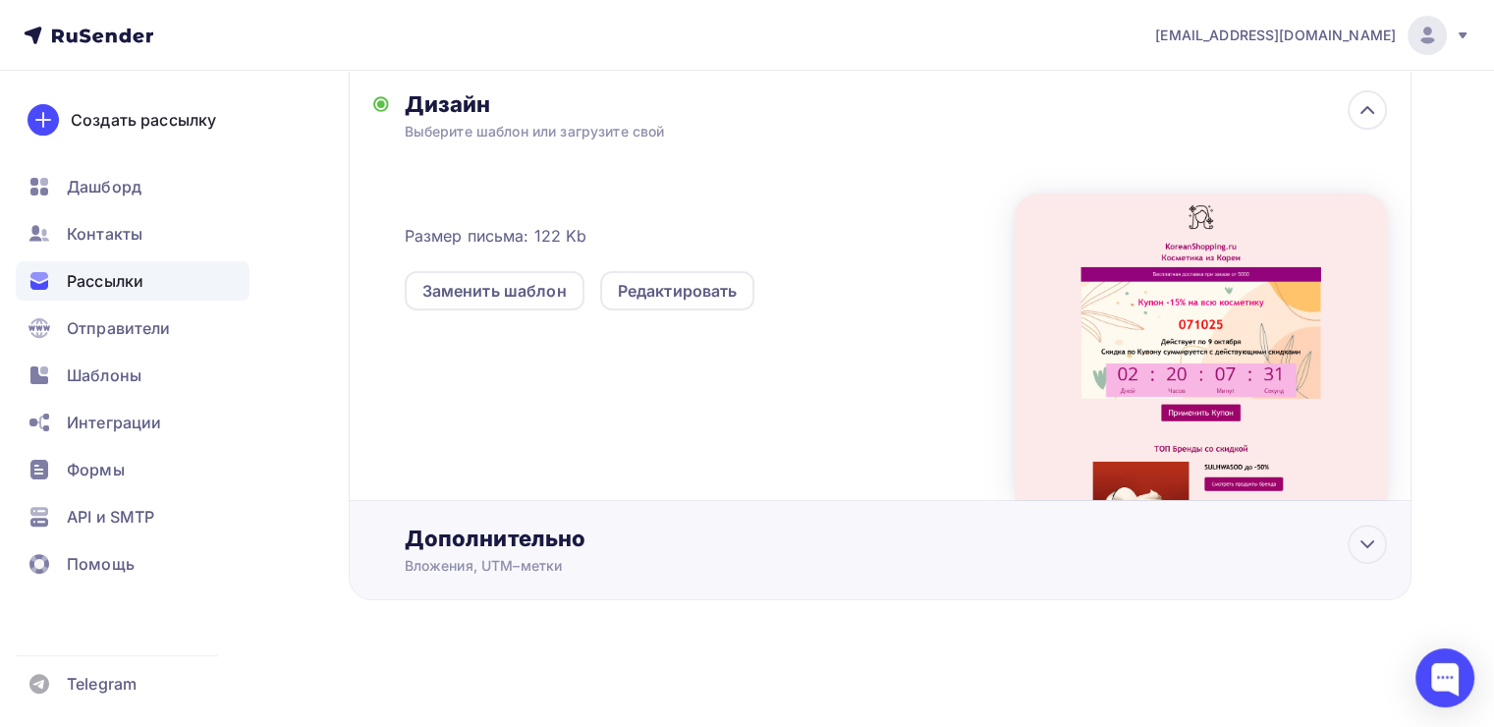
click at [798, 534] on div "Дополнительно" at bounding box center [896, 539] width 983 height 28
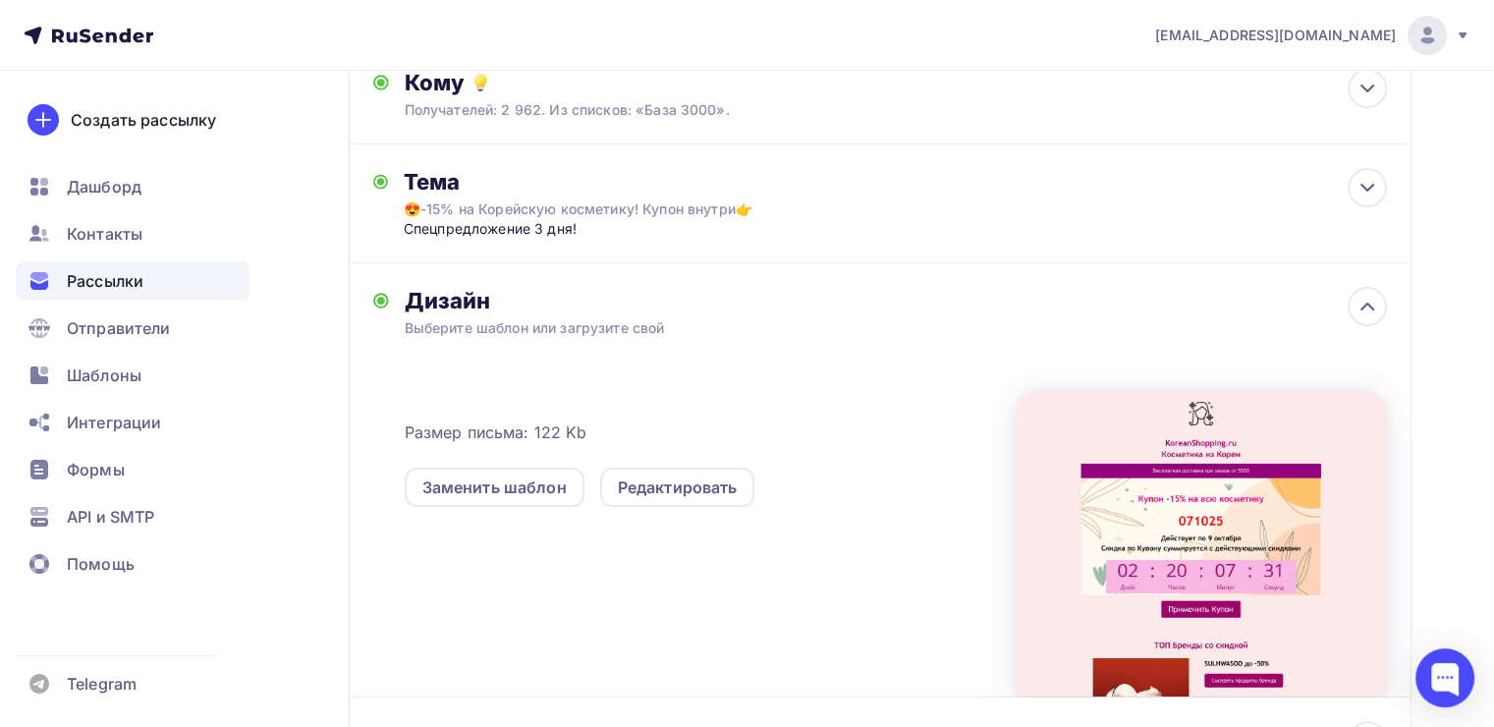
scroll to position [0, 0]
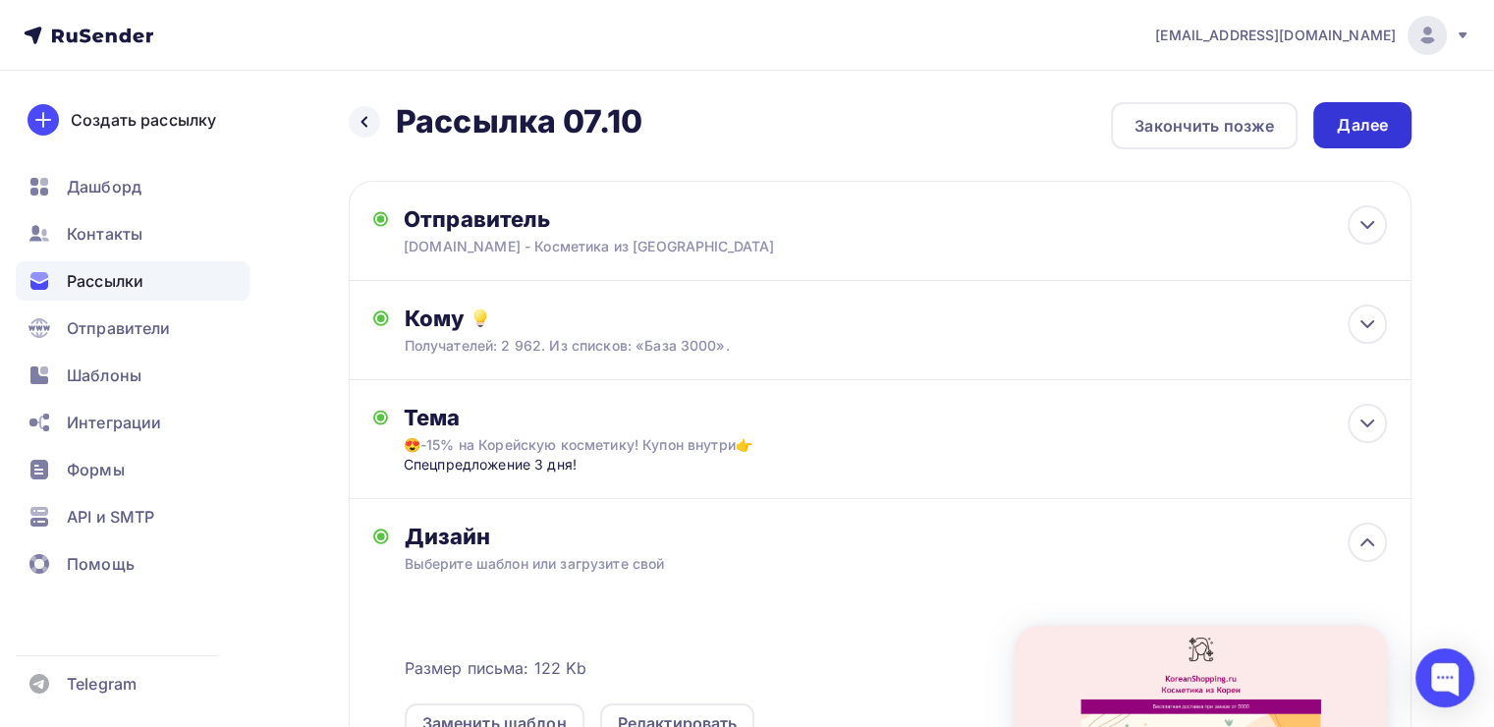
click at [1357, 126] on div "Далее" at bounding box center [1362, 125] width 51 height 23
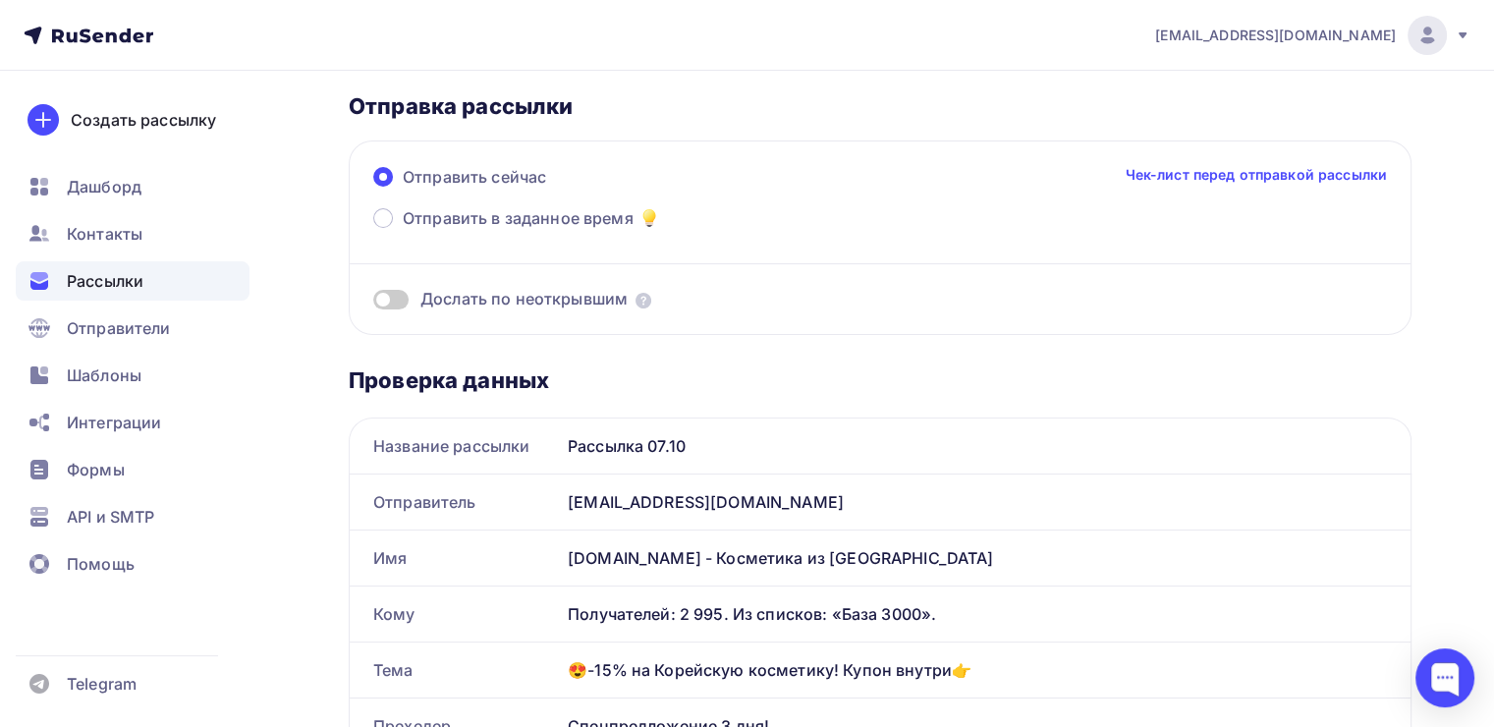
scroll to position [197, 0]
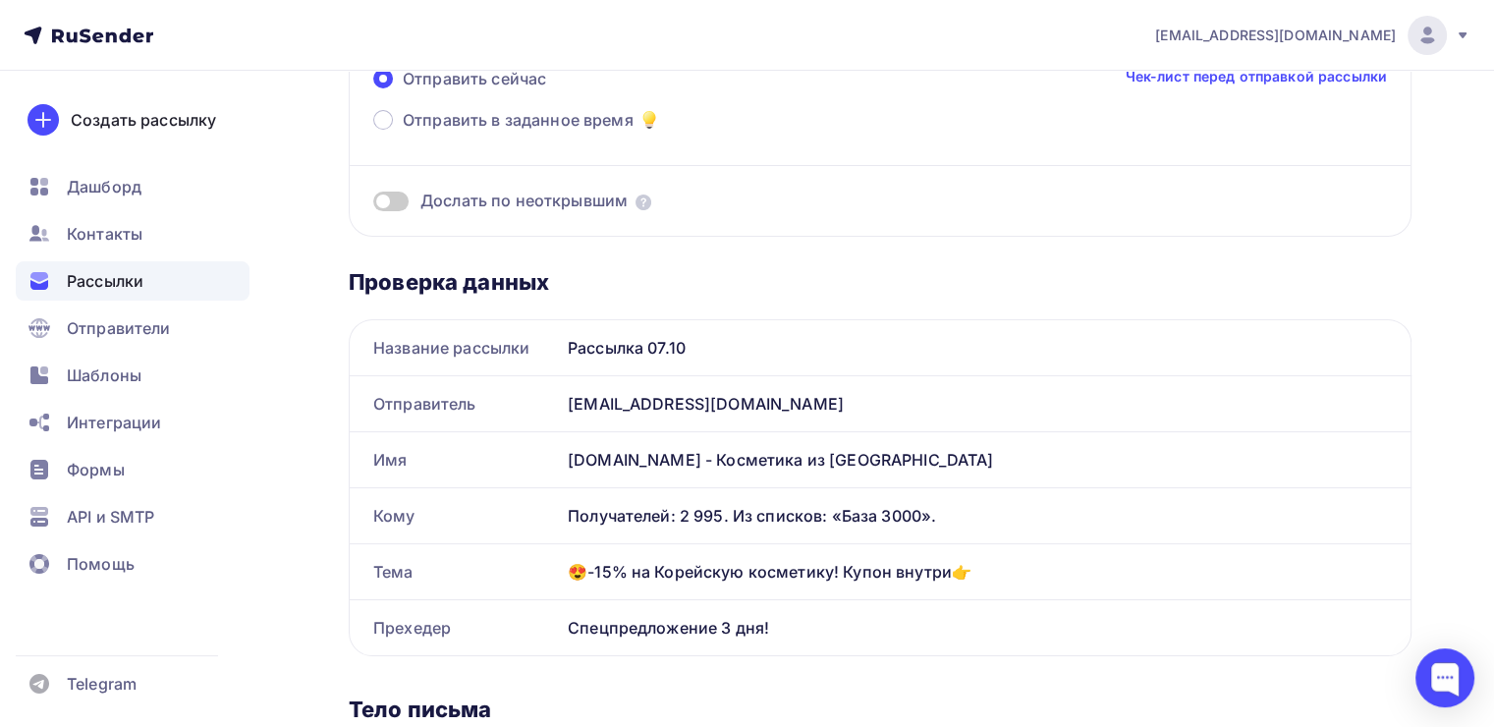
click at [388, 204] on span at bounding box center [390, 202] width 35 height 20
click at [373, 204] on input "checkbox" at bounding box center [373, 204] width 0 height 0
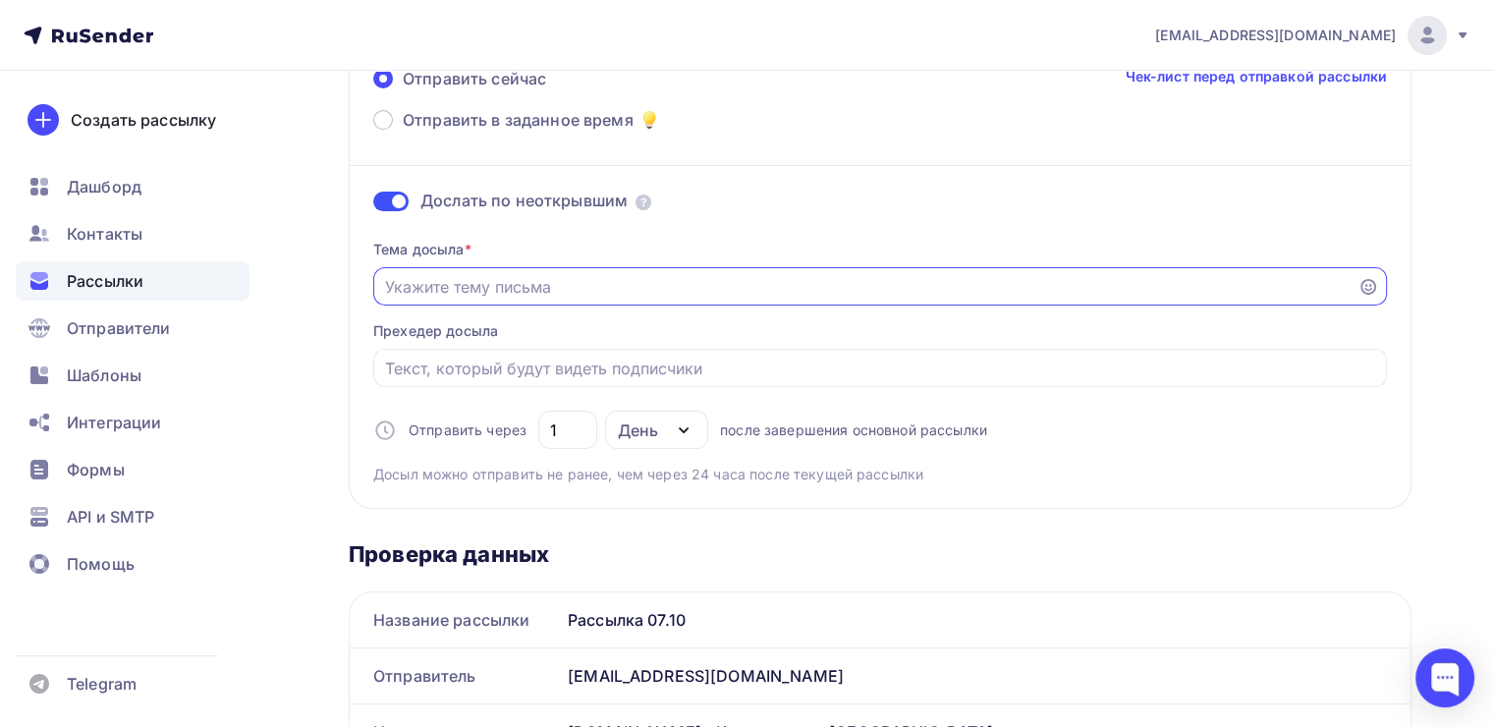
click at [558, 284] on input "Отправить в заданное время" at bounding box center [866, 287] width 962 height 24
click at [385, 285] on input "Ваша Скидка на Корейскую косметику!" at bounding box center [866, 287] width 962 height 24
click at [1368, 290] on icon at bounding box center [1369, 287] width 16 height 16
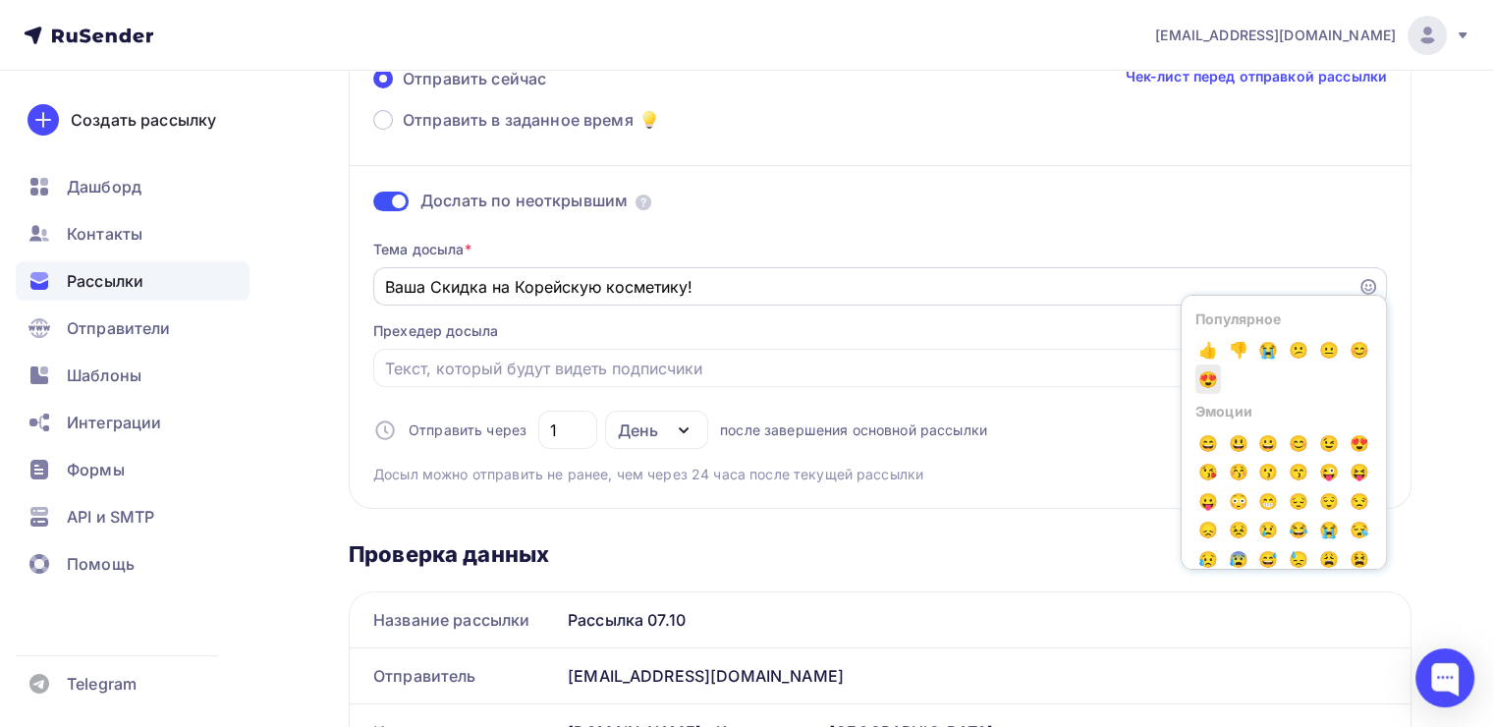
click at [1221, 375] on span "😍" at bounding box center [1209, 379] width 26 height 29
type input "Ваша Скидка на Корейскую косметику!😍"
click at [777, 283] on input "Ваша Скидка на Корейскую косметику!😍" at bounding box center [866, 287] width 962 height 24
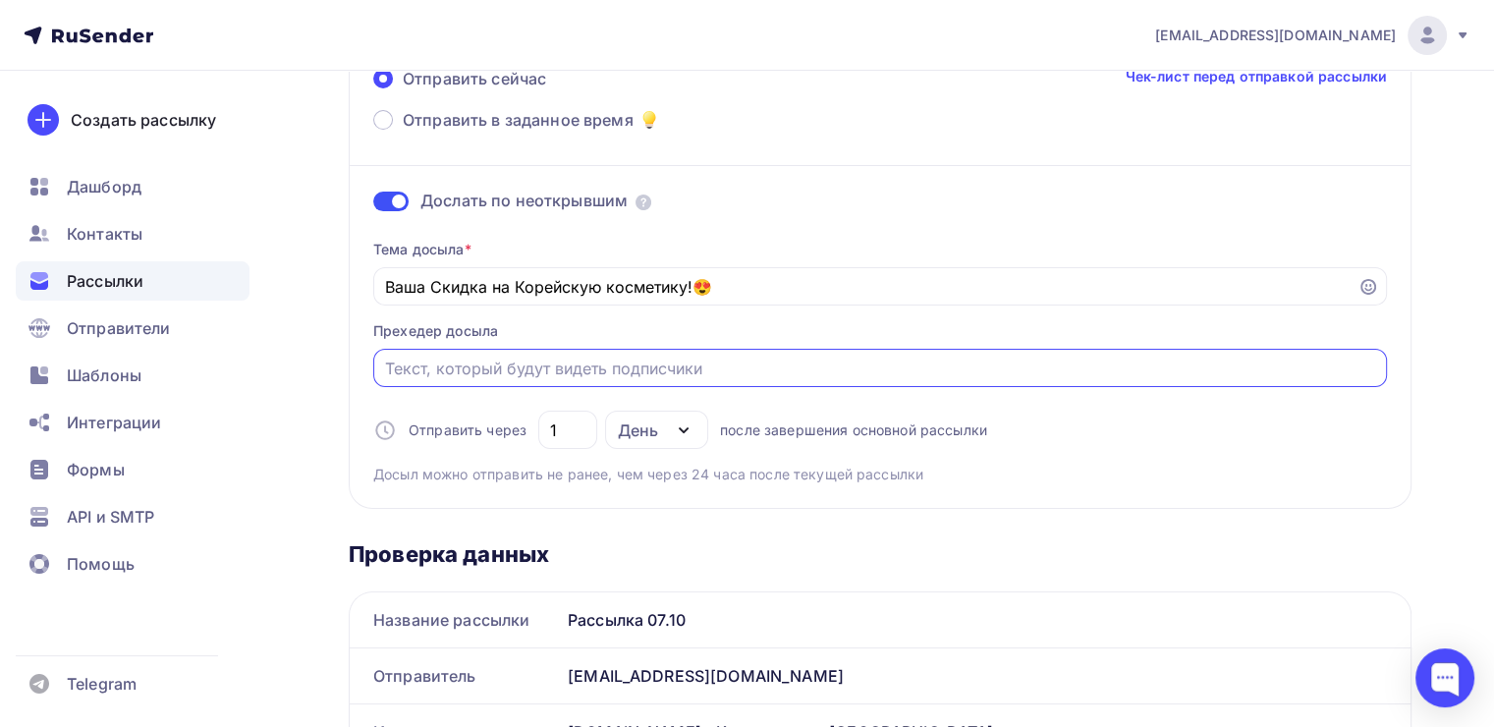
click at [531, 369] on input "Отправить в заданное время" at bounding box center [880, 369] width 991 height 24
type input "Купон внутри!"
click at [1107, 431] on div "Тема досыла * Ваша Скидка на Корейскую косметику!😍 Прехедер досыла Купон внутри…" at bounding box center [880, 354] width 1014 height 260
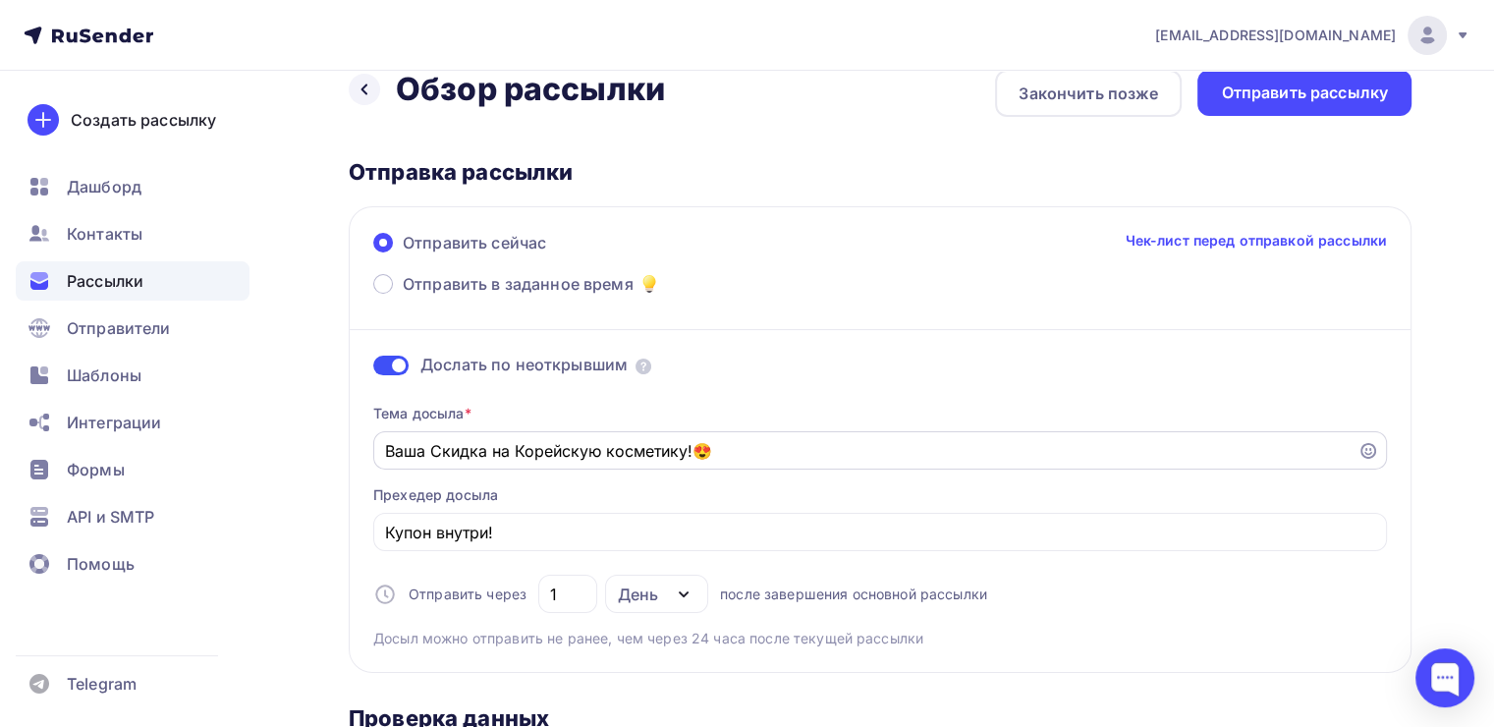
scroll to position [0, 0]
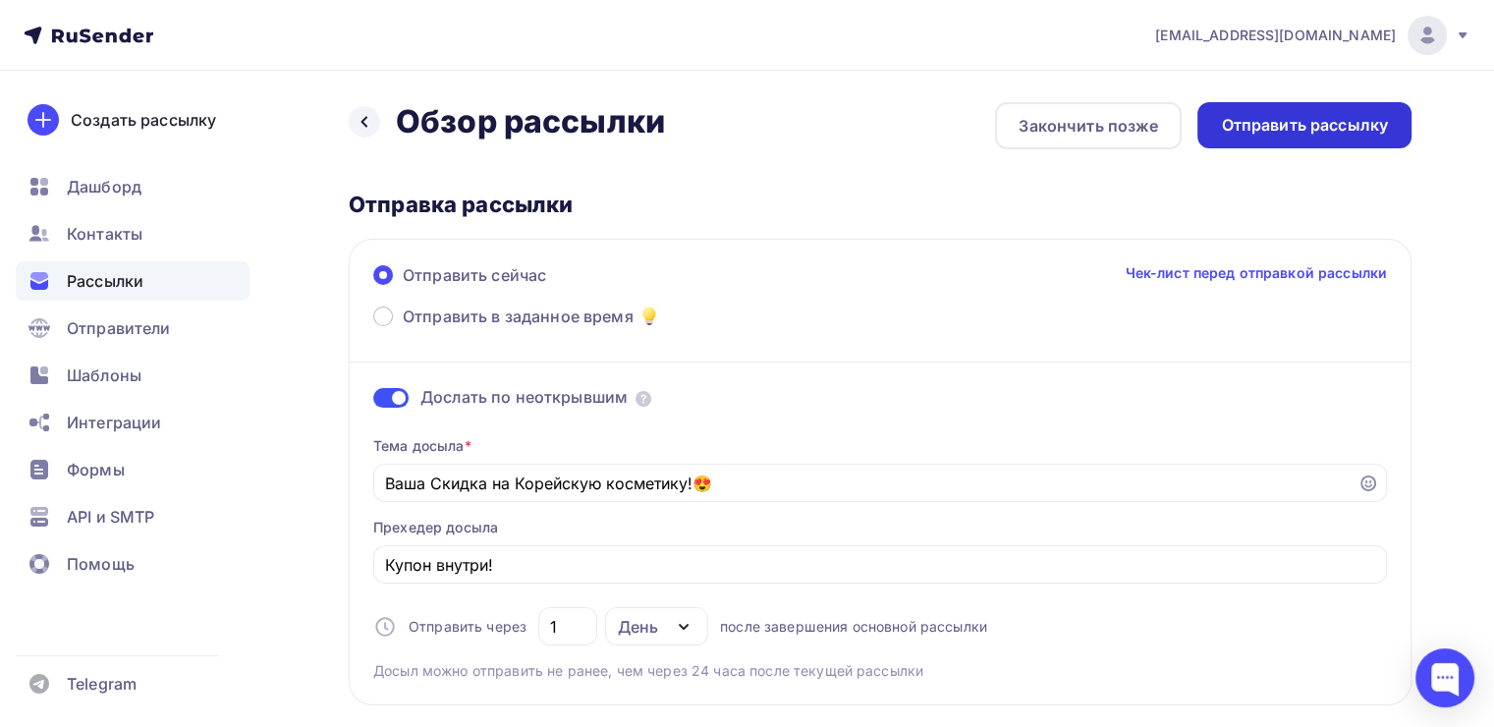
click at [1313, 128] on div "Отправить рассылку" at bounding box center [1304, 125] width 167 height 23
